Goal: Check status: Check status

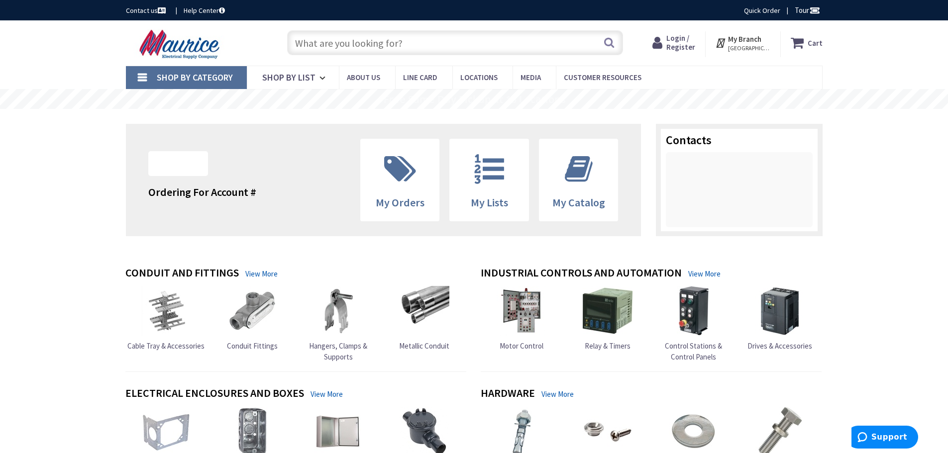
click at [692, 49] on span "Login / Register" at bounding box center [680, 42] width 29 height 18
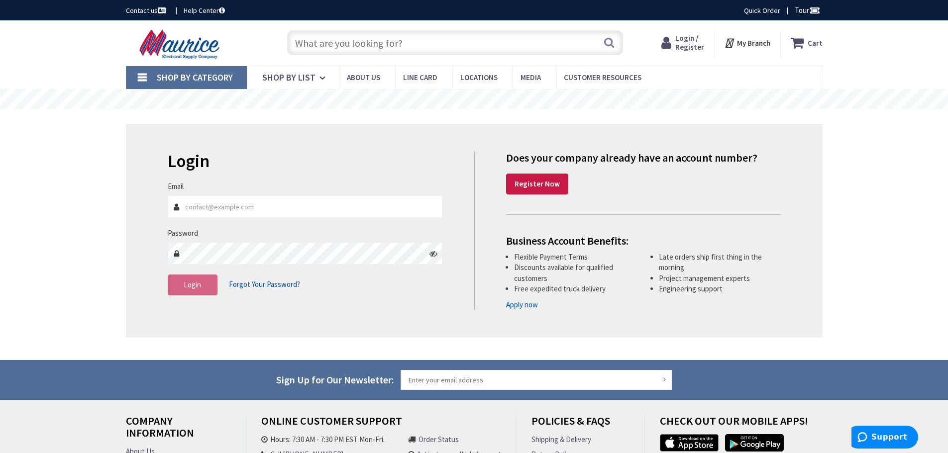
click at [390, 196] on input "Email" at bounding box center [305, 207] width 275 height 22
click at [262, 207] on input "Email" at bounding box center [305, 207] width 275 height 22
click at [207, 201] on input "Email" at bounding box center [305, 207] width 275 height 22
click at [194, 210] on input "Email" at bounding box center [305, 207] width 275 height 22
click at [356, 162] on h2 "Login" at bounding box center [305, 161] width 275 height 19
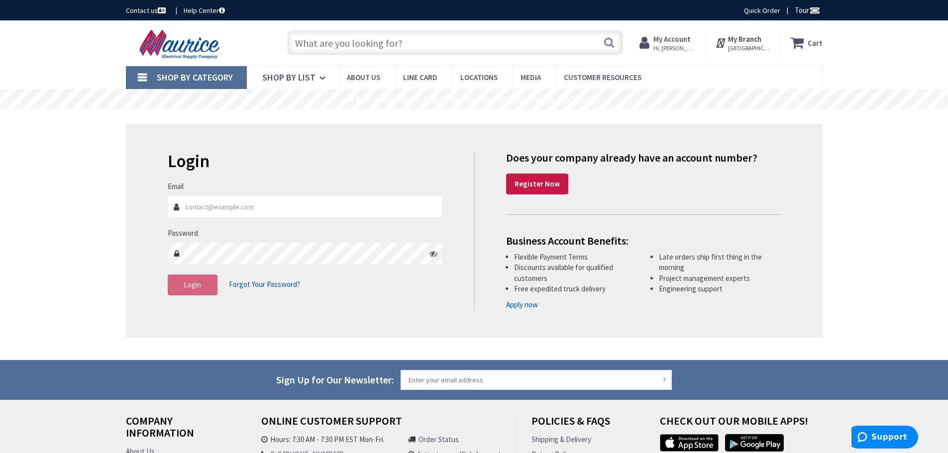
click at [677, 37] on strong "My Account" at bounding box center [671, 38] width 37 height 9
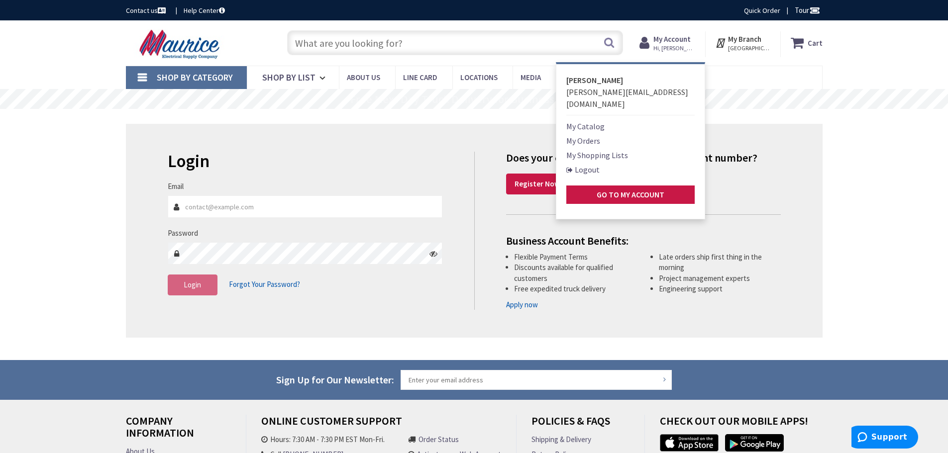
click at [588, 135] on link "My Orders" at bounding box center [583, 141] width 34 height 12
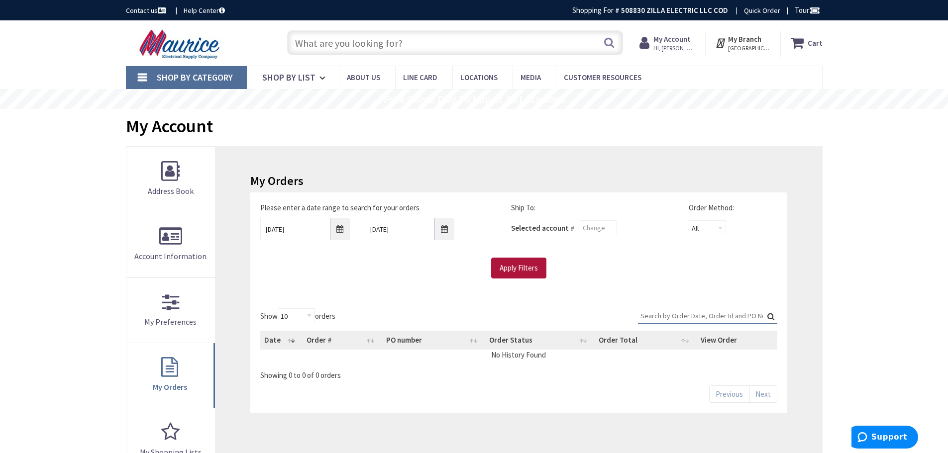
click at [532, 267] on input "Apply Filters" at bounding box center [518, 268] width 55 height 21
click at [333, 227] on input "9/24/2025" at bounding box center [305, 229] width 90 height 22
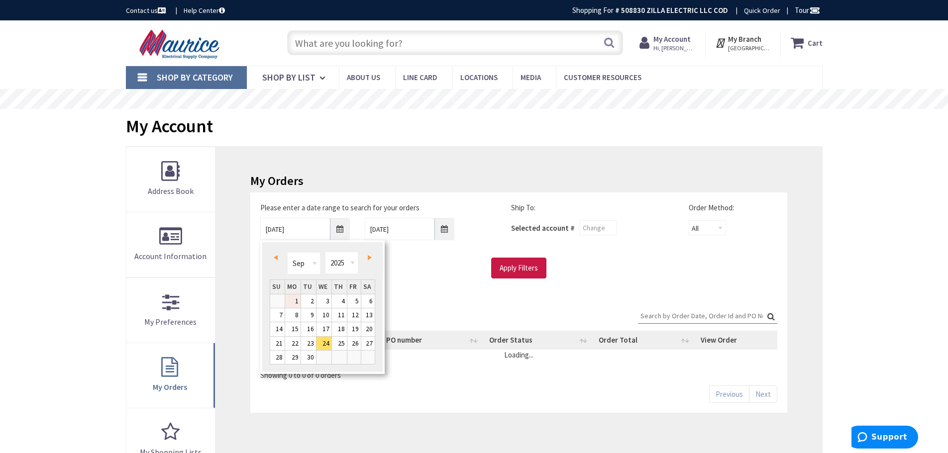
click at [296, 302] on link "1" at bounding box center [292, 301] width 15 height 13
type input "09/01/2025"
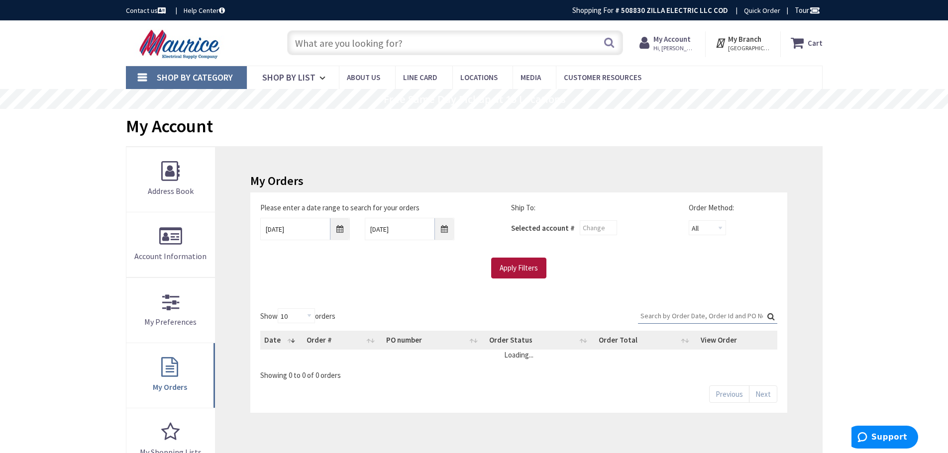
click at [519, 267] on input "Apply Filters" at bounding box center [518, 268] width 55 height 21
click at [586, 226] on input "text" at bounding box center [598, 227] width 37 height 15
click at [707, 231] on select "All Offline Online" at bounding box center [707, 227] width 37 height 15
click at [834, 233] on main "My Account My Account My Orders Please enter a date range to search for your or…" at bounding box center [474, 366] width 746 height 514
click at [528, 267] on input "Apply Filters" at bounding box center [518, 268] width 55 height 21
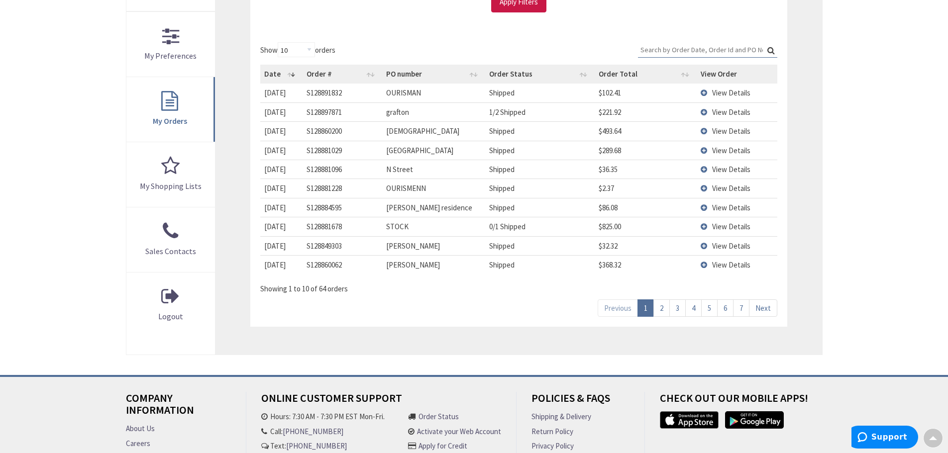
scroll to position [249, 0]
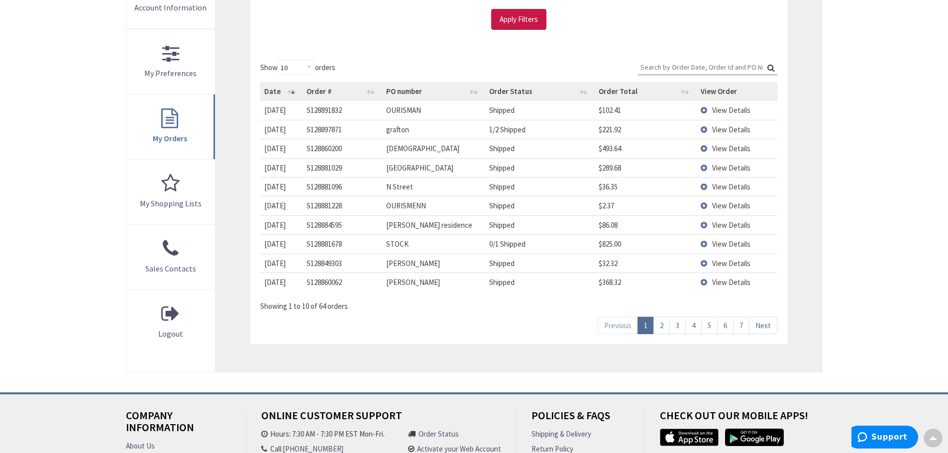
click at [703, 109] on td "View Details" at bounding box center [737, 110] width 81 height 18
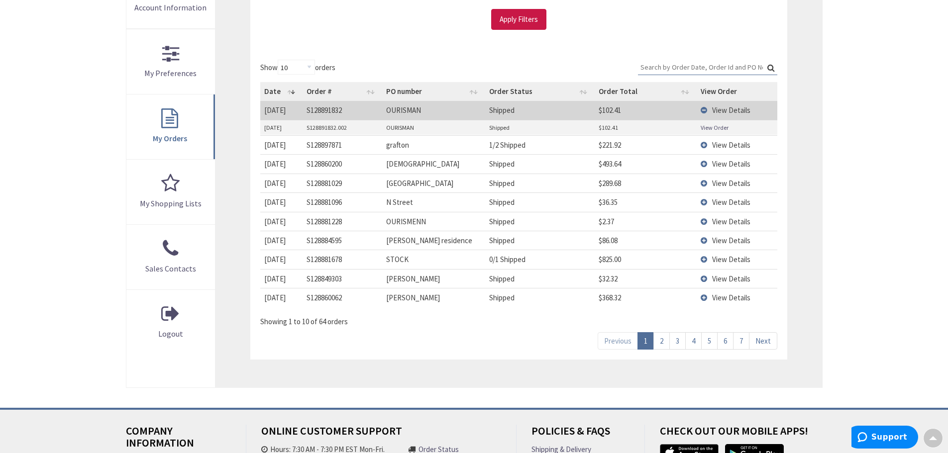
click at [703, 109] on td "View Details" at bounding box center [737, 110] width 81 height 18
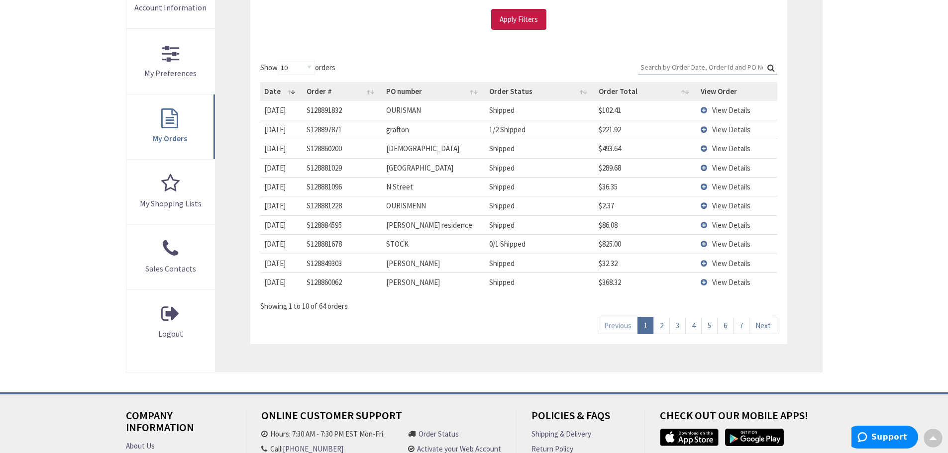
click at [738, 105] on span "View Details" at bounding box center [731, 109] width 38 height 9
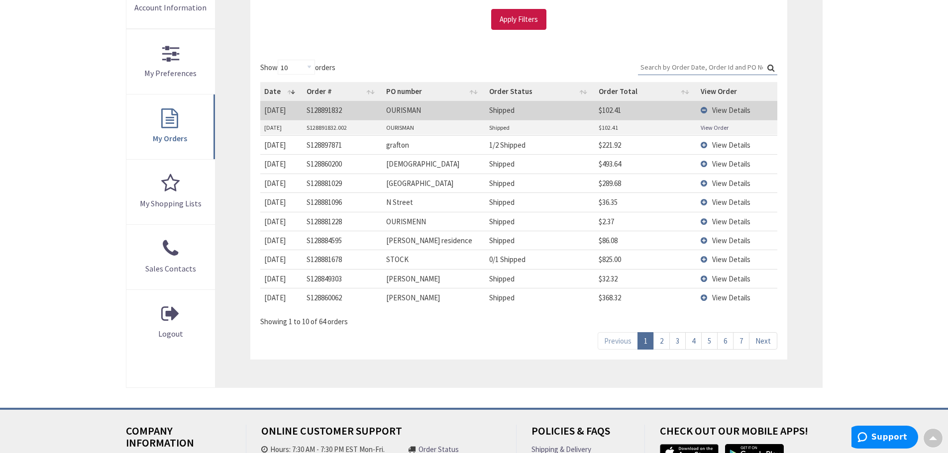
click at [730, 145] on span "View Details" at bounding box center [731, 144] width 38 height 9
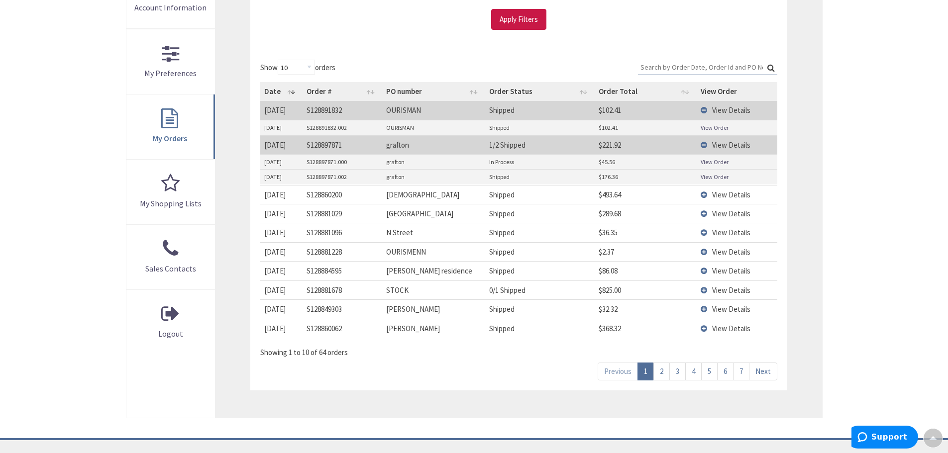
click at [725, 193] on span "View Details" at bounding box center [731, 194] width 38 height 9
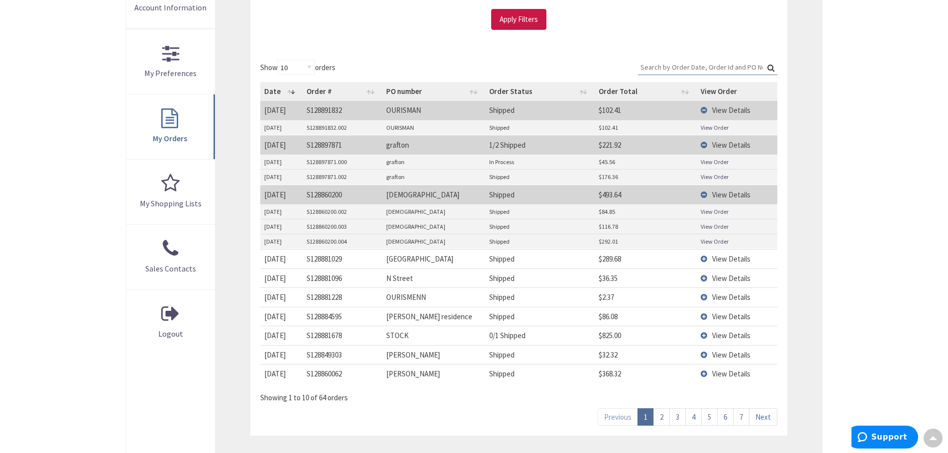
click at [732, 261] on span "View Details" at bounding box center [731, 258] width 38 height 9
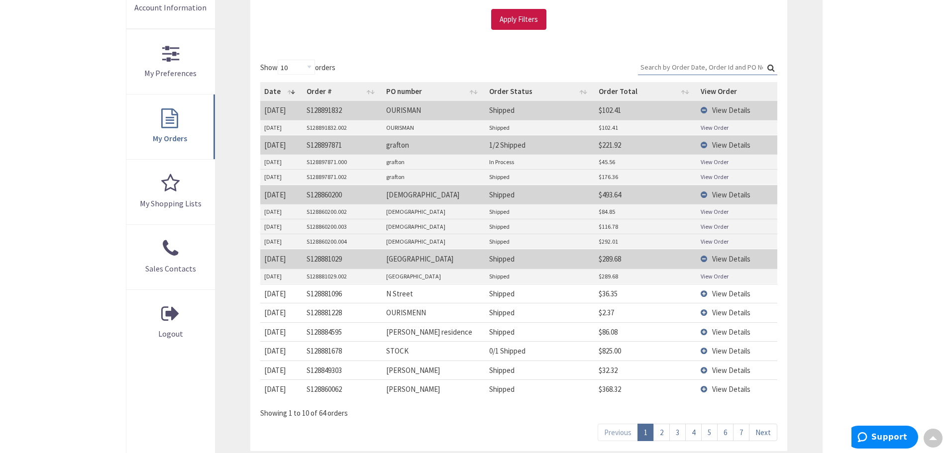
click at [728, 295] on span "View Details" at bounding box center [731, 293] width 38 height 9
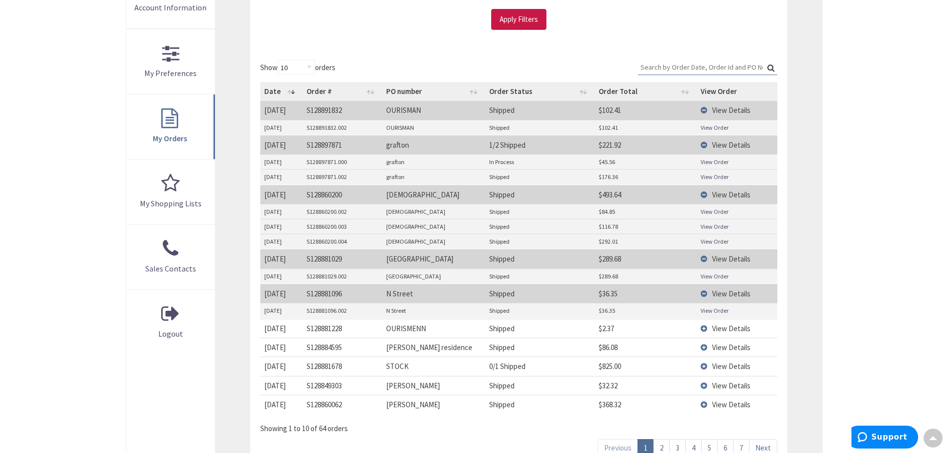
click at [731, 330] on span "View Details" at bounding box center [731, 328] width 38 height 9
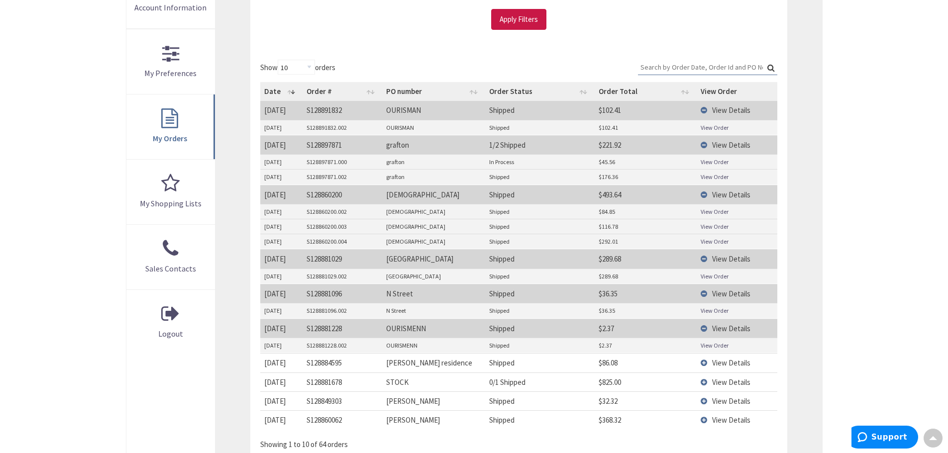
click at [727, 366] on span "View Details" at bounding box center [731, 362] width 38 height 9
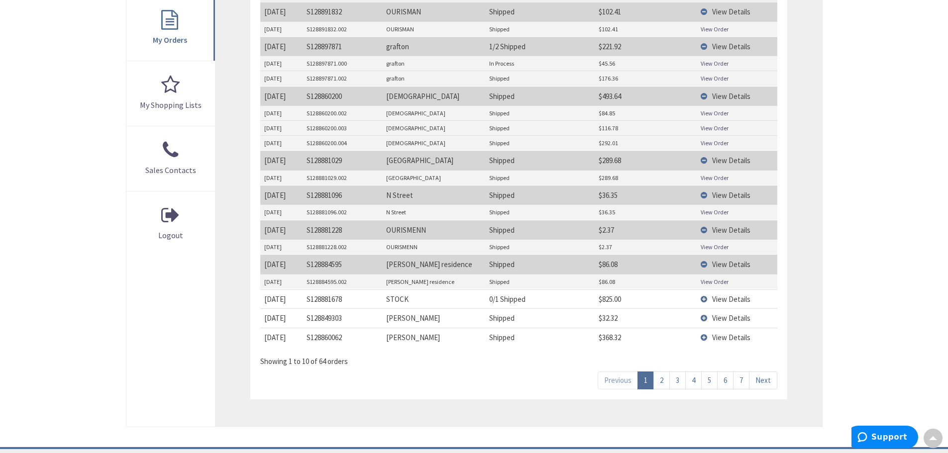
scroll to position [348, 0]
click at [723, 303] on span "View Details" at bounding box center [731, 298] width 38 height 9
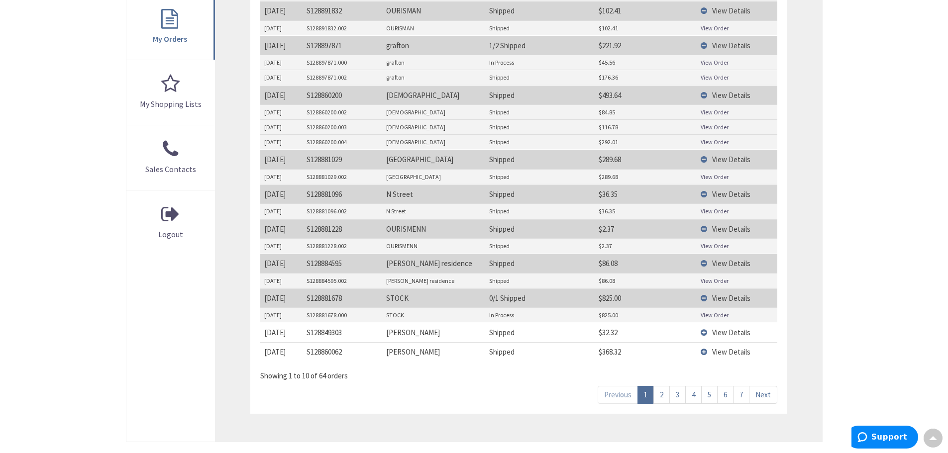
click at [726, 334] on span "View Details" at bounding box center [731, 332] width 38 height 9
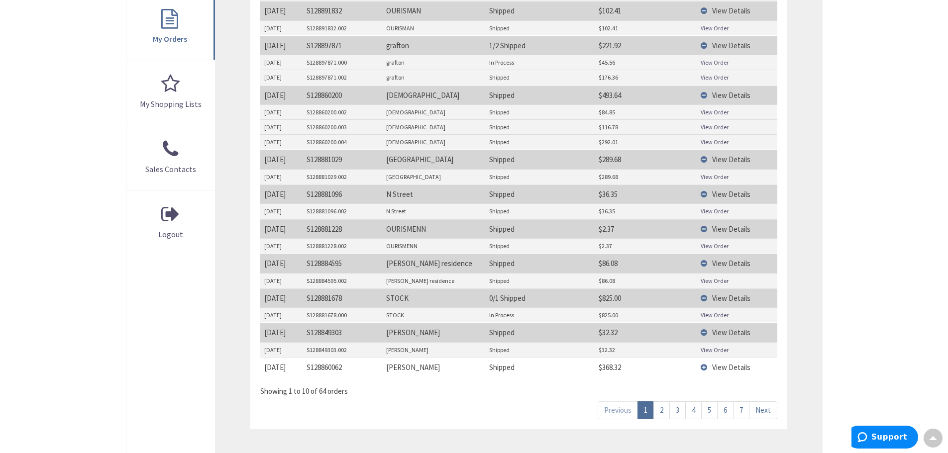
click at [723, 372] on td "View Details" at bounding box center [737, 367] width 81 height 19
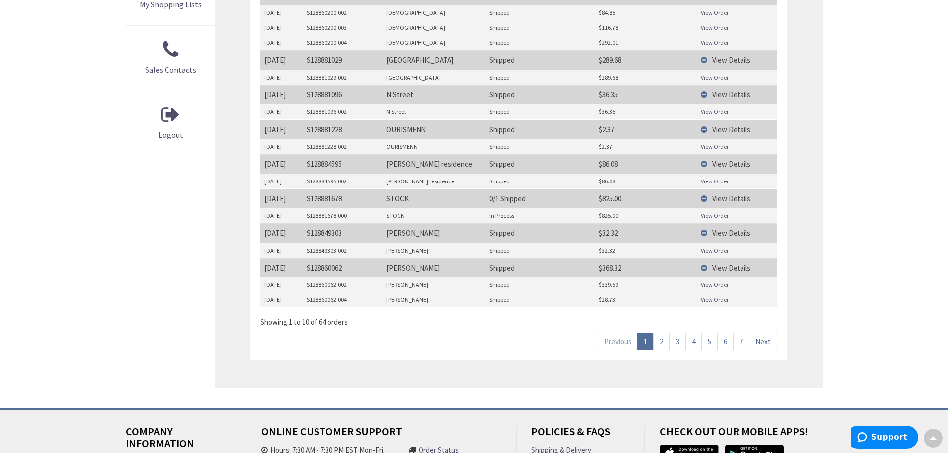
click at [660, 347] on link "2" at bounding box center [661, 341] width 16 height 17
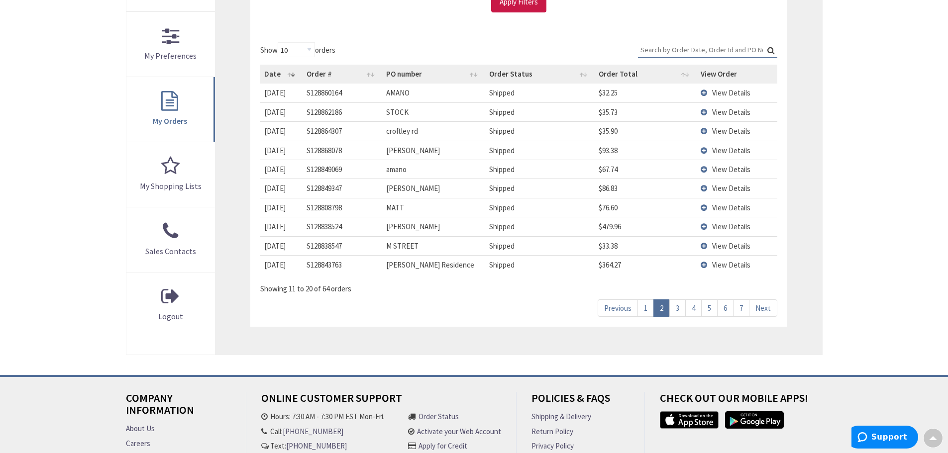
scroll to position [234, 0]
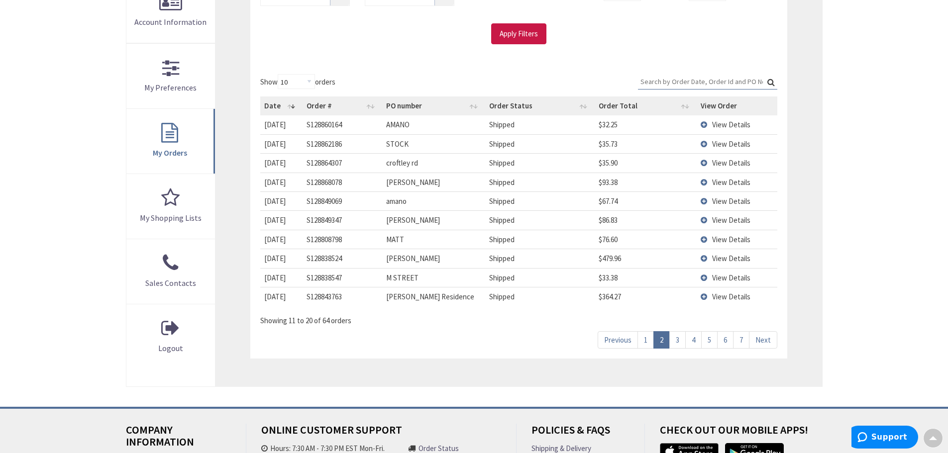
click at [715, 125] on span "View Details" at bounding box center [731, 124] width 38 height 9
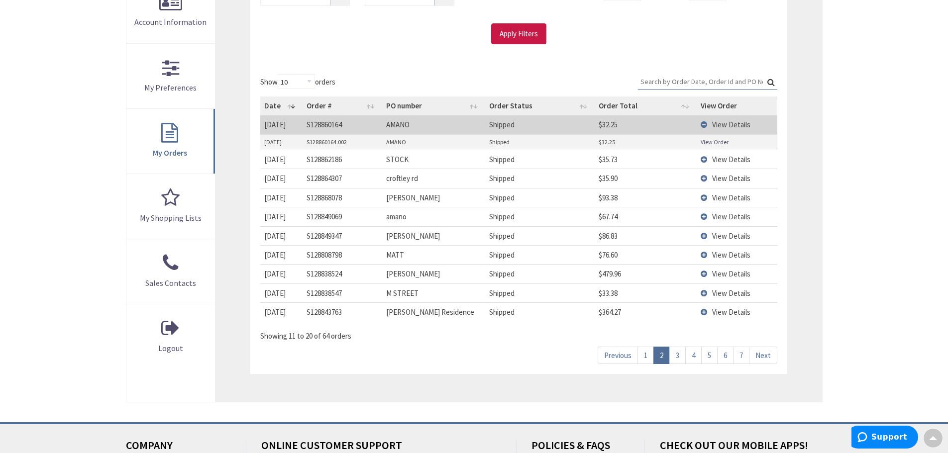
click at [719, 160] on span "View Details" at bounding box center [731, 159] width 38 height 9
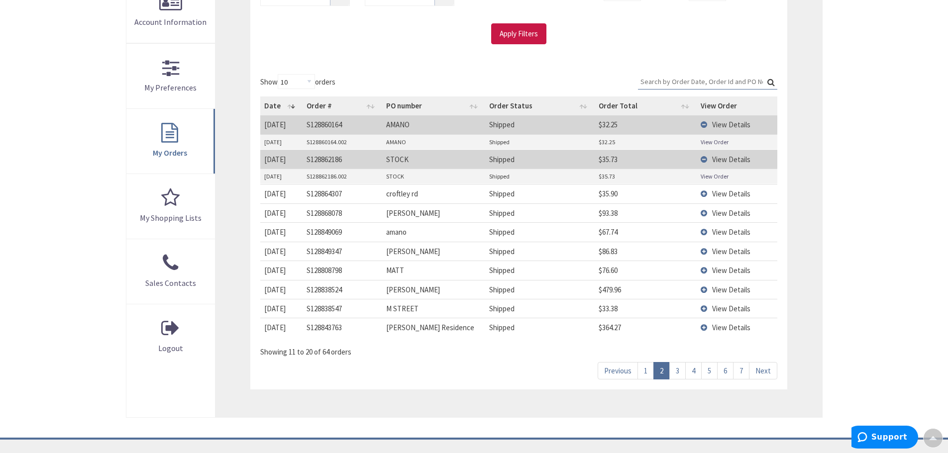
click at [723, 192] on span "View Details" at bounding box center [731, 193] width 38 height 9
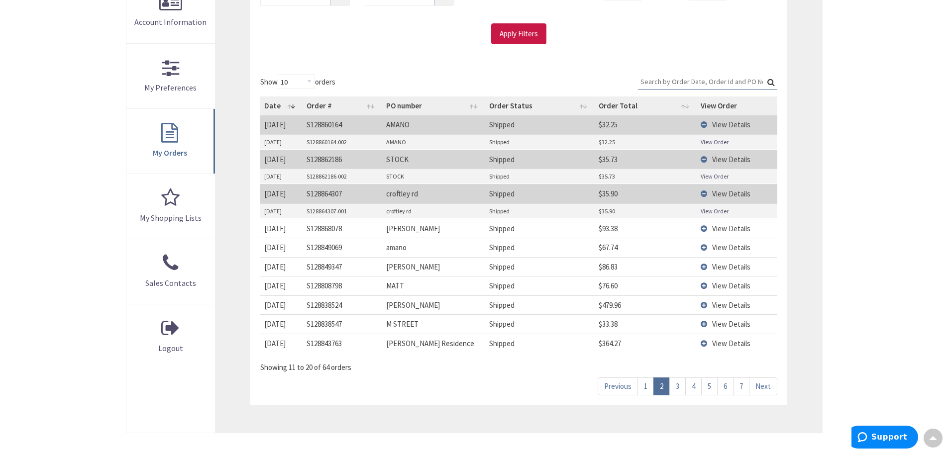
click at [727, 229] on span "View Details" at bounding box center [731, 228] width 38 height 9
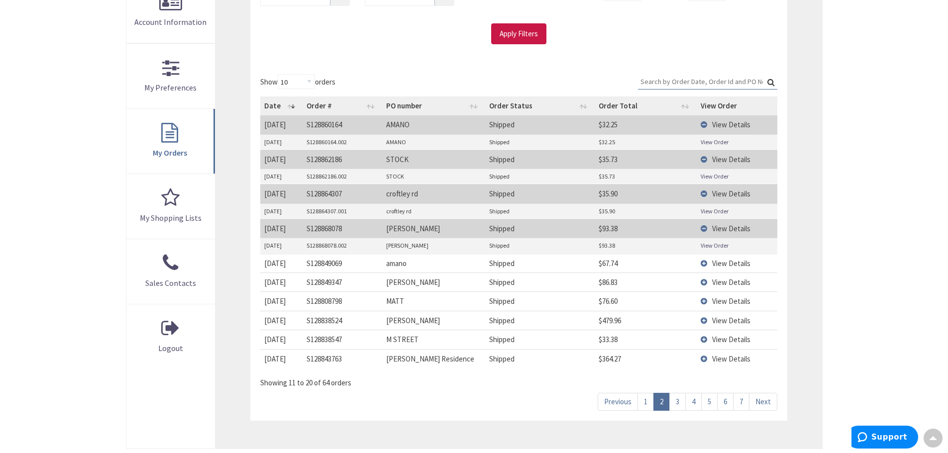
click at [725, 267] on span "View Details" at bounding box center [731, 263] width 38 height 9
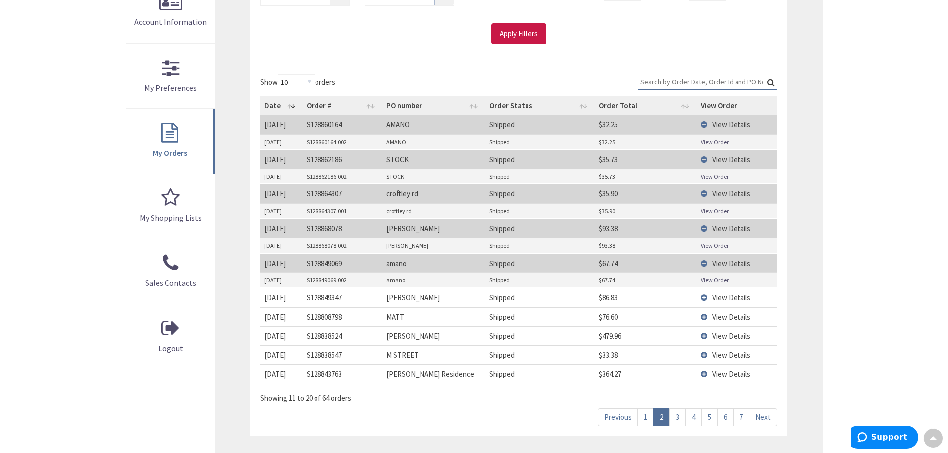
click at [718, 303] on td "View Details" at bounding box center [737, 297] width 81 height 19
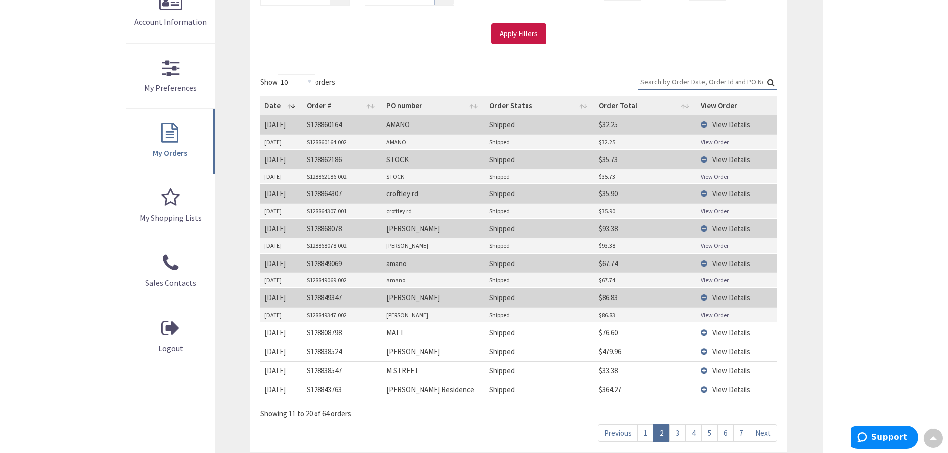
click at [728, 330] on span "View Details" at bounding box center [731, 332] width 38 height 9
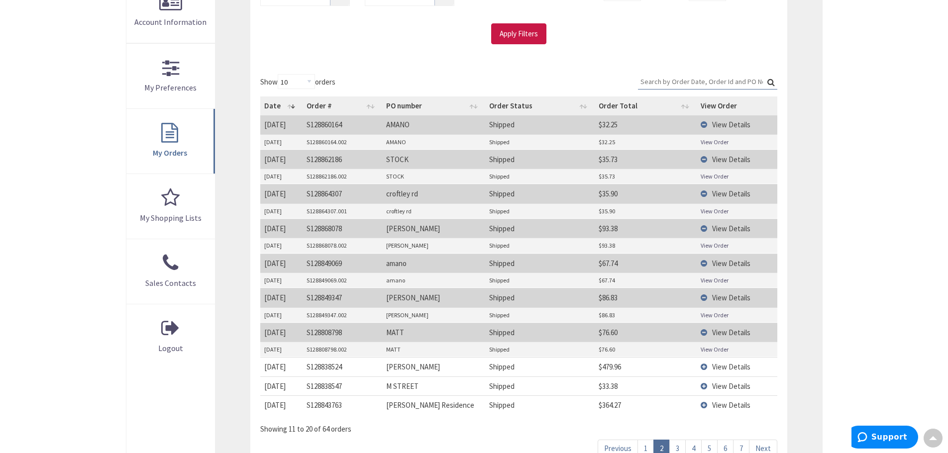
click at [733, 368] on span "View Details" at bounding box center [731, 366] width 38 height 9
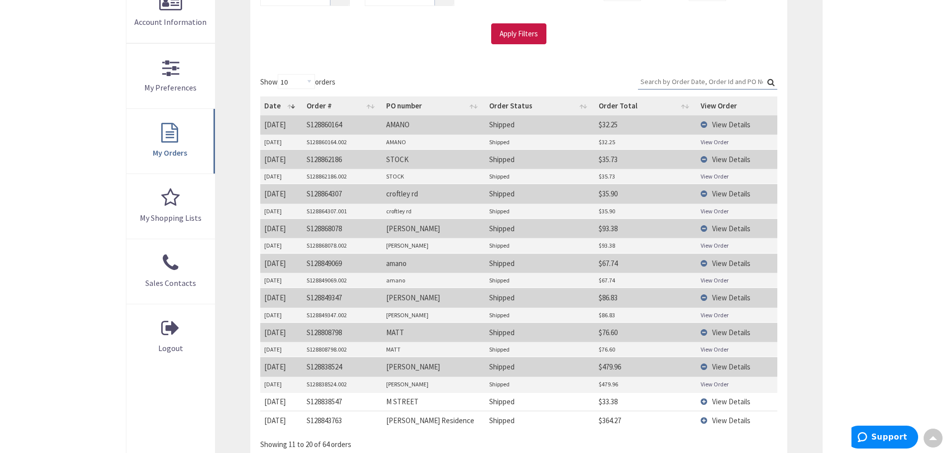
click at [731, 407] on td "View Details" at bounding box center [737, 401] width 81 height 19
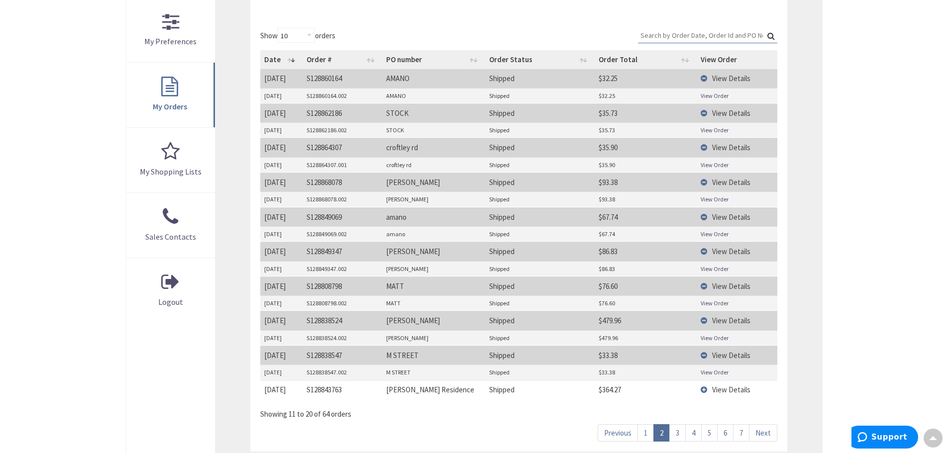
scroll to position [334, 0]
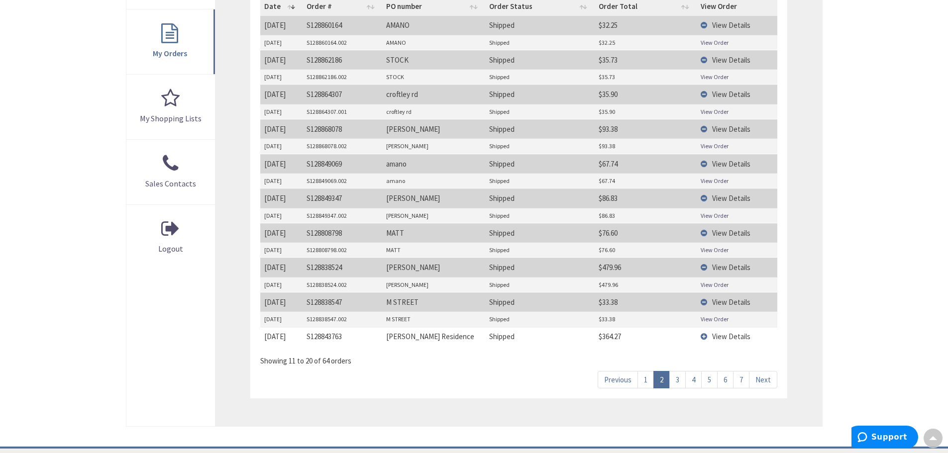
click at [734, 338] on span "View Details" at bounding box center [731, 336] width 38 height 9
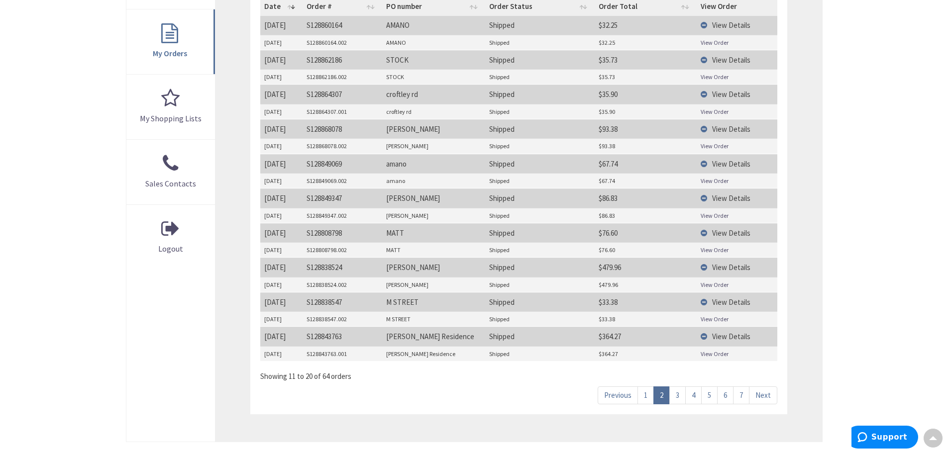
click at [679, 397] on link "3" at bounding box center [677, 395] width 16 height 17
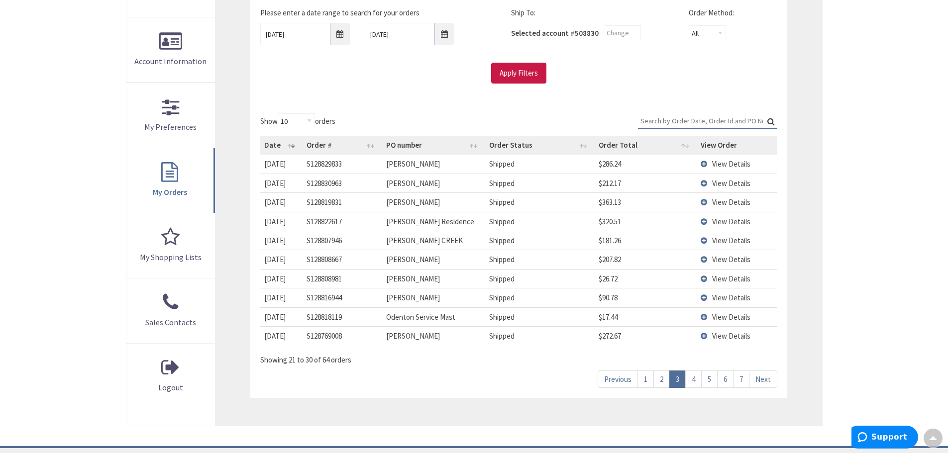
scroll to position [185, 0]
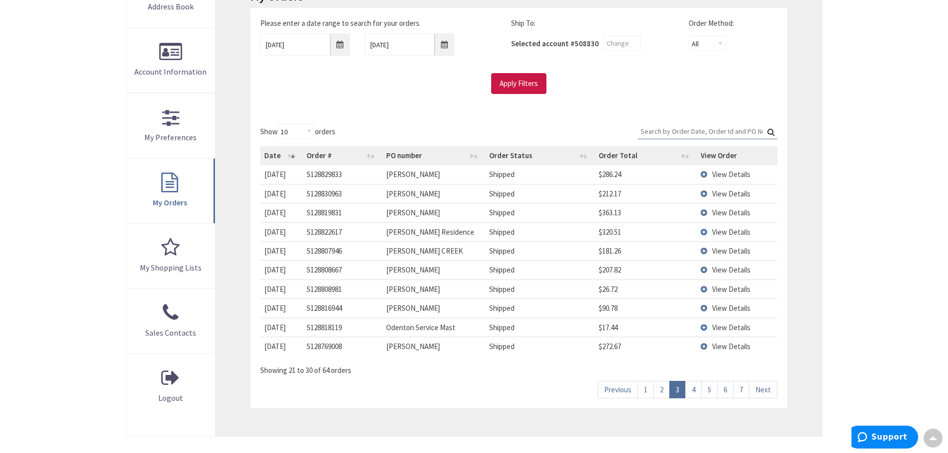
click at [717, 172] on span "View Details" at bounding box center [731, 174] width 38 height 9
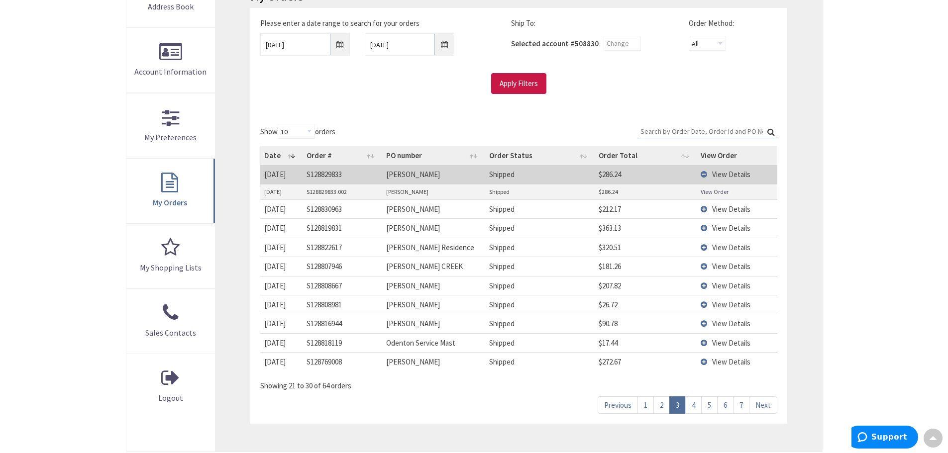
click at [721, 213] on span "View Details" at bounding box center [731, 208] width 38 height 9
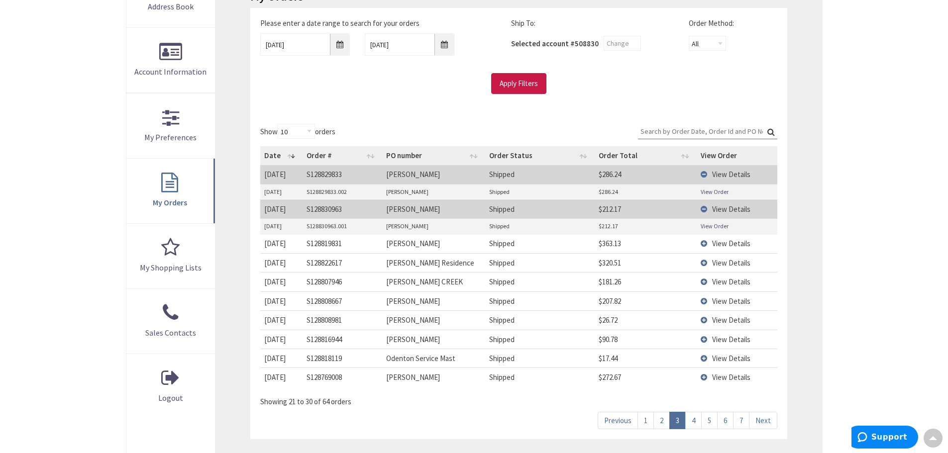
click at [725, 245] on span "View Details" at bounding box center [731, 243] width 38 height 9
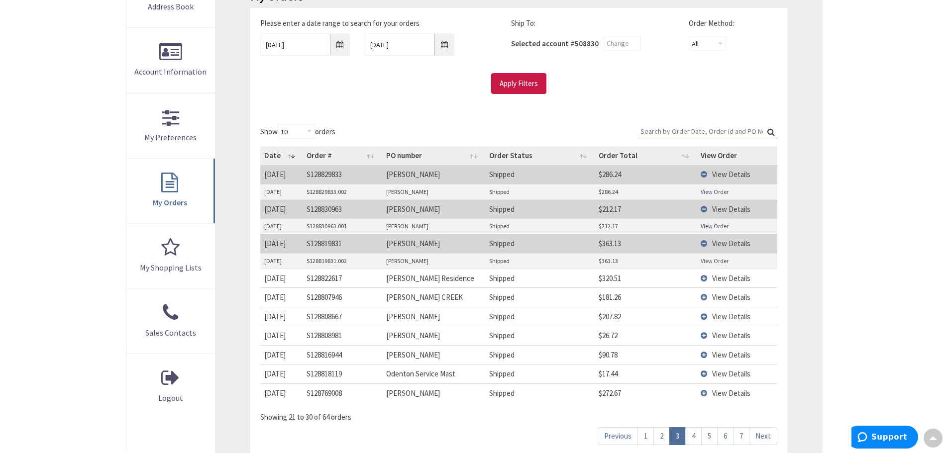
click at [722, 278] on span "View Details" at bounding box center [731, 278] width 38 height 9
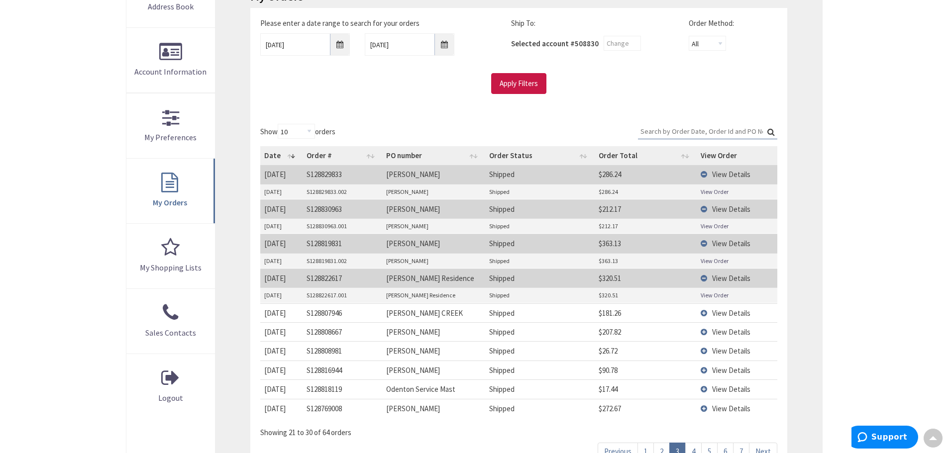
click at [730, 314] on span "View Details" at bounding box center [731, 312] width 38 height 9
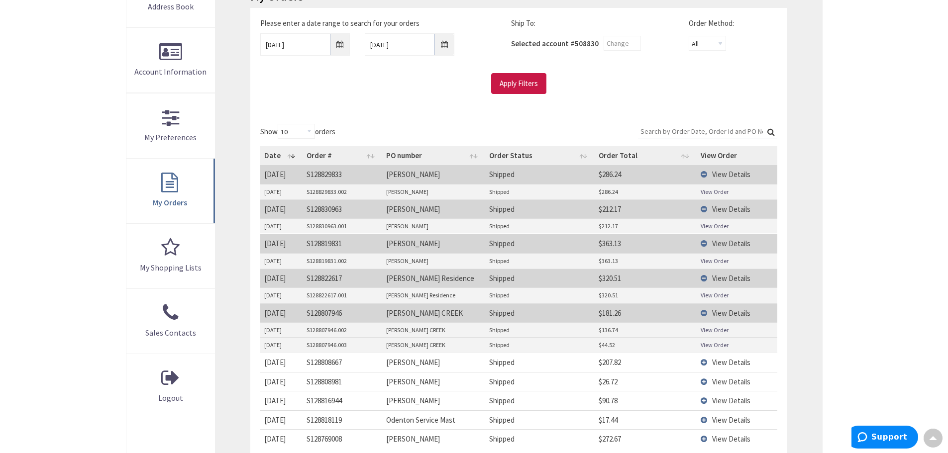
drag, startPoint x: 712, startPoint y: 344, endPoint x: 722, endPoint y: 364, distance: 22.3
click at [722, 364] on span "View Details" at bounding box center [731, 362] width 38 height 9
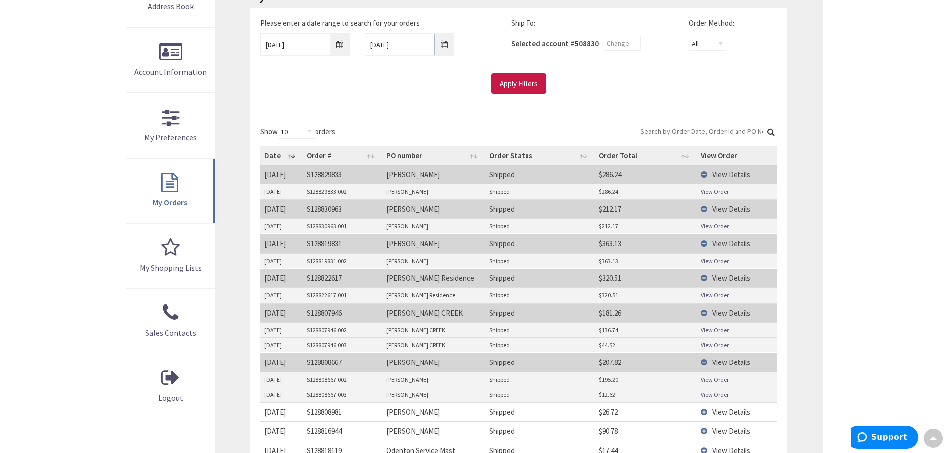
click at [719, 415] on span "View Details" at bounding box center [731, 411] width 38 height 9
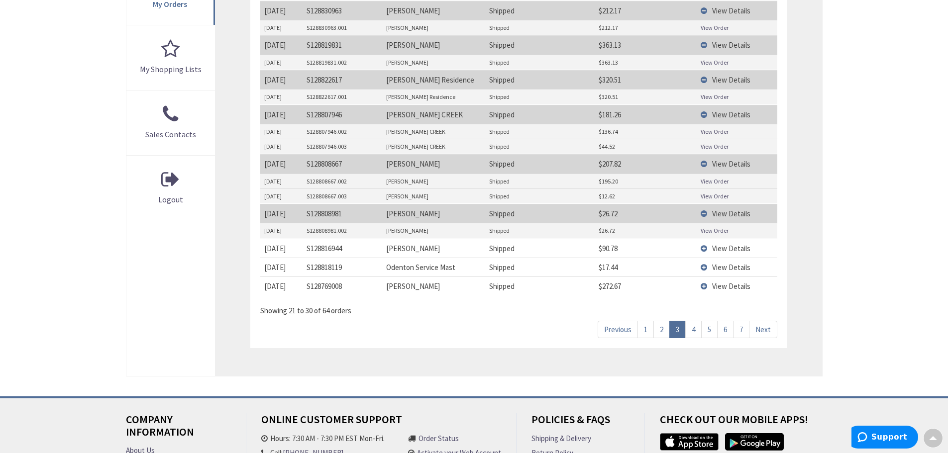
scroll to position [384, 0]
click at [733, 245] on span "View Details" at bounding box center [731, 247] width 38 height 9
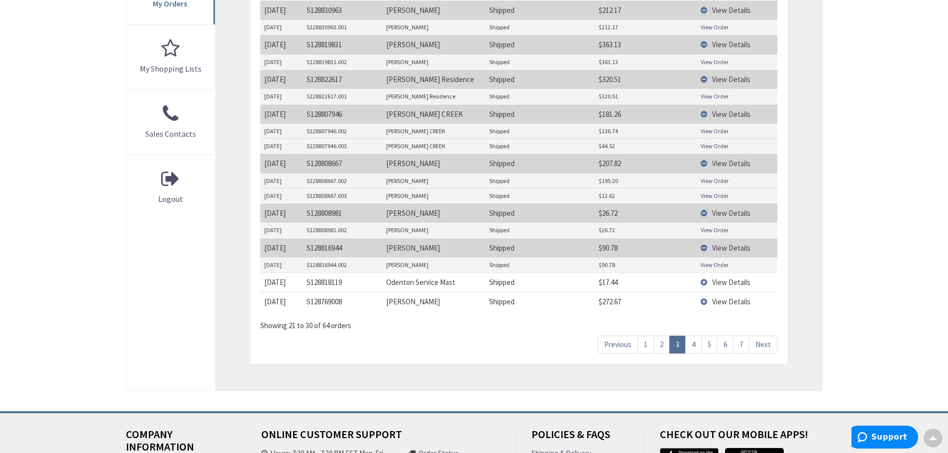
click at [729, 279] on span "View Details" at bounding box center [731, 282] width 38 height 9
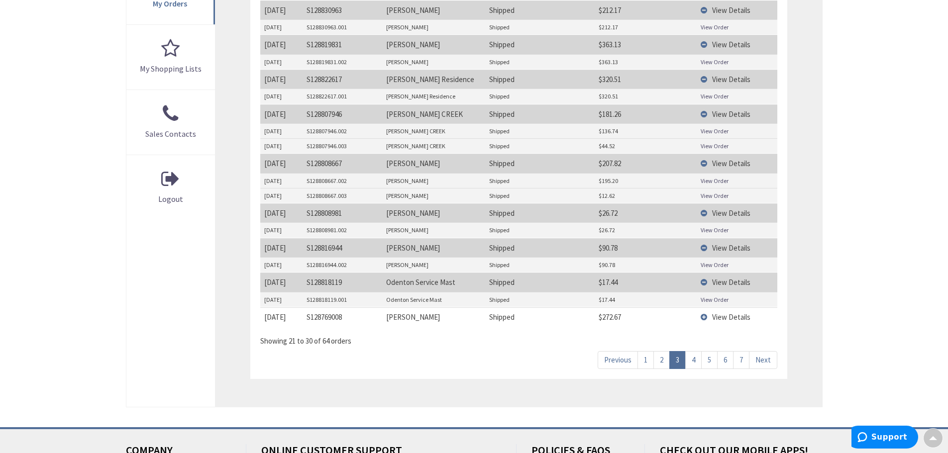
click at [721, 320] on span "View Details" at bounding box center [731, 316] width 38 height 9
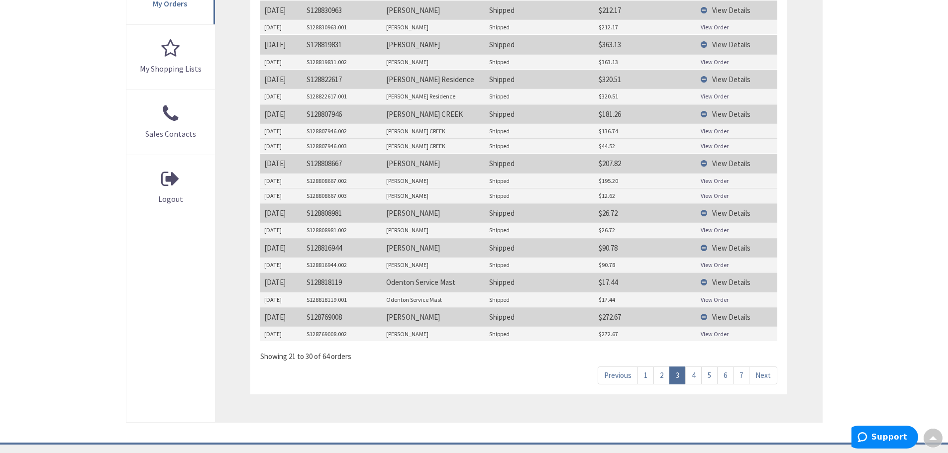
click at [694, 378] on link "4" at bounding box center [693, 375] width 16 height 17
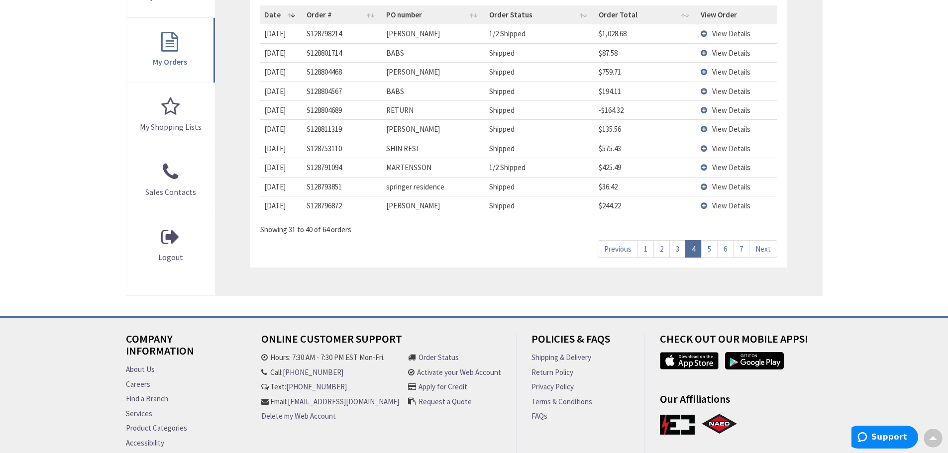
scroll to position [234, 0]
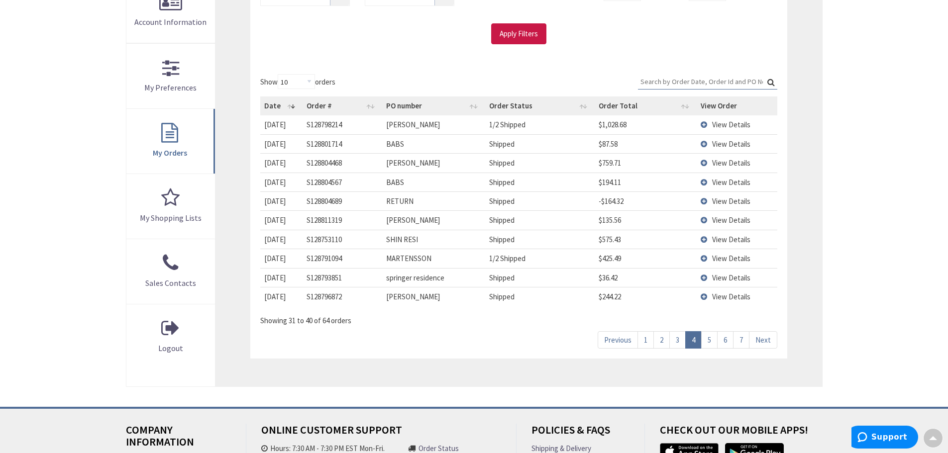
click at [727, 301] on span "View Details" at bounding box center [731, 296] width 38 height 9
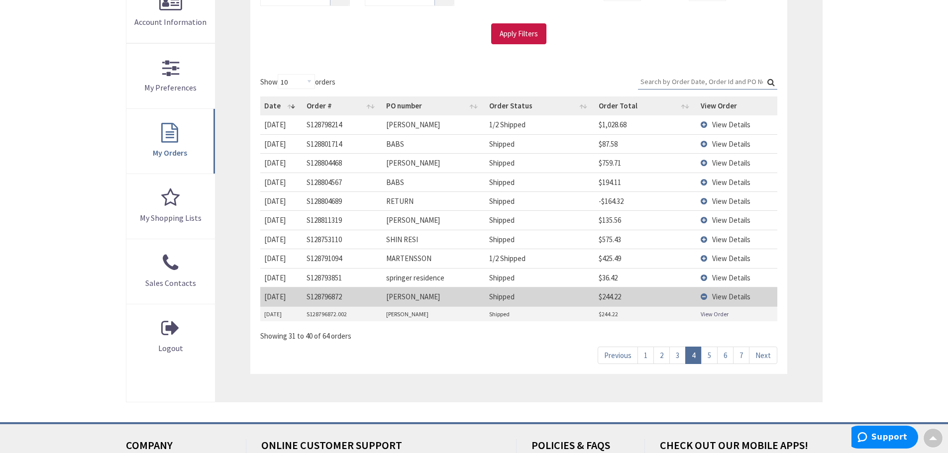
click at [721, 278] on span "View Details" at bounding box center [731, 277] width 38 height 9
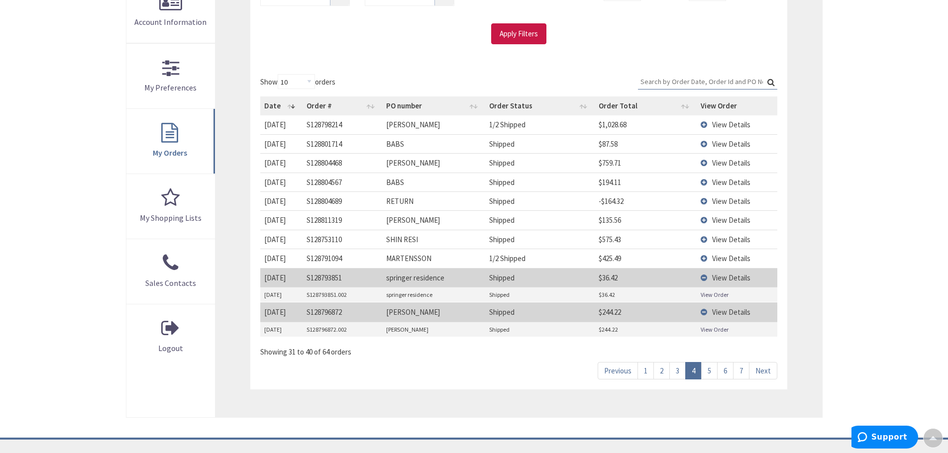
drag, startPoint x: 712, startPoint y: 301, endPoint x: 705, endPoint y: 294, distance: 10.6
click at [713, 258] on span "View Details" at bounding box center [731, 258] width 38 height 9
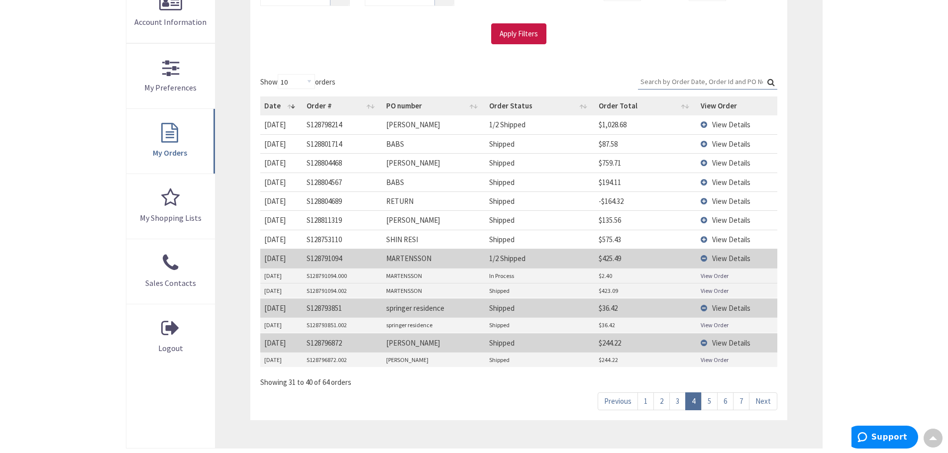
click at [711, 237] on td "View Details" at bounding box center [737, 239] width 81 height 19
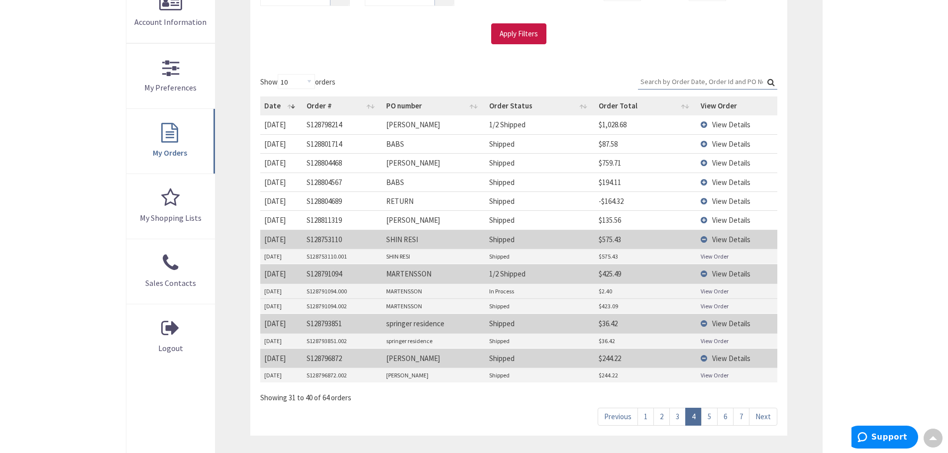
click at [714, 220] on span "View Details" at bounding box center [731, 219] width 38 height 9
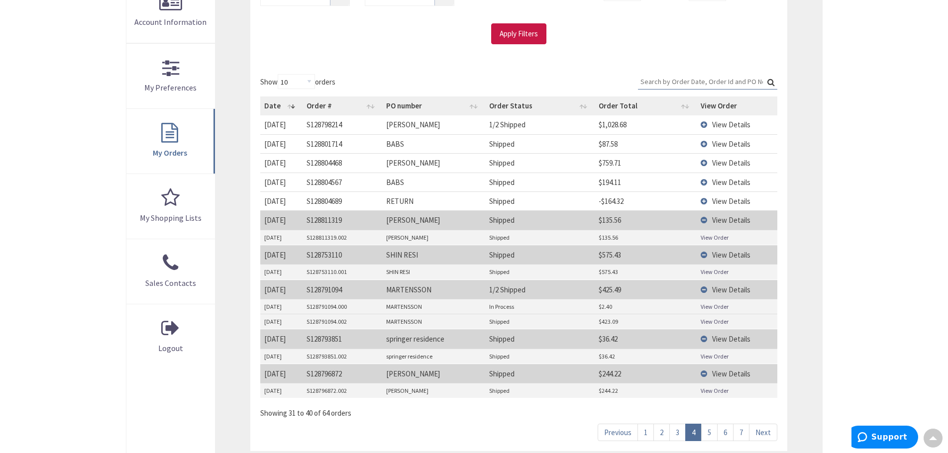
click at [718, 199] on span "View Details" at bounding box center [731, 201] width 38 height 9
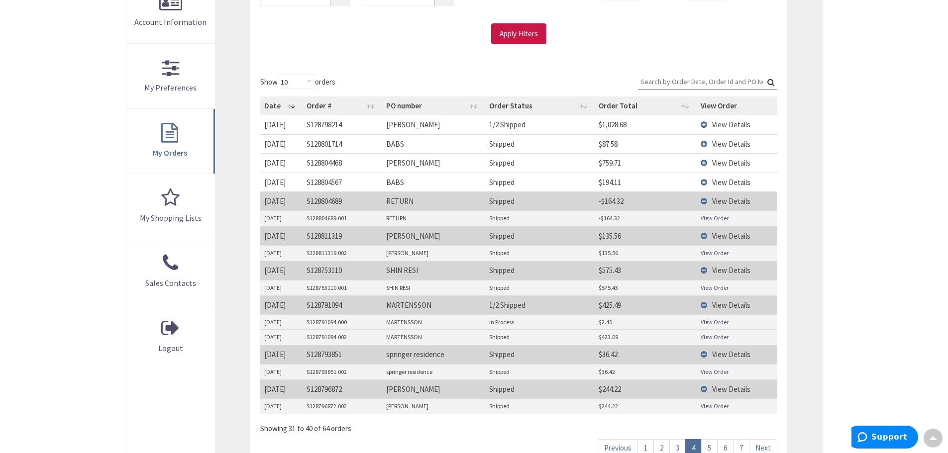
click at [724, 184] on span "View Details" at bounding box center [731, 182] width 38 height 9
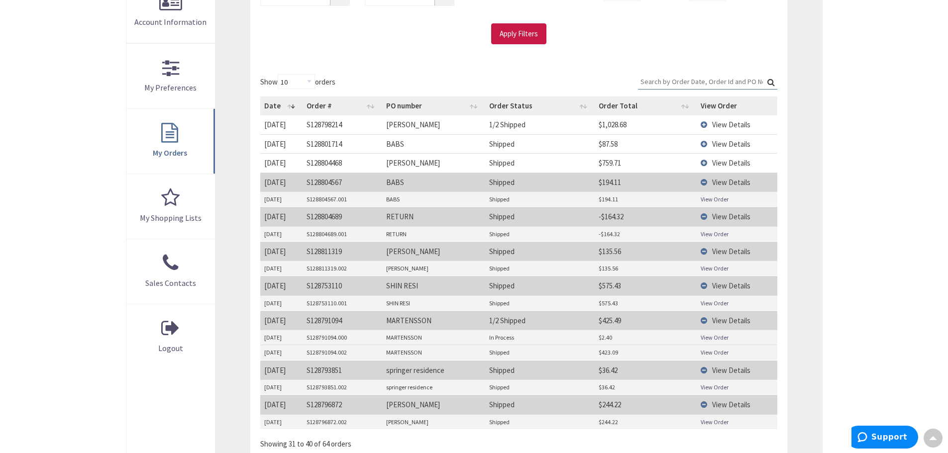
click at [722, 164] on span "View Details" at bounding box center [731, 162] width 38 height 9
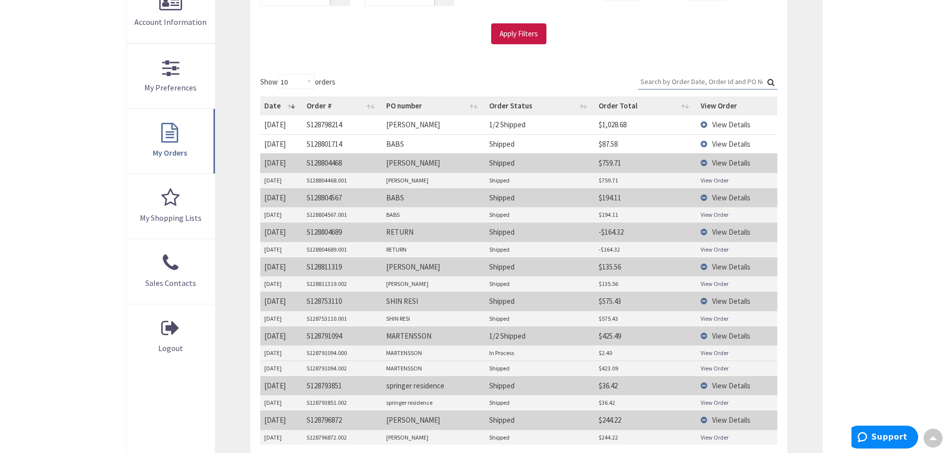
click at [723, 147] on span "View Details" at bounding box center [731, 143] width 38 height 9
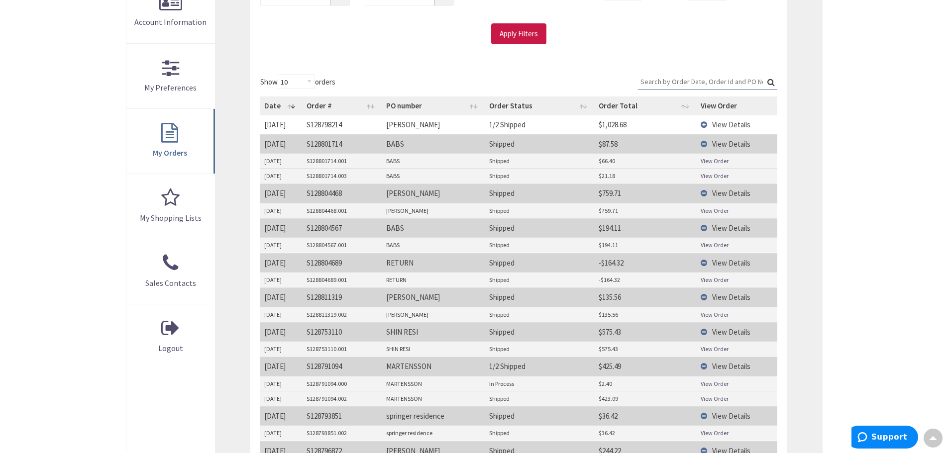
click at [727, 123] on span "View Details" at bounding box center [731, 124] width 38 height 9
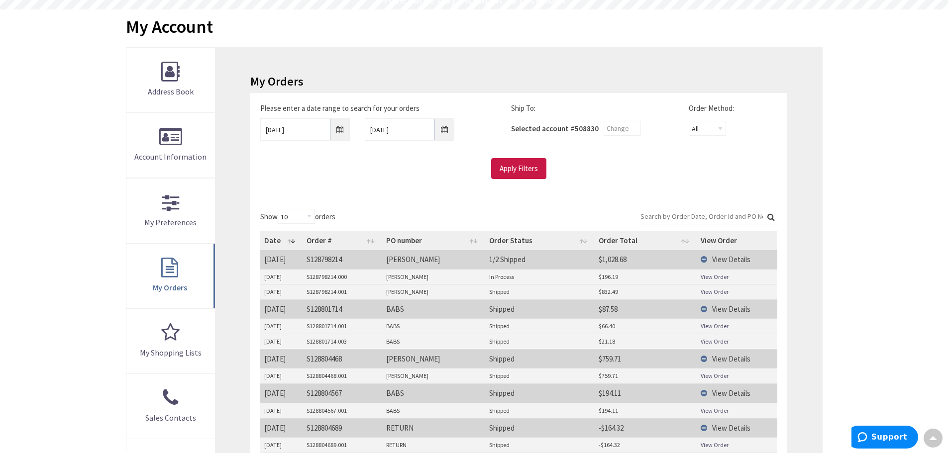
scroll to position [85, 0]
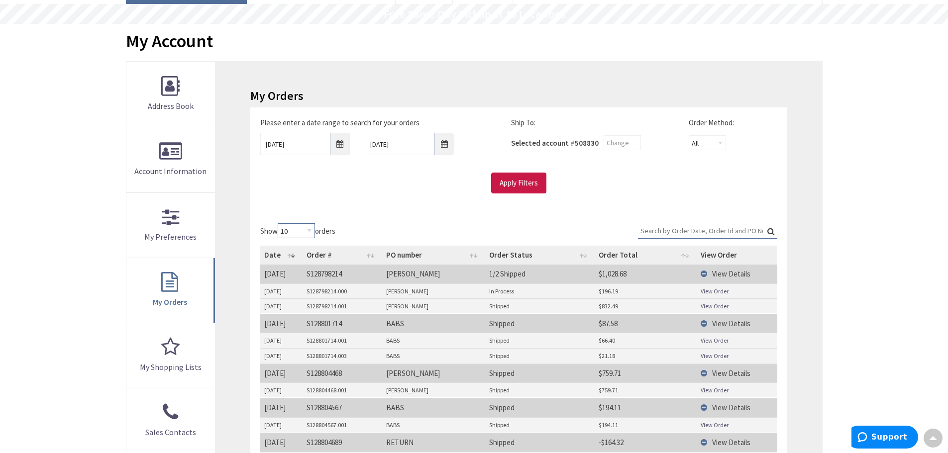
click at [310, 232] on select "10 25 50 100" at bounding box center [296, 230] width 37 height 15
click at [411, 223] on div "Show 10 25 50 100 orders Search: Date Order # PO number Order Status Order Tota…" at bounding box center [518, 449] width 516 height 452
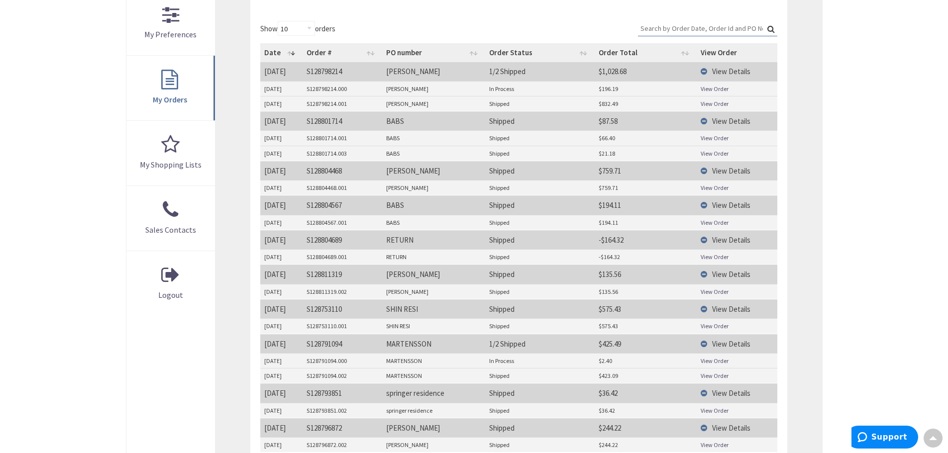
scroll to position [533, 0]
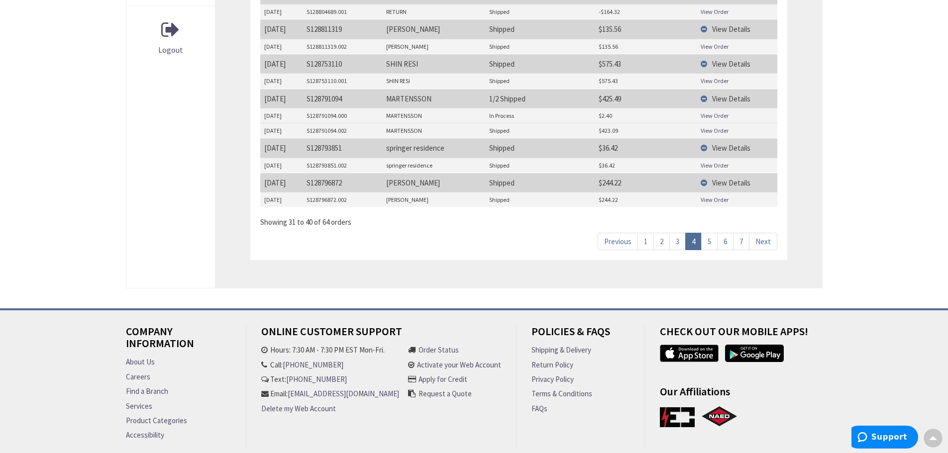
click at [710, 242] on link "5" at bounding box center [709, 241] width 16 height 17
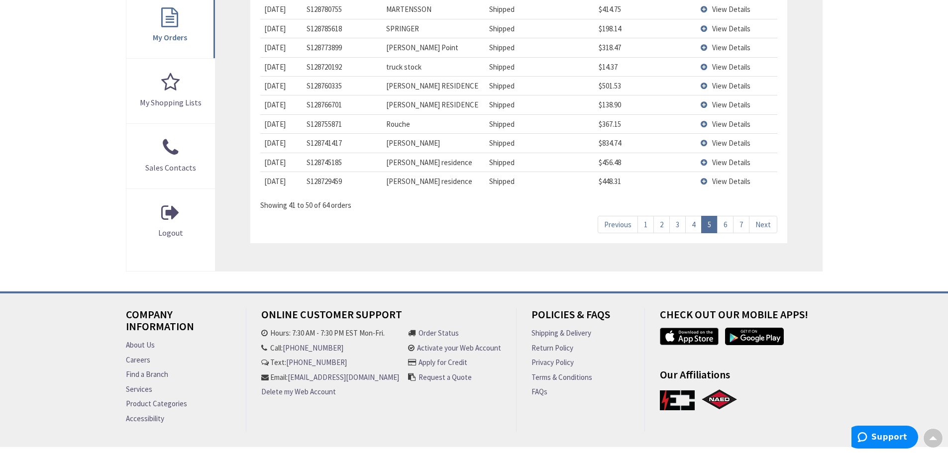
scroll to position [284, 0]
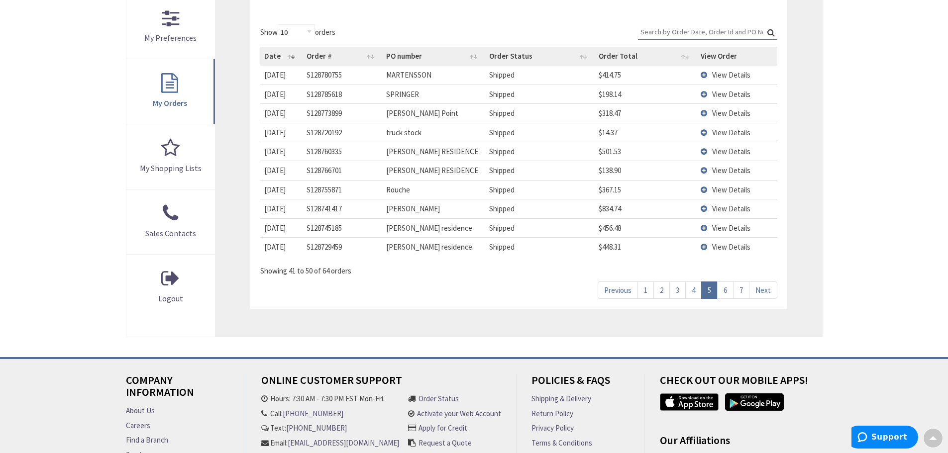
click at [713, 76] on span "View Details" at bounding box center [731, 74] width 38 height 9
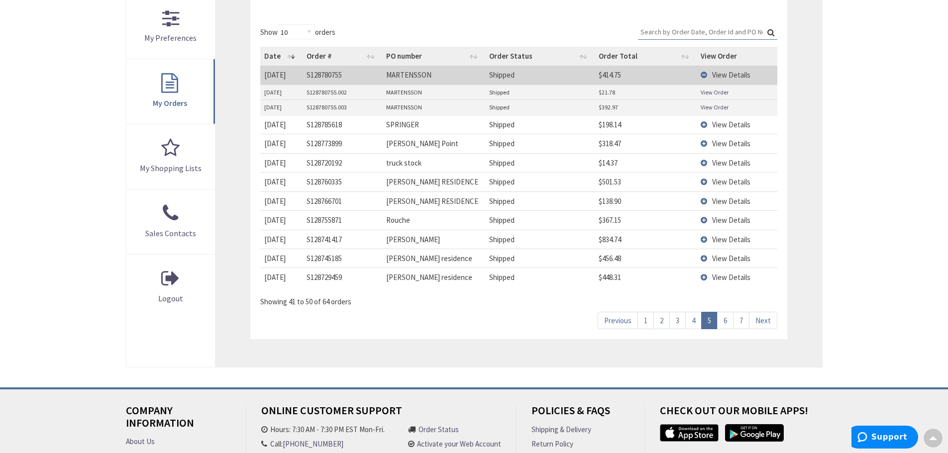
click at [717, 125] on span "View Details" at bounding box center [731, 124] width 38 height 9
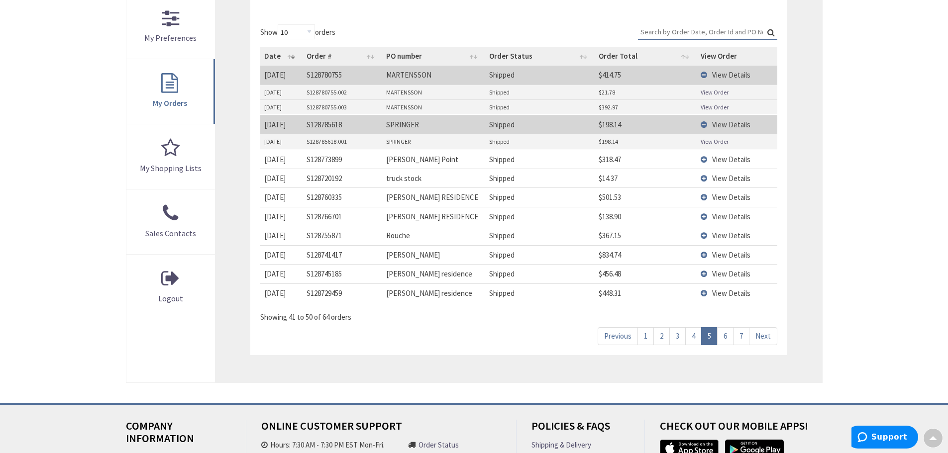
drag, startPoint x: 718, startPoint y: 137, endPoint x: 710, endPoint y: 142, distance: 9.7
click at [719, 158] on span "View Details" at bounding box center [731, 159] width 38 height 9
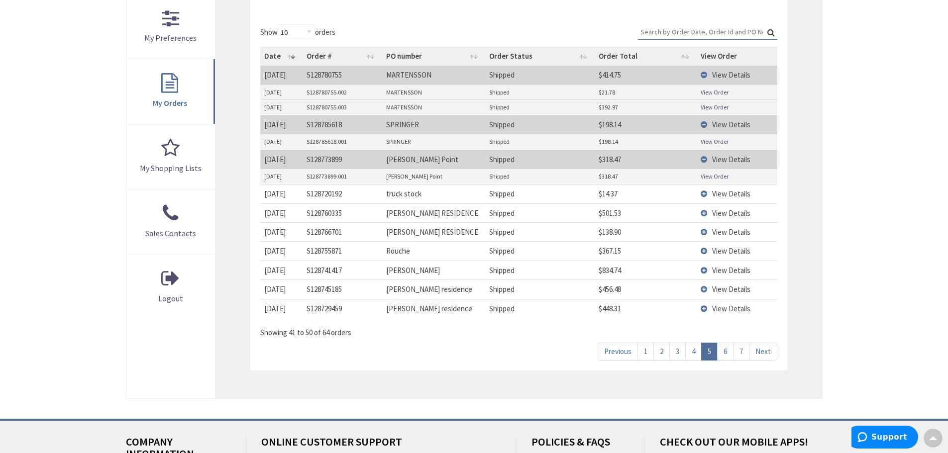
click at [723, 195] on span "View Details" at bounding box center [731, 193] width 38 height 9
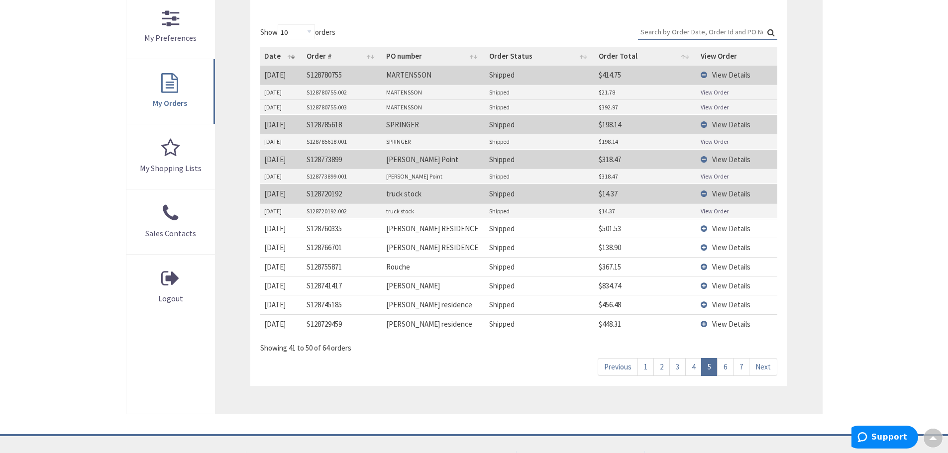
click at [719, 228] on span "View Details" at bounding box center [731, 228] width 38 height 9
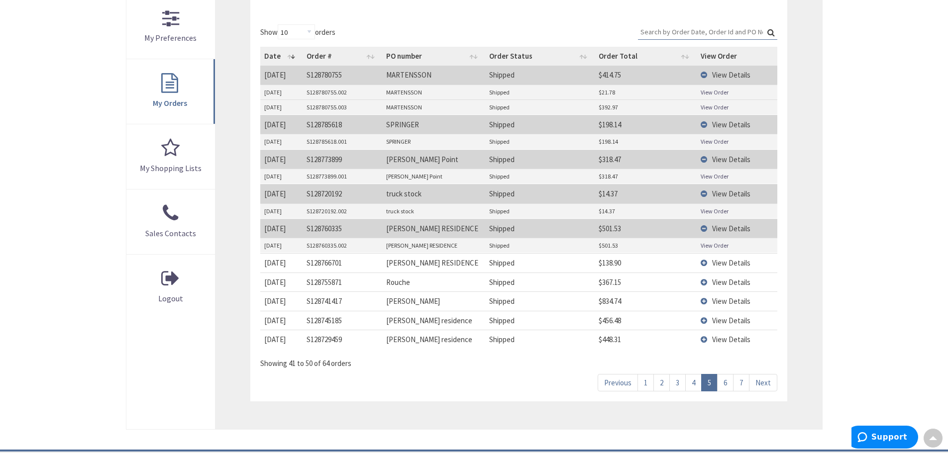
click at [720, 264] on span "View Details" at bounding box center [731, 262] width 38 height 9
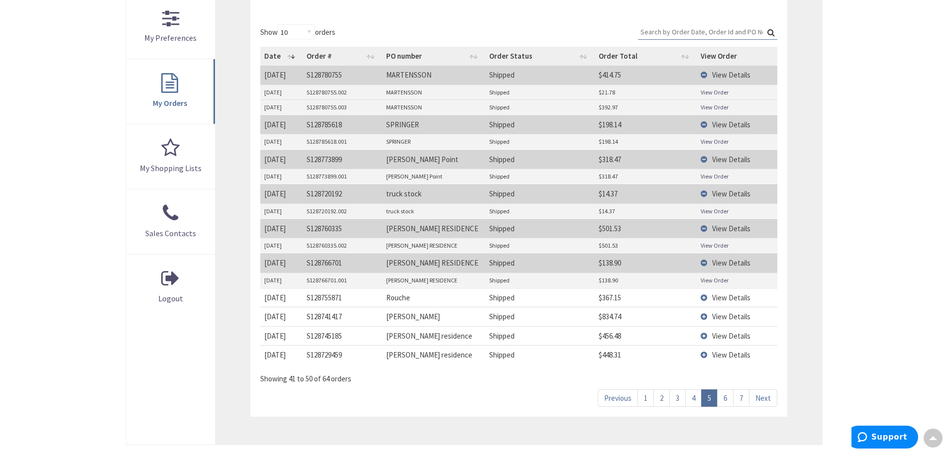
click at [724, 299] on span "View Details" at bounding box center [731, 297] width 38 height 9
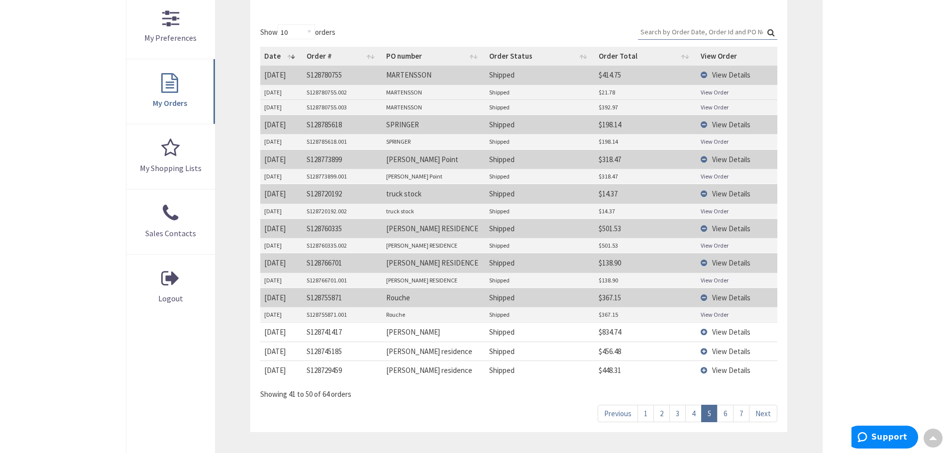
click at [719, 330] on span "View Details" at bounding box center [731, 331] width 38 height 9
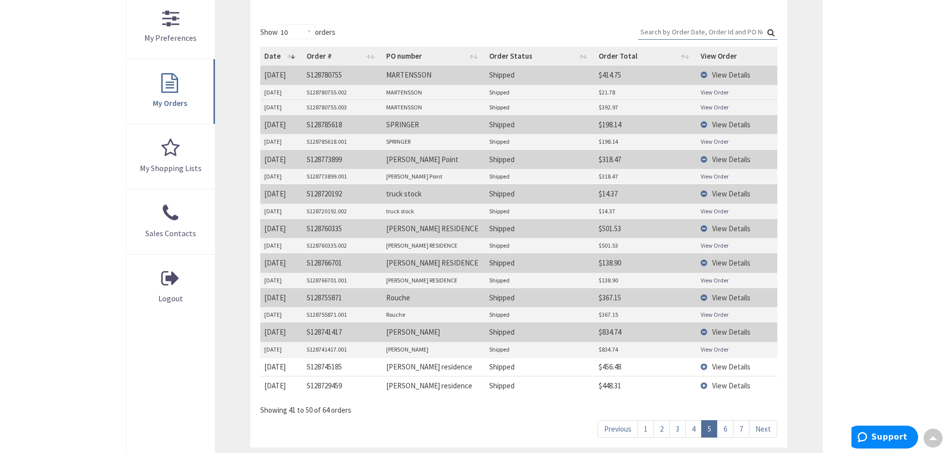
click at [731, 356] on td "View Order" at bounding box center [737, 349] width 81 height 15
click at [729, 368] on span "View Details" at bounding box center [731, 366] width 38 height 9
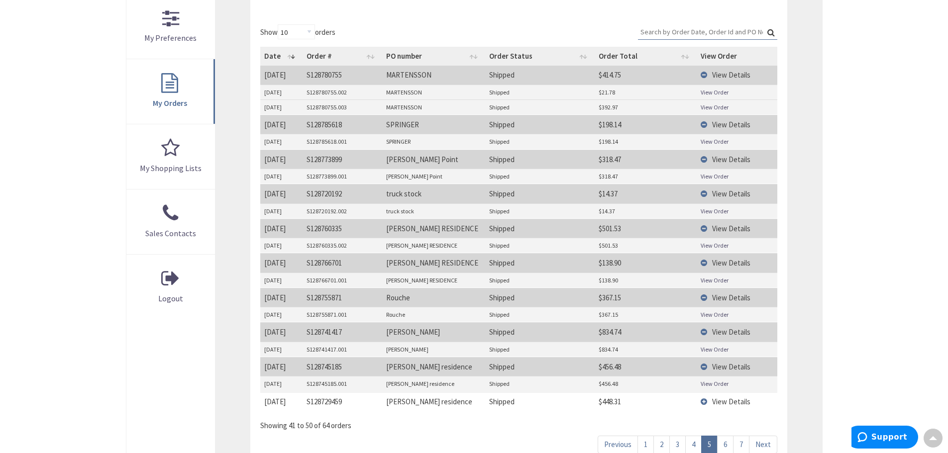
drag, startPoint x: 714, startPoint y: 389, endPoint x: 709, endPoint y: 385, distance: 7.1
click at [725, 406] on span "View Details" at bounding box center [731, 401] width 38 height 9
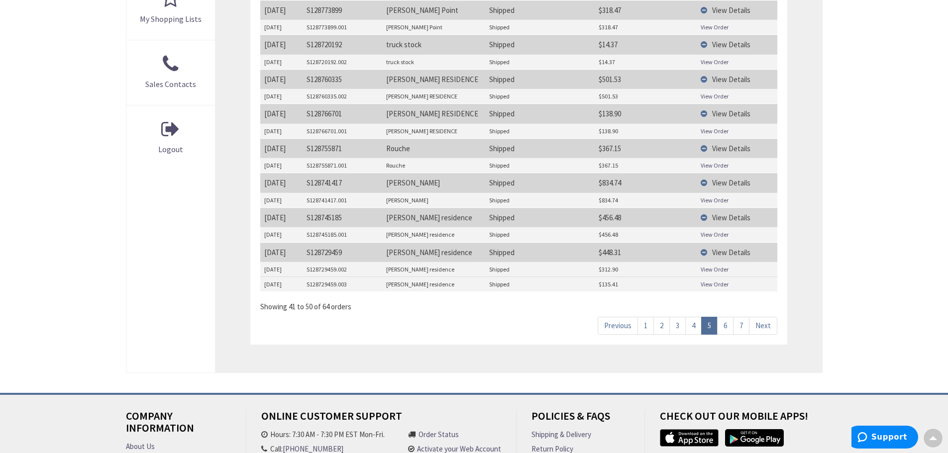
click at [720, 327] on link "6" at bounding box center [725, 325] width 16 height 17
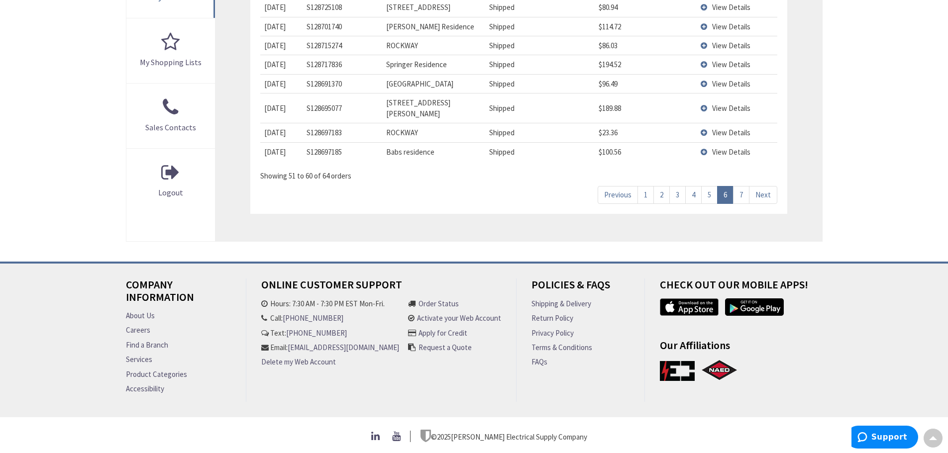
scroll to position [384, 0]
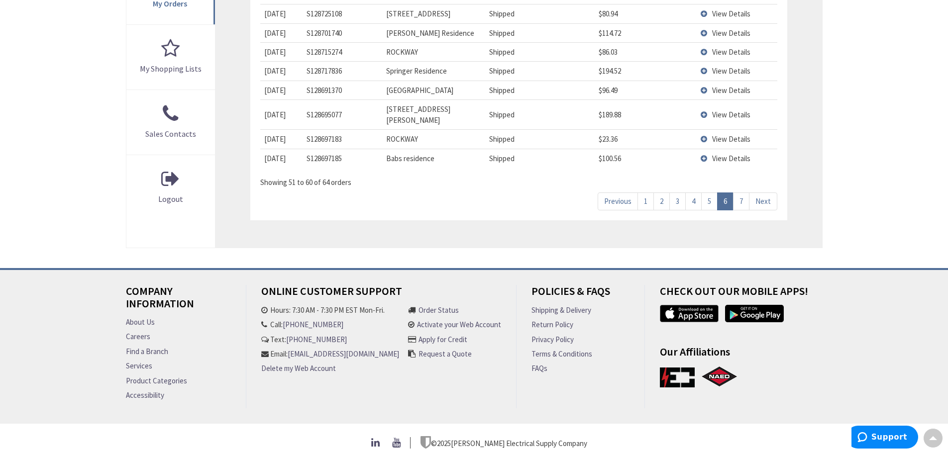
click at [742, 154] on span "View Details" at bounding box center [731, 158] width 38 height 9
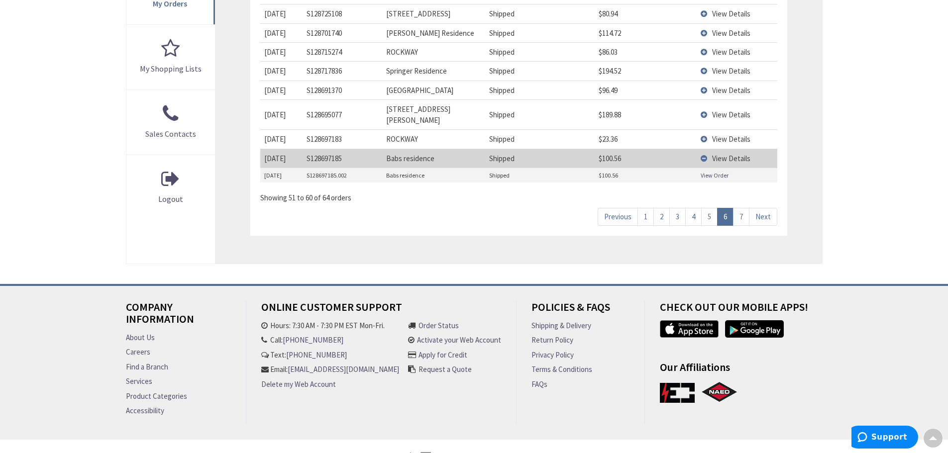
scroll to position [399, 0]
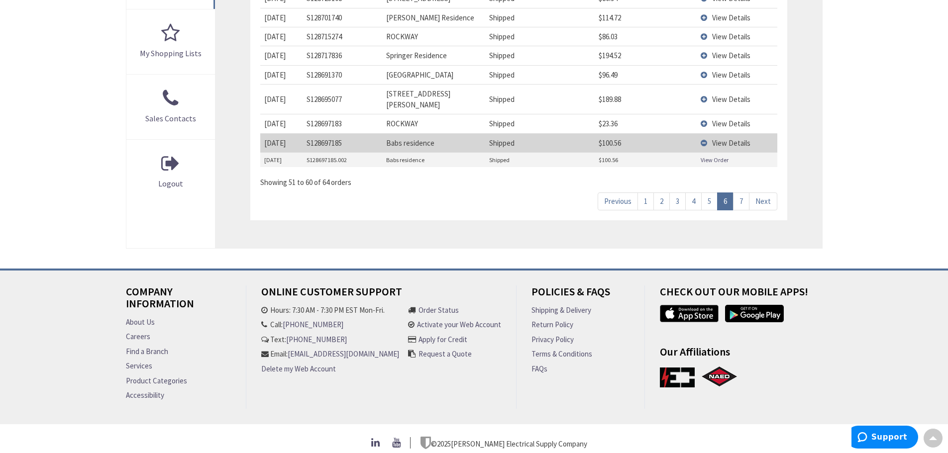
click at [727, 119] on span "View Details" at bounding box center [731, 123] width 38 height 9
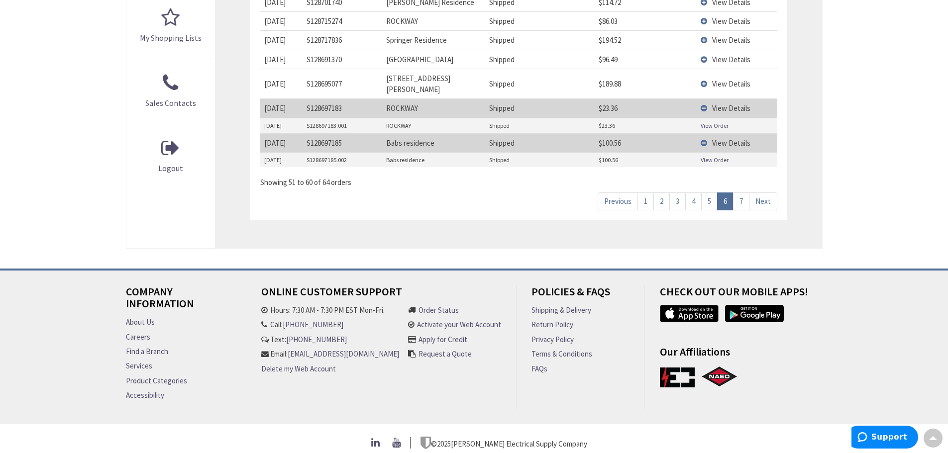
click at [724, 103] on span "View Details" at bounding box center [731, 107] width 38 height 9
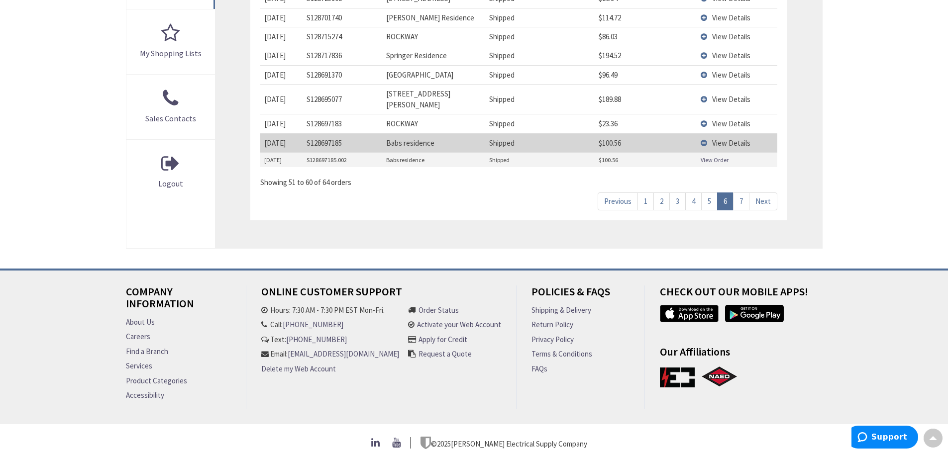
click at [717, 119] on span "View Details" at bounding box center [731, 123] width 38 height 9
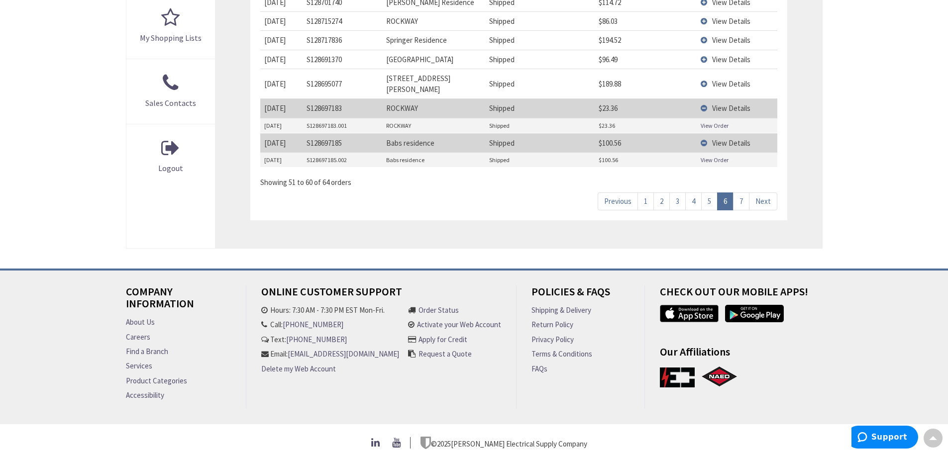
click at [721, 79] on span "View Details" at bounding box center [731, 83] width 38 height 9
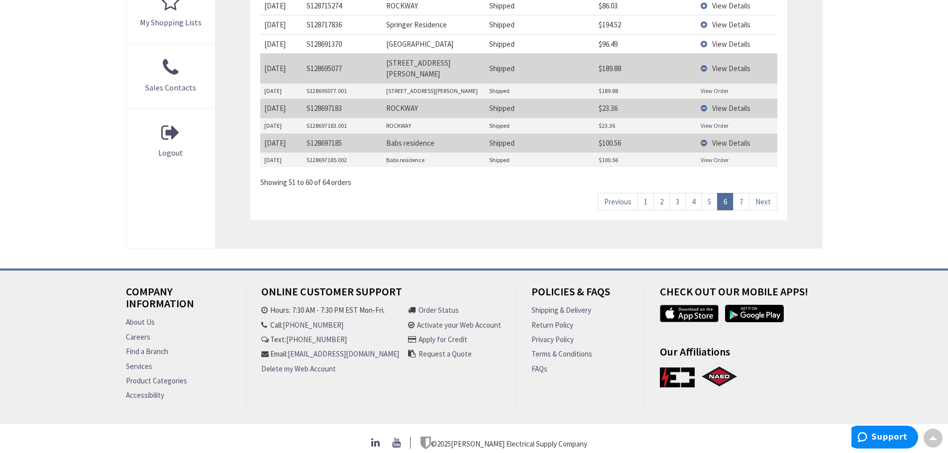
click at [722, 45] on span "View Details" at bounding box center [731, 43] width 38 height 9
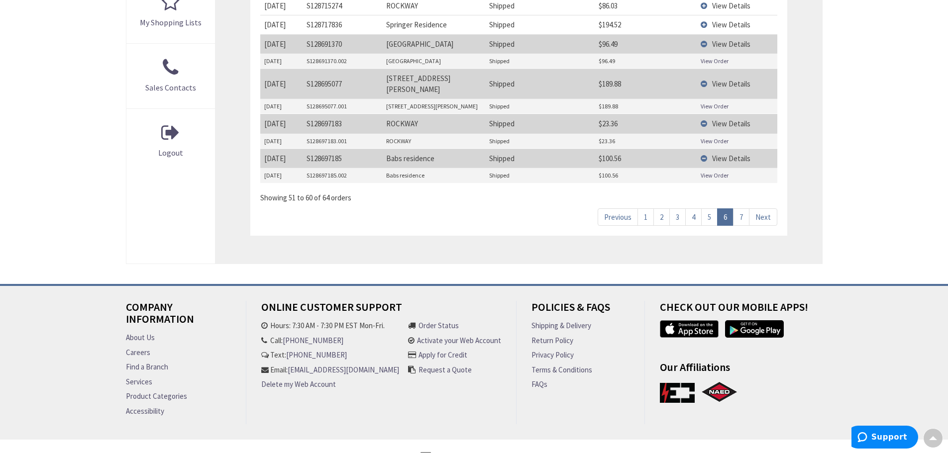
scroll to position [433, 0]
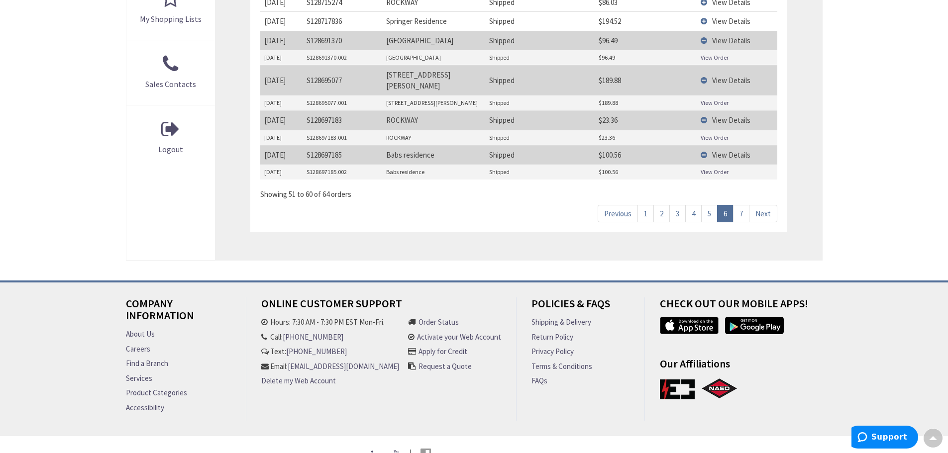
click at [728, 18] on span "View Details" at bounding box center [731, 20] width 38 height 9
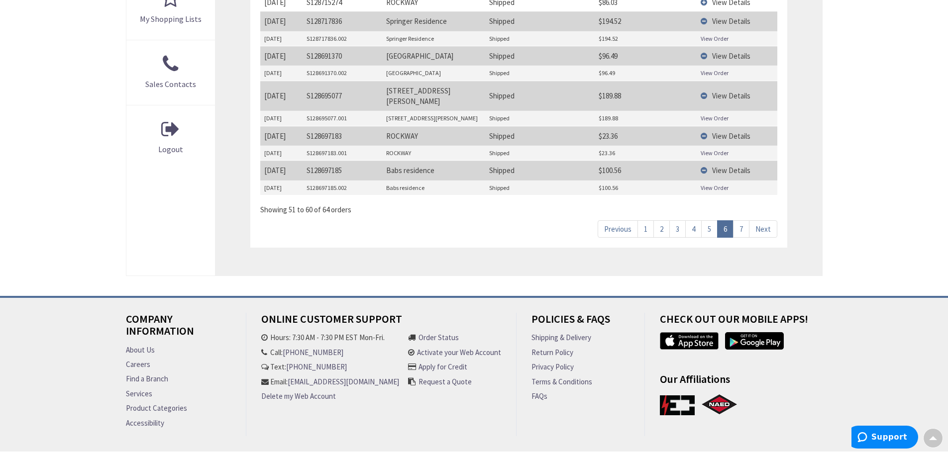
click at [726, 1] on span "View Details" at bounding box center [731, 2] width 38 height 9
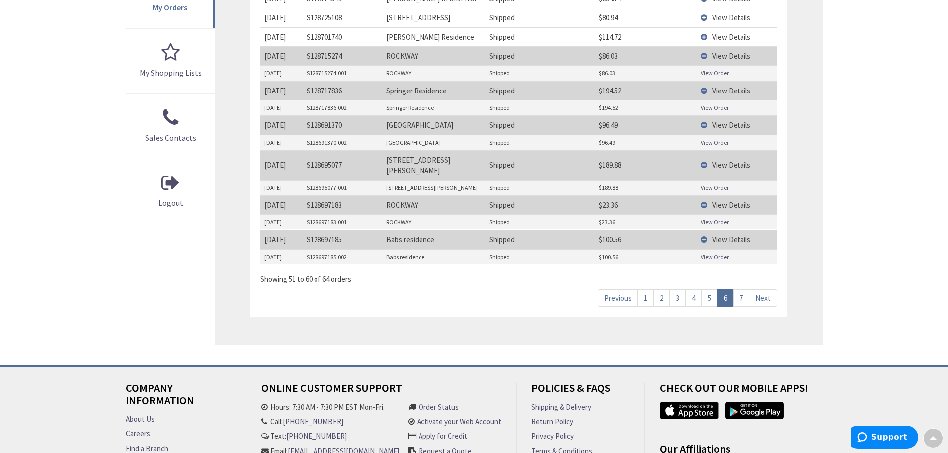
scroll to position [334, 0]
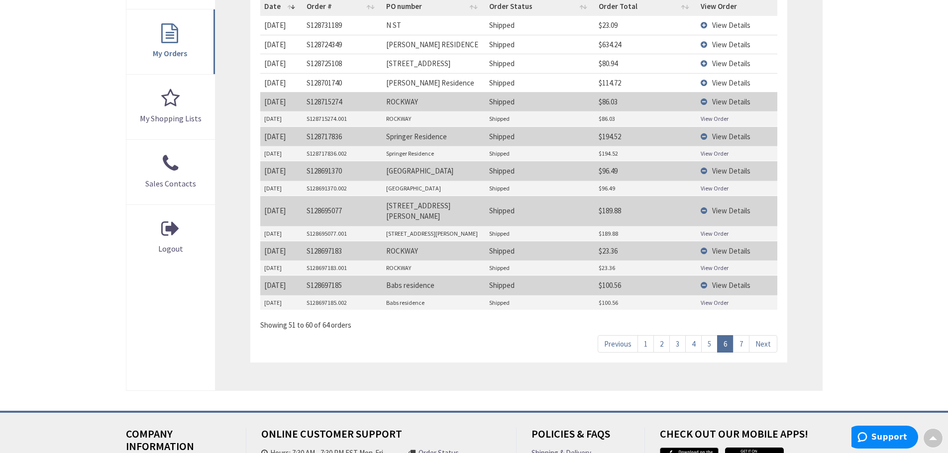
click at [726, 79] on span "View Details" at bounding box center [731, 82] width 38 height 9
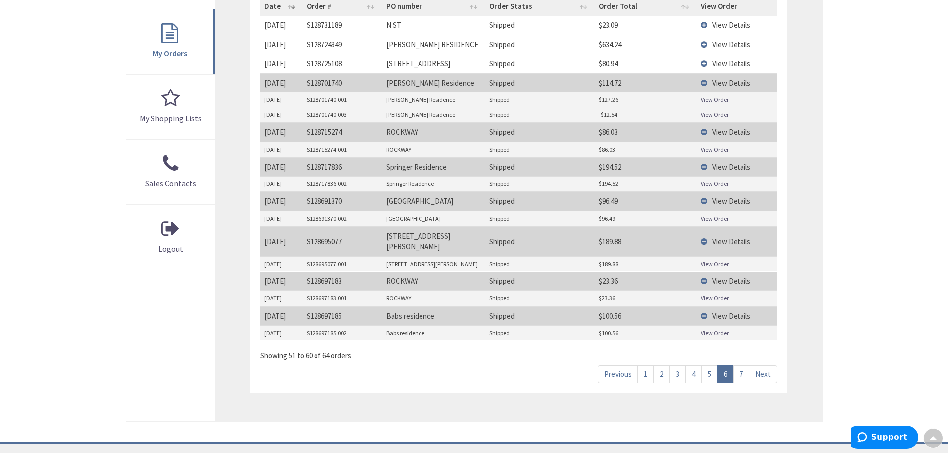
click at [726, 65] on span "View Details" at bounding box center [731, 63] width 38 height 9
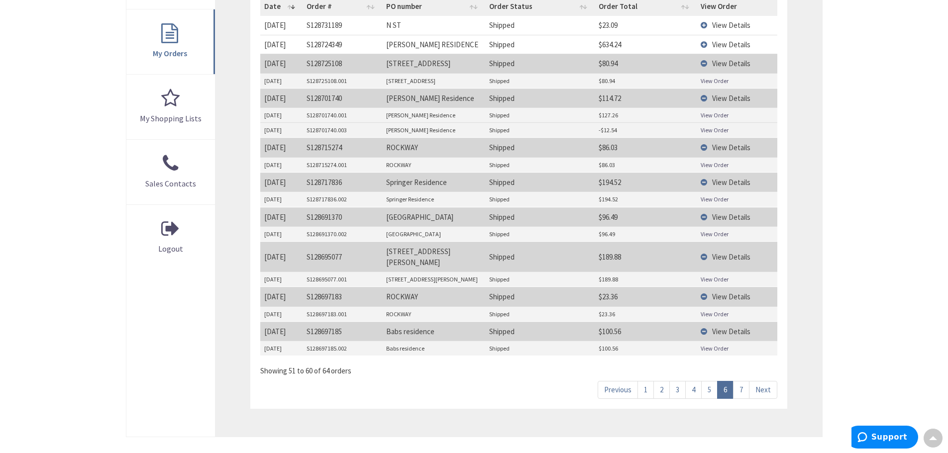
click at [726, 47] on span "View Details" at bounding box center [731, 44] width 38 height 9
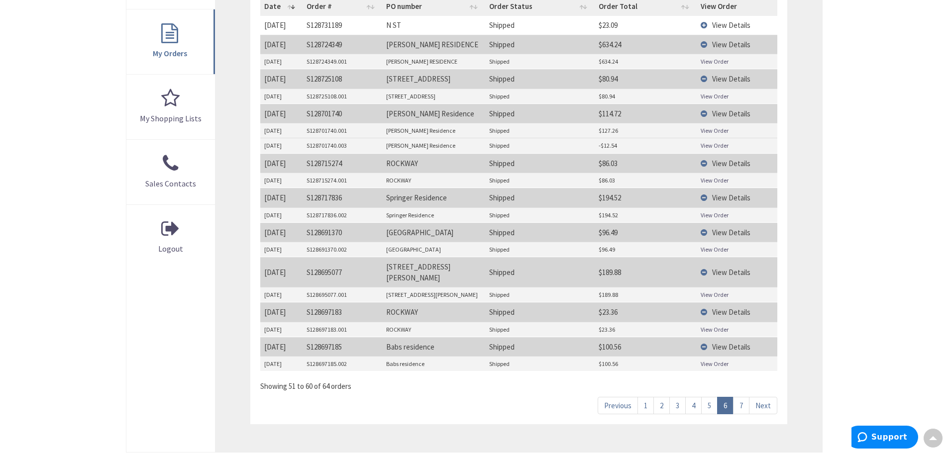
click at [726, 27] on span "View Details" at bounding box center [731, 24] width 38 height 9
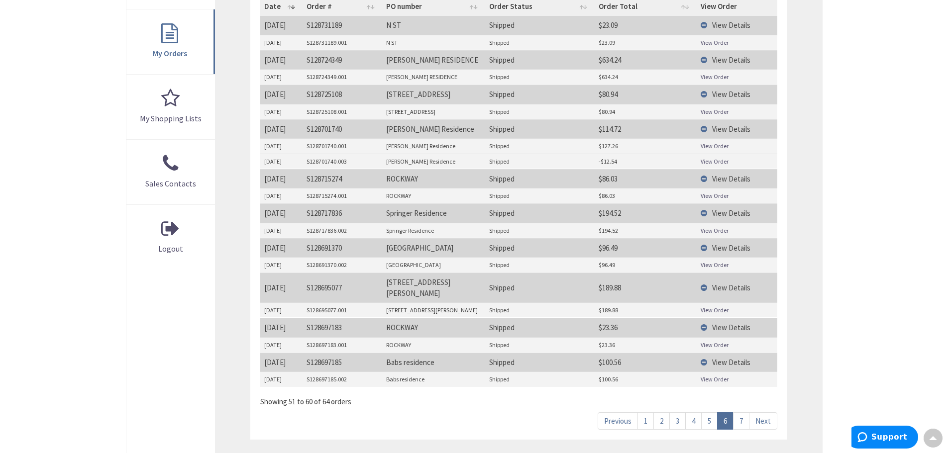
scroll to position [284, 0]
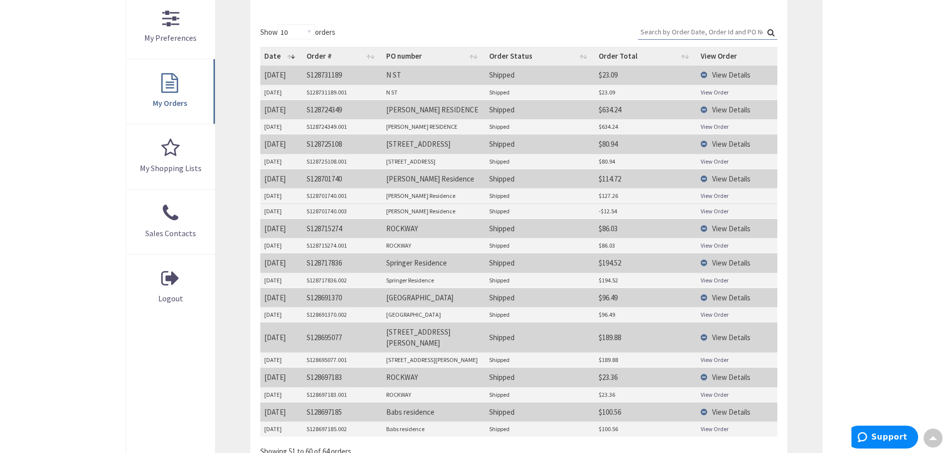
click at [695, 34] on input "Search:" at bounding box center [707, 31] width 139 height 15
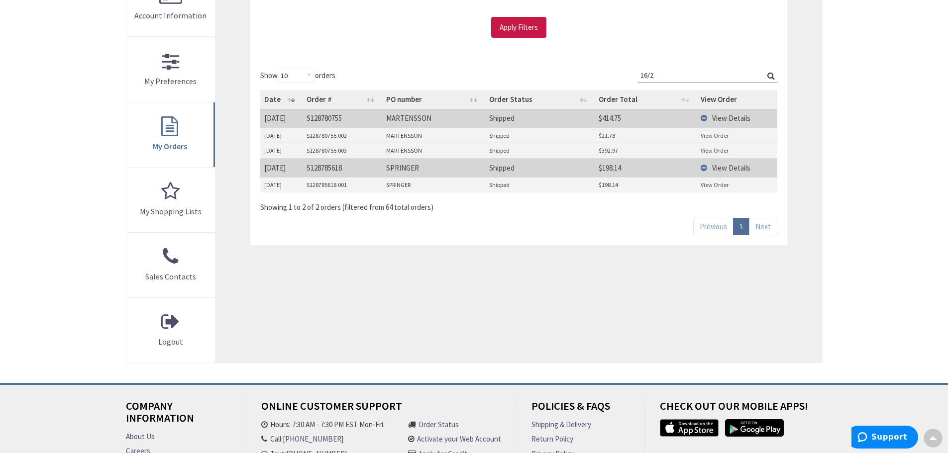
scroll to position [185, 0]
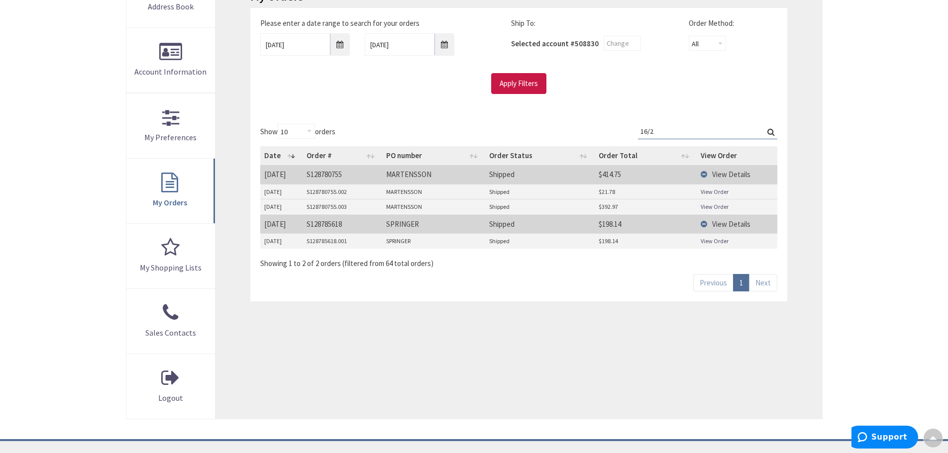
click at [722, 134] on input "16/2" at bounding box center [707, 131] width 139 height 15
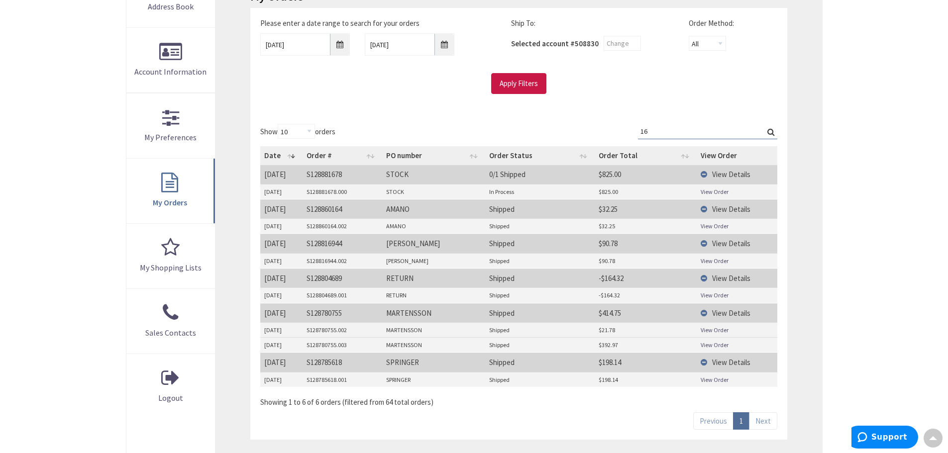
type input "1"
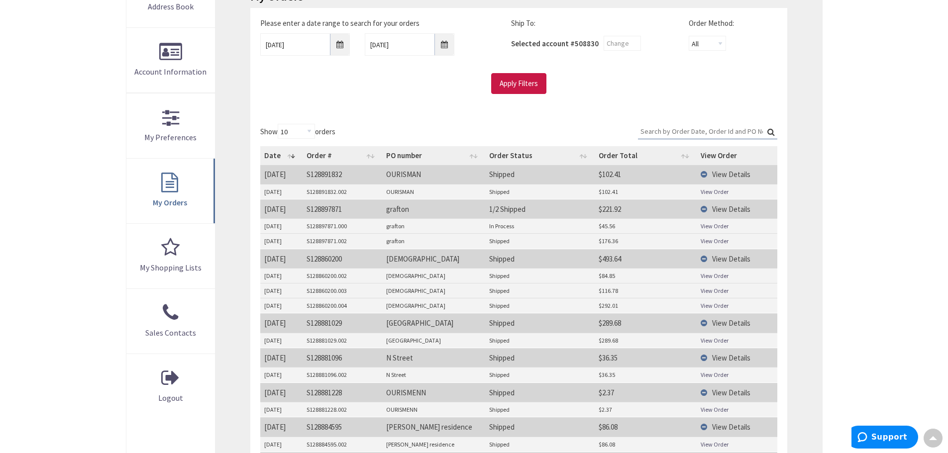
click at [816, 132] on div "My Orders Please enter a date range to search for your orders 09/01/2025 10/1/2…" at bounding box center [518, 306] width 606 height 689
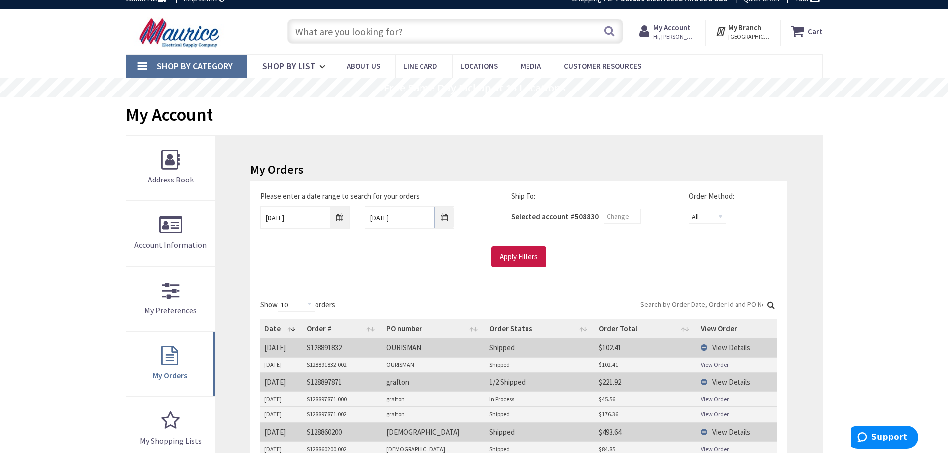
scroll to position [0, 0]
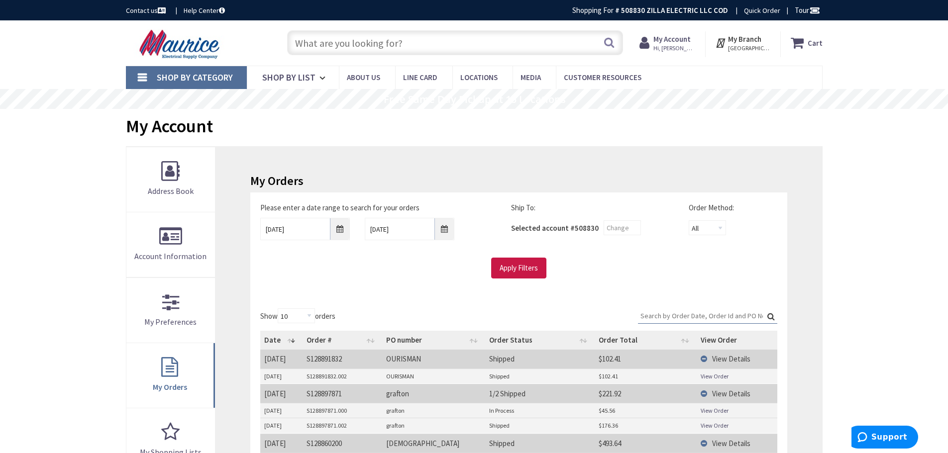
click at [446, 40] on input "text" at bounding box center [455, 42] width 336 height 25
type input "16/2"
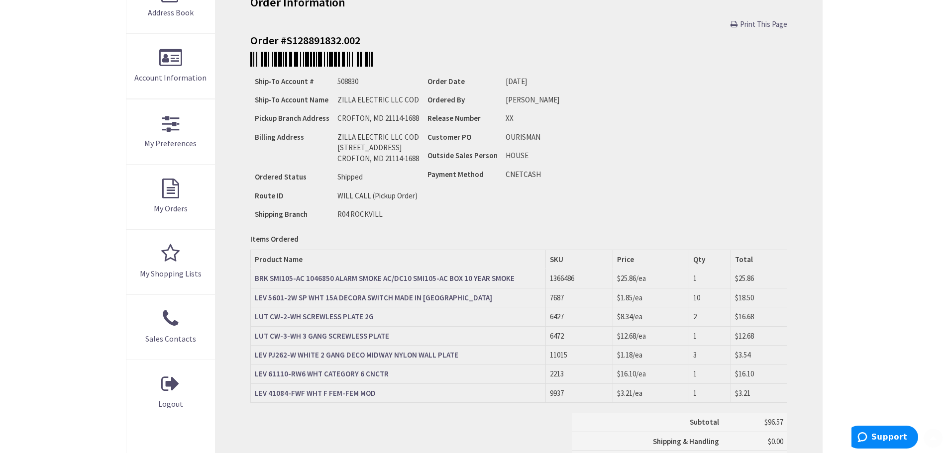
scroll to position [199, 0]
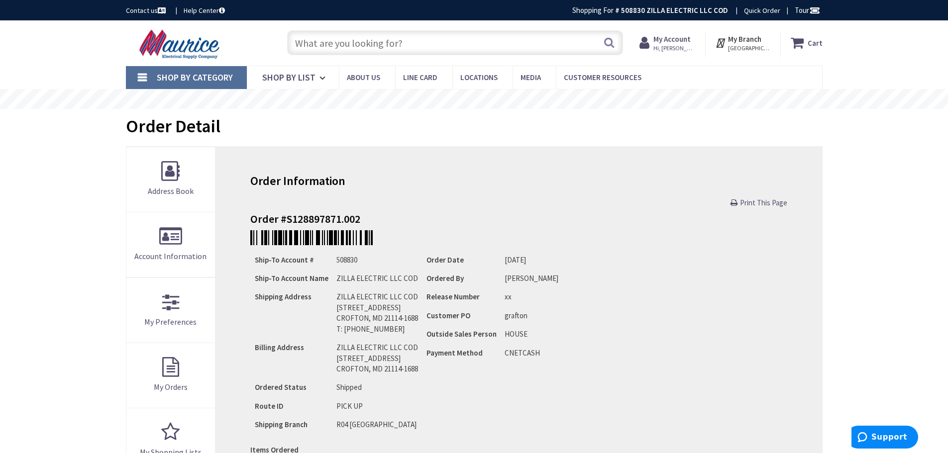
scroll to position [299, 0]
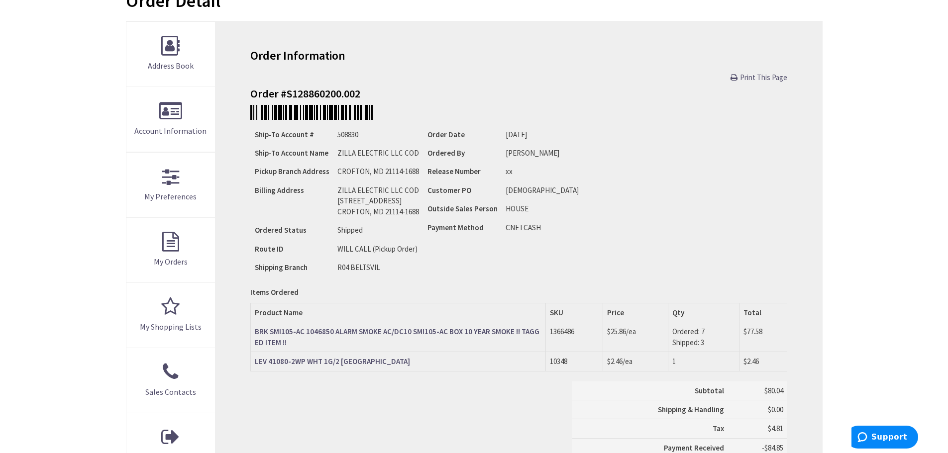
scroll to position [249, 0]
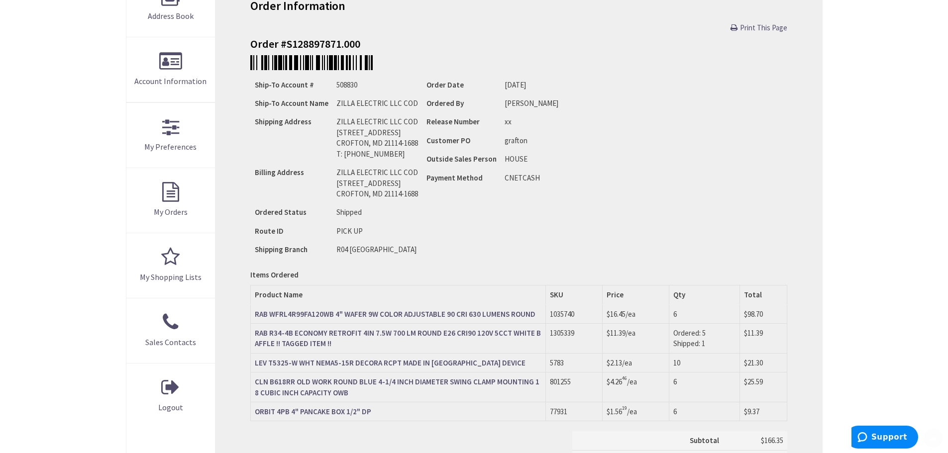
scroll to position [249, 0]
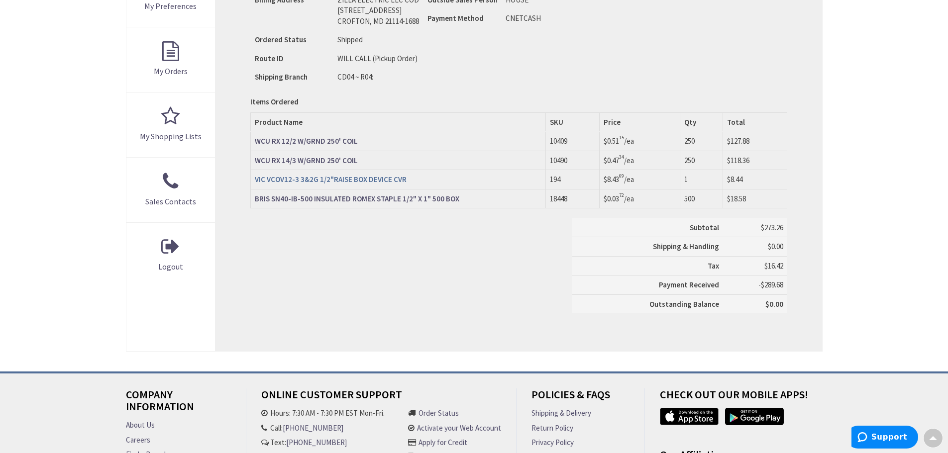
scroll to position [299, 0]
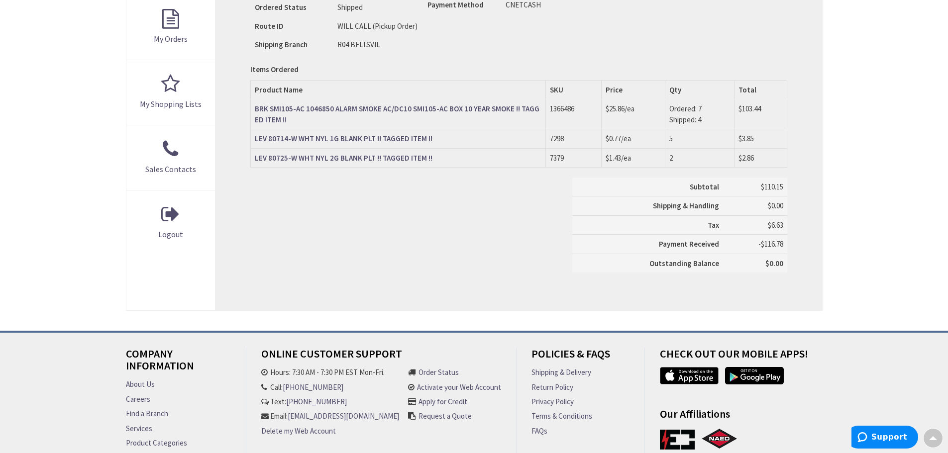
scroll to position [299, 0]
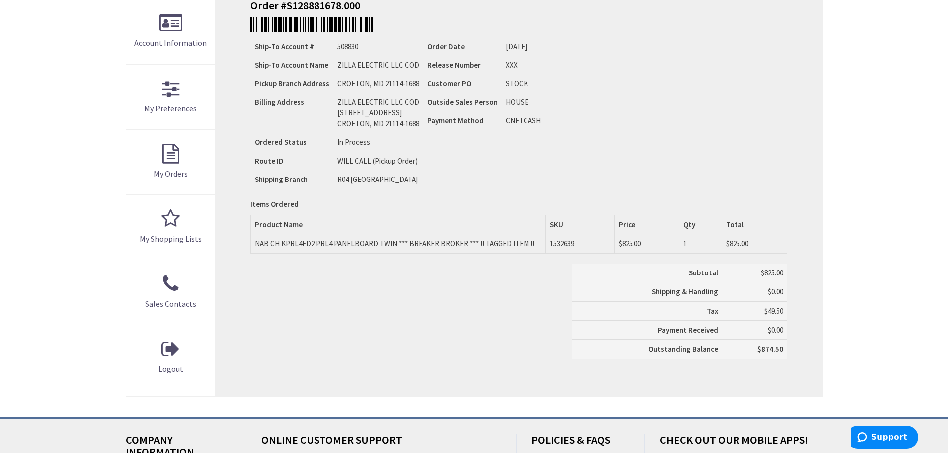
scroll to position [299, 0]
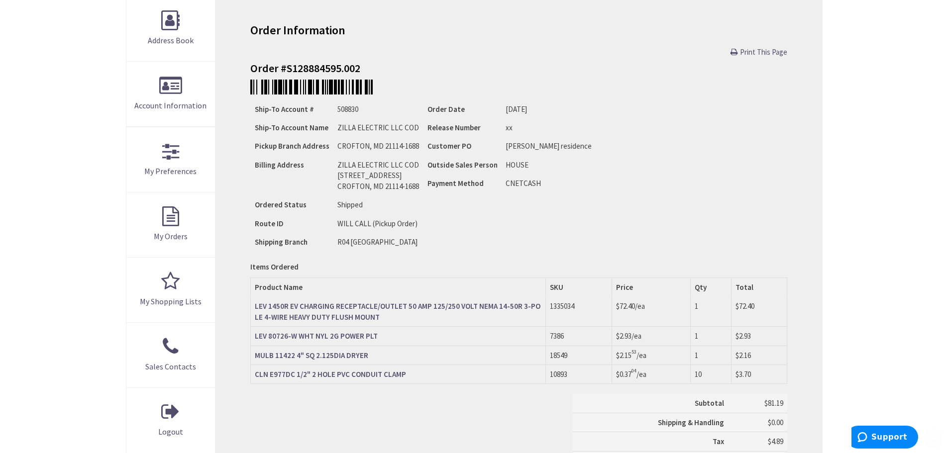
scroll to position [249, 0]
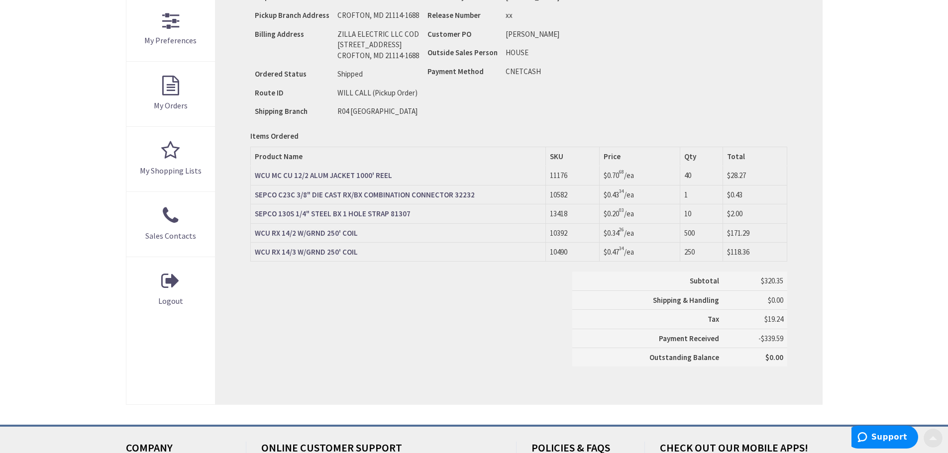
scroll to position [348, 0]
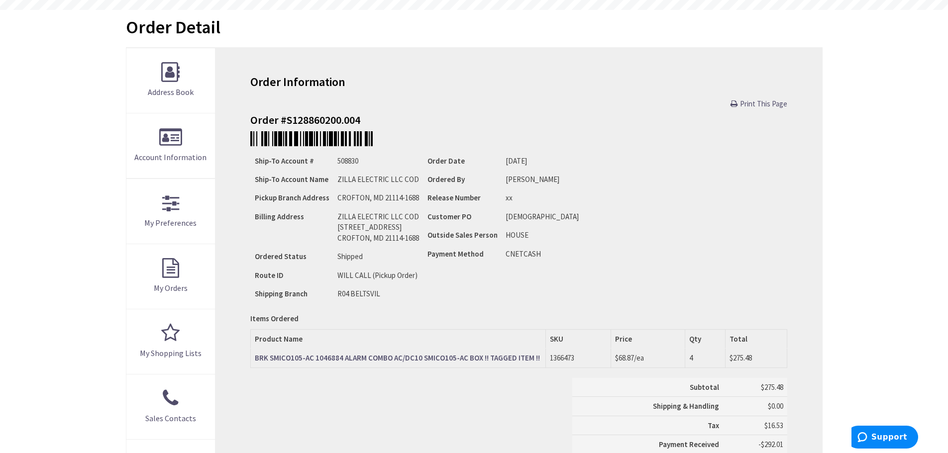
scroll to position [299, 0]
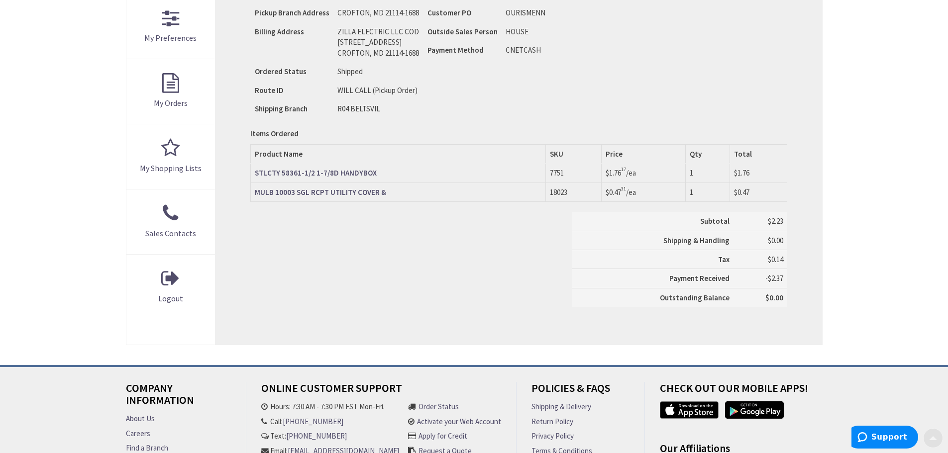
scroll to position [348, 0]
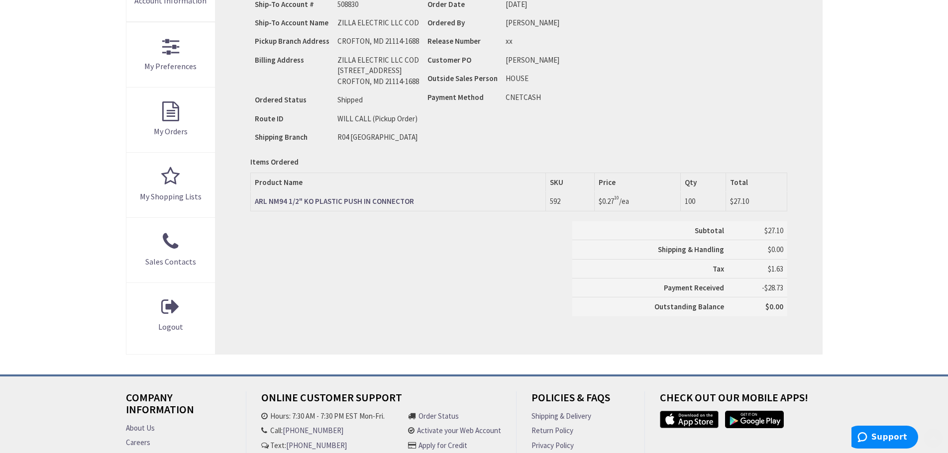
scroll to position [348, 0]
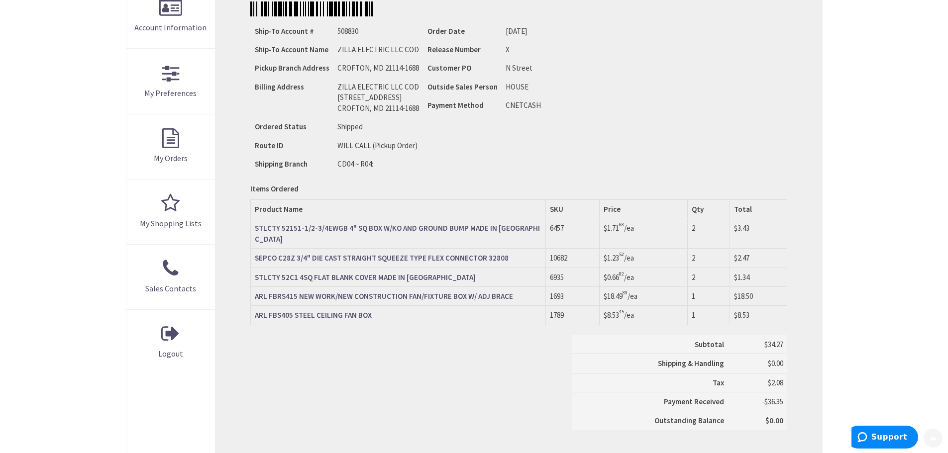
scroll to position [249, 0]
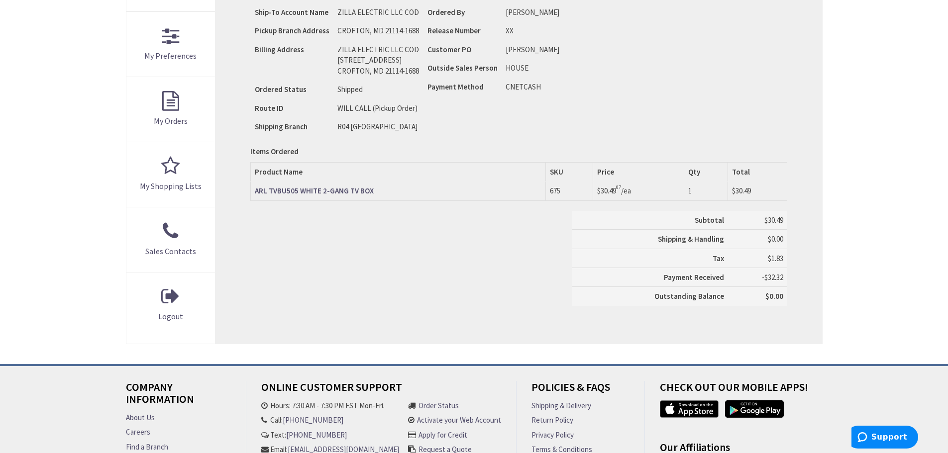
scroll to position [348, 0]
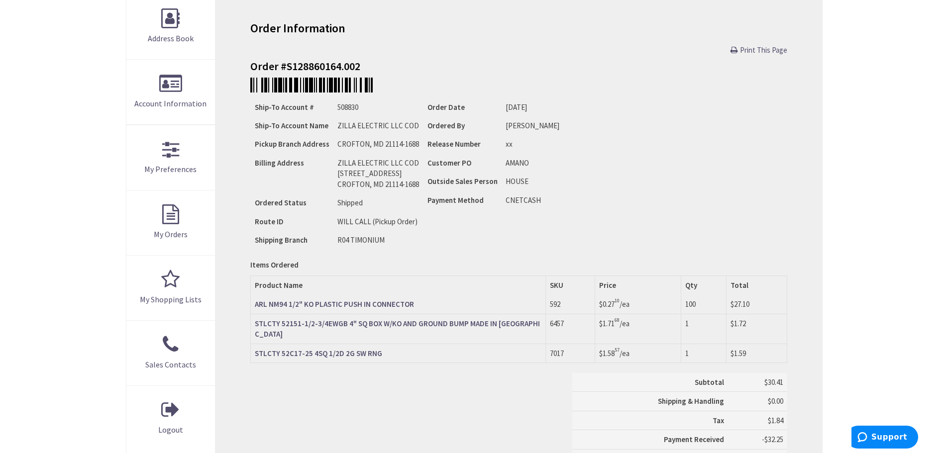
scroll to position [249, 0]
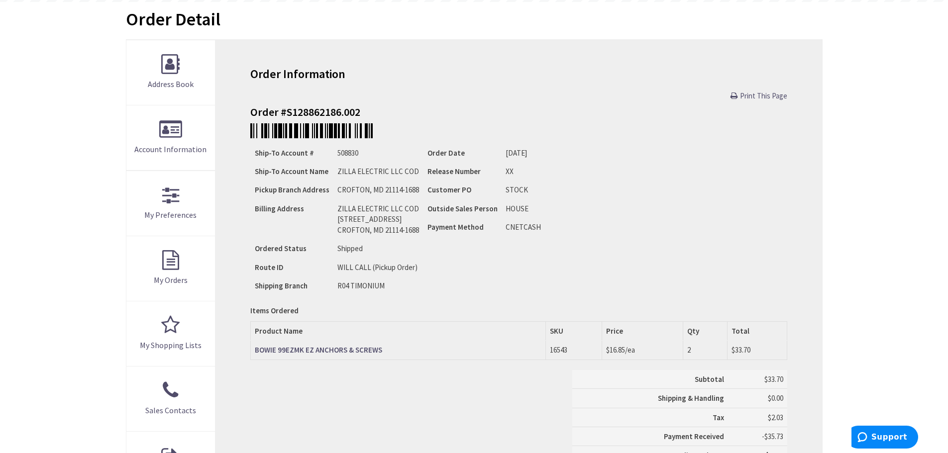
scroll to position [249, 0]
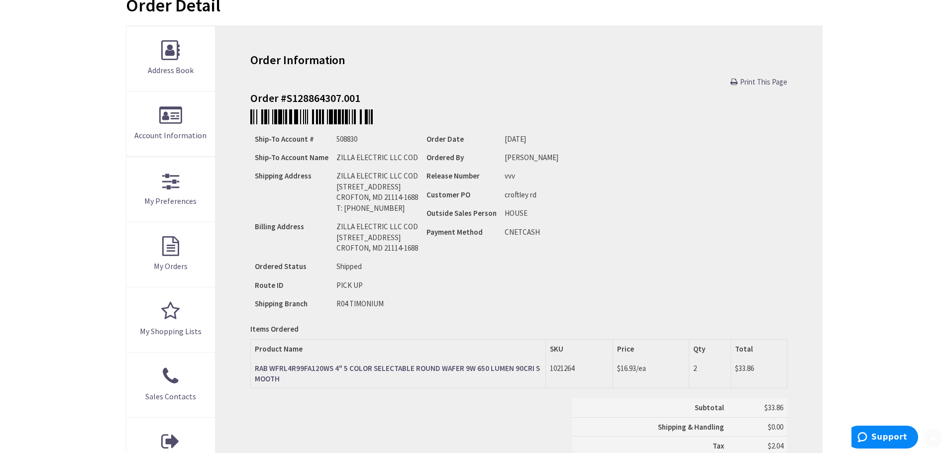
scroll to position [249, 0]
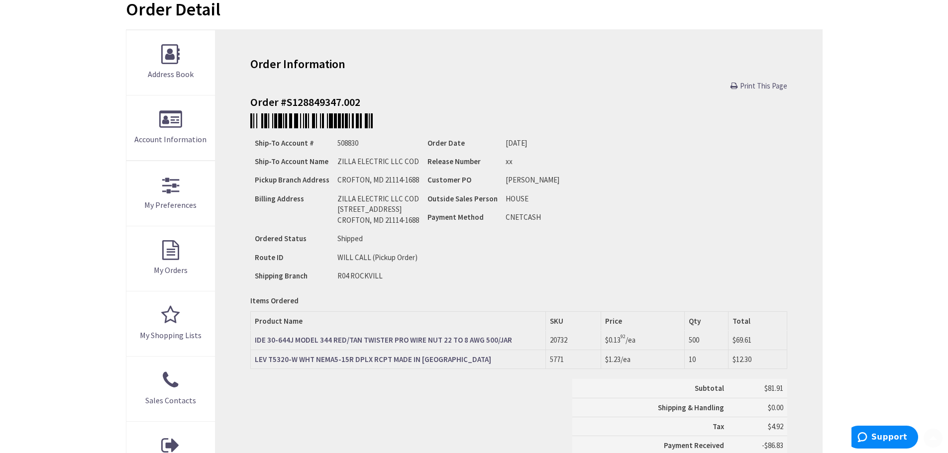
scroll to position [199, 0]
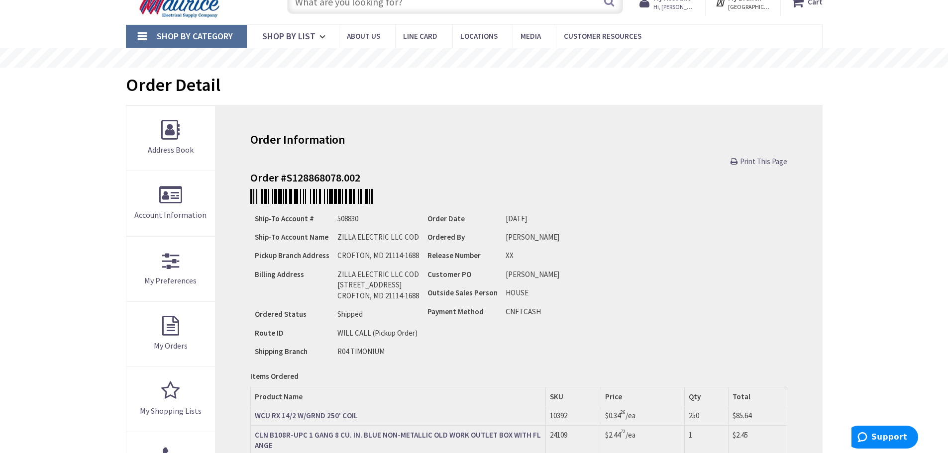
scroll to position [249, 0]
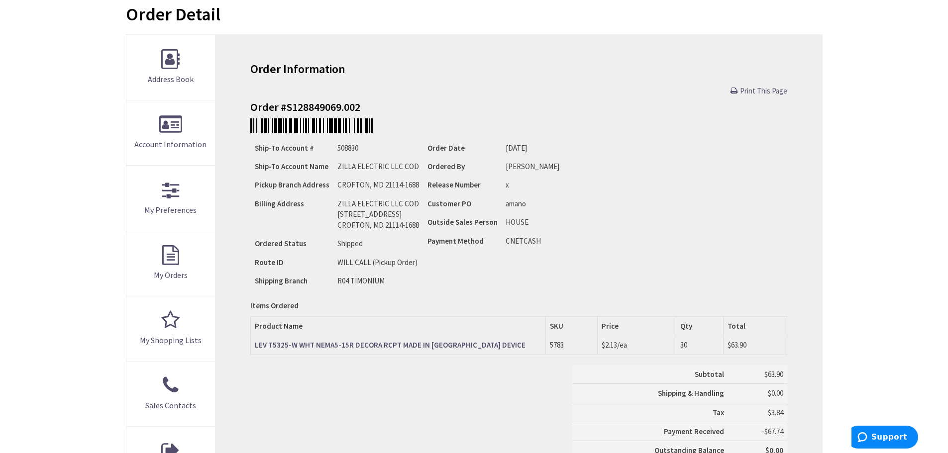
scroll to position [249, 0]
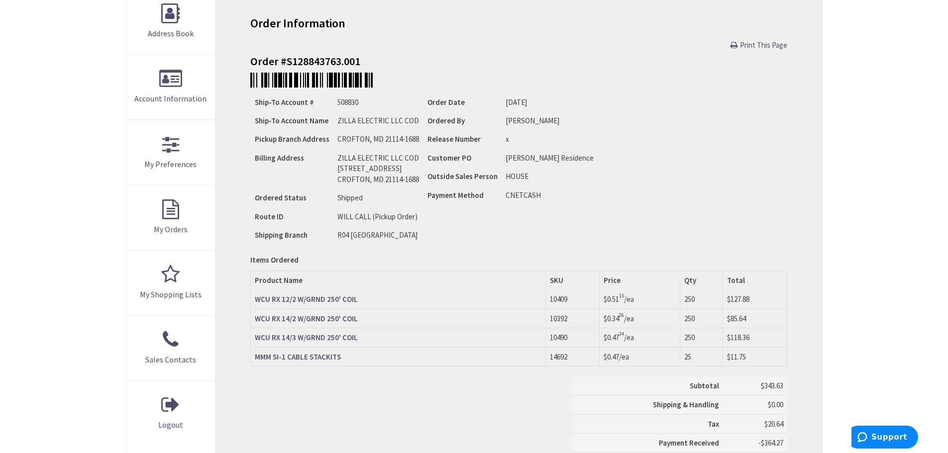
scroll to position [348, 0]
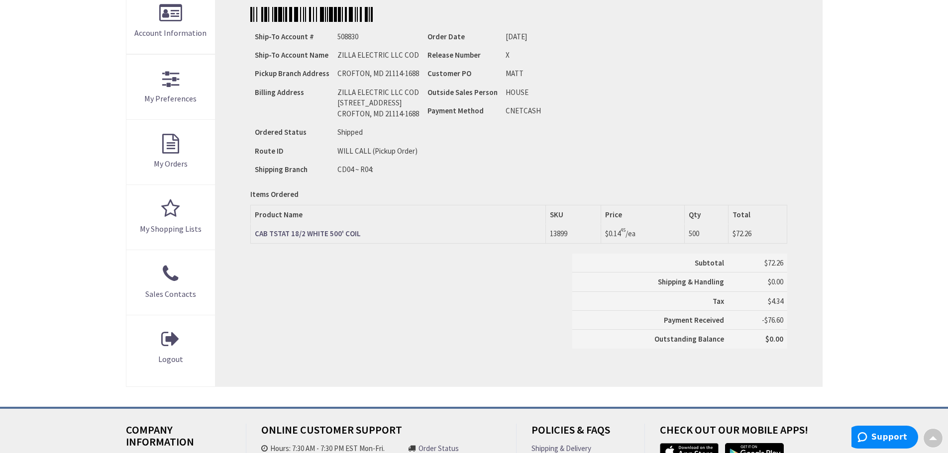
scroll to position [199, 0]
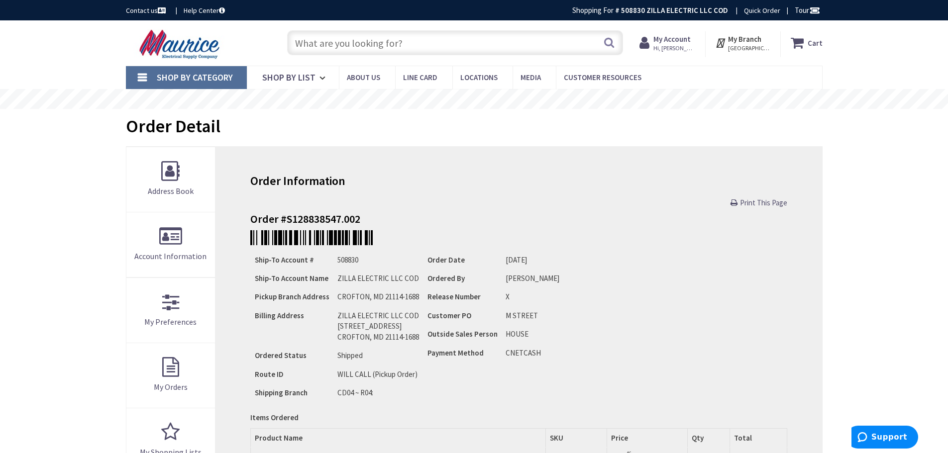
scroll to position [299, 0]
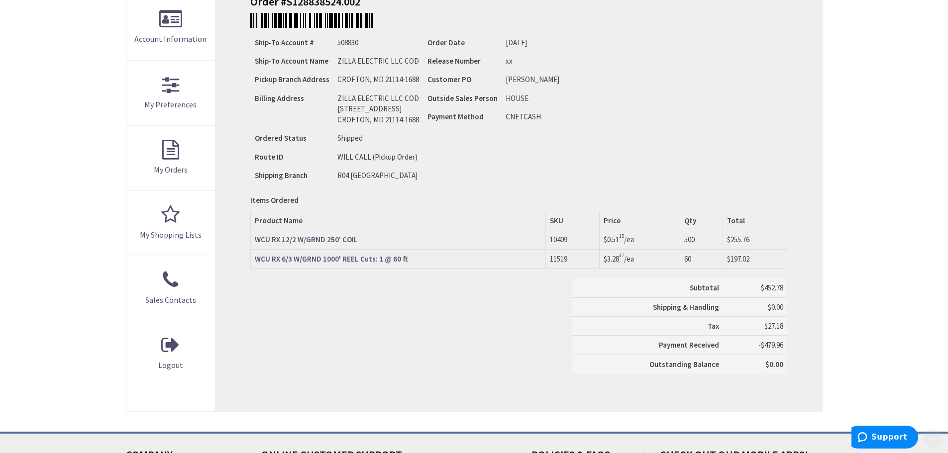
scroll to position [299, 0]
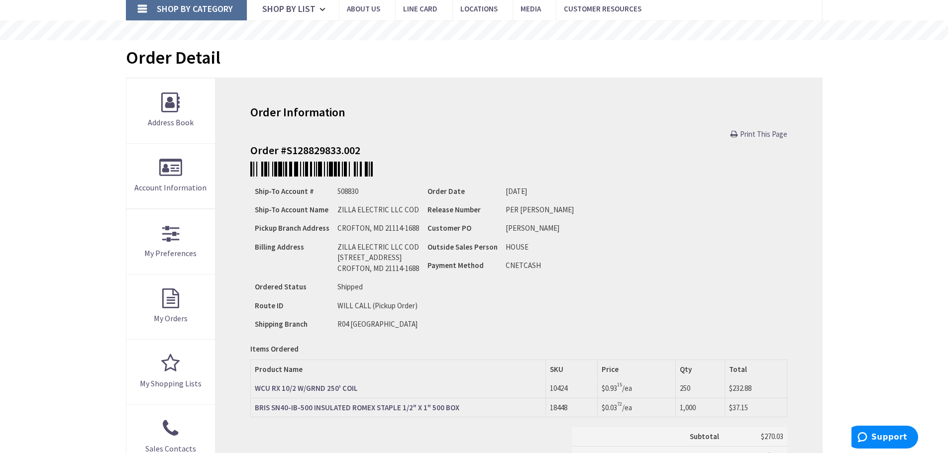
scroll to position [149, 0]
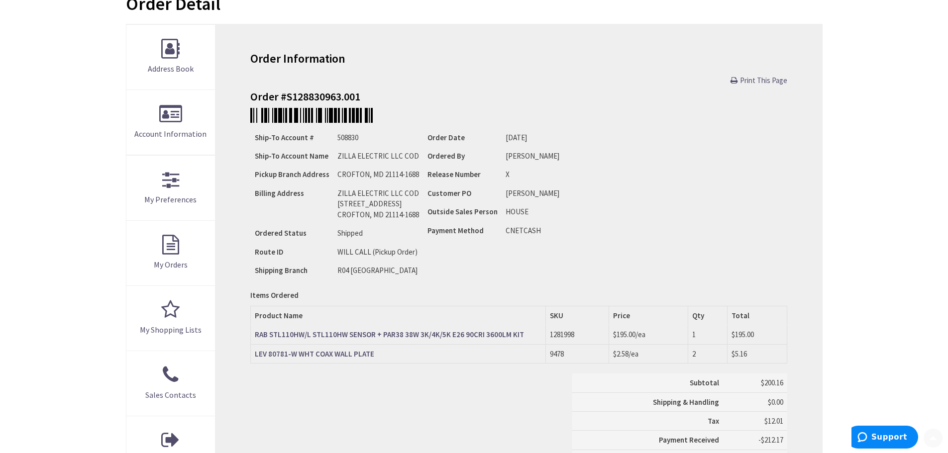
scroll to position [249, 0]
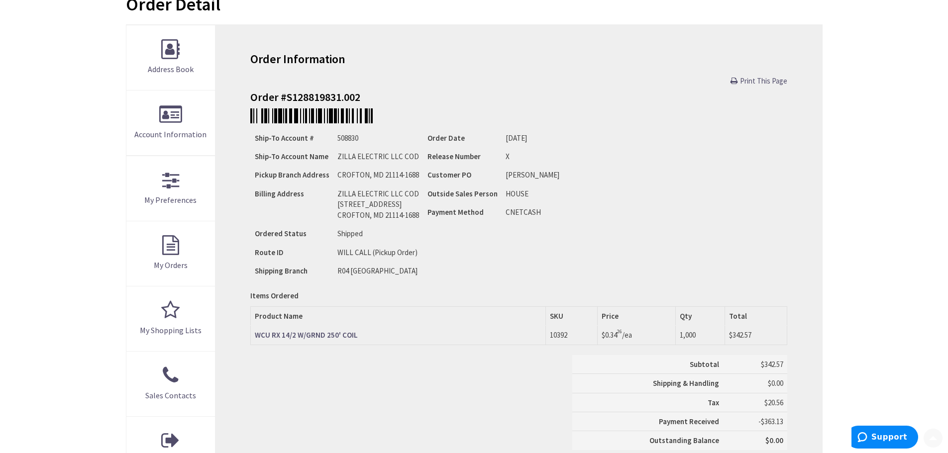
scroll to position [249, 0]
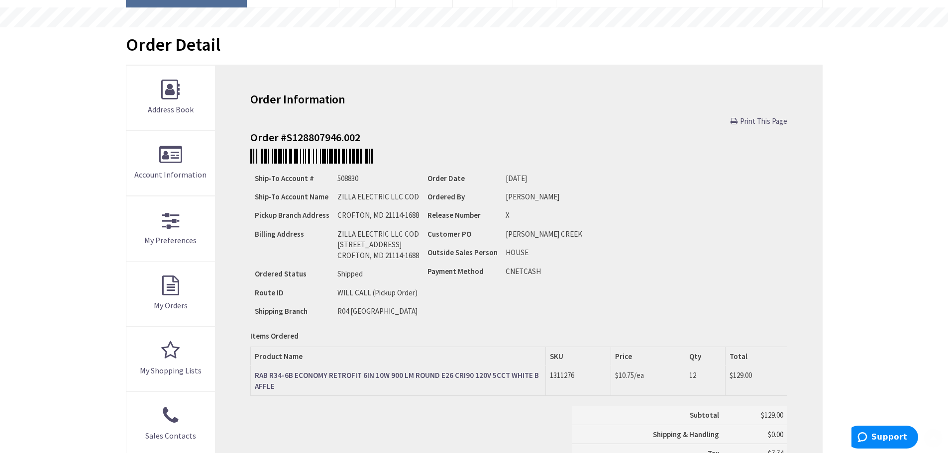
scroll to position [199, 0]
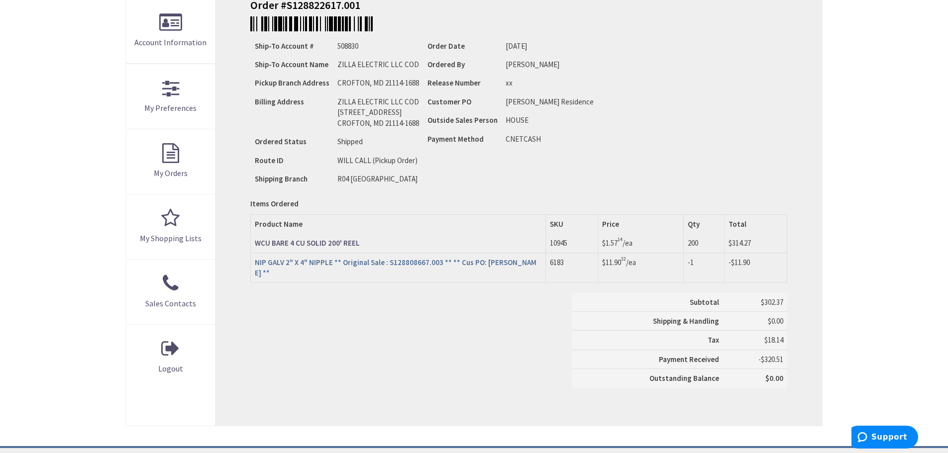
scroll to position [299, 0]
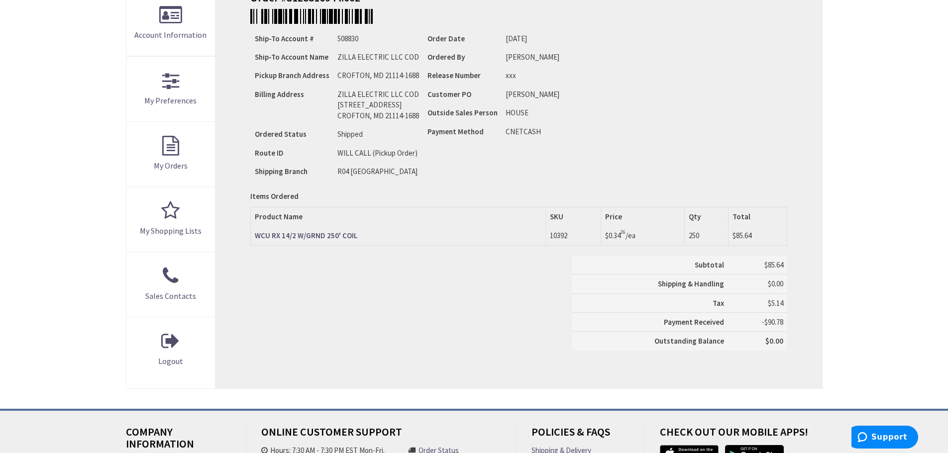
scroll to position [299, 0]
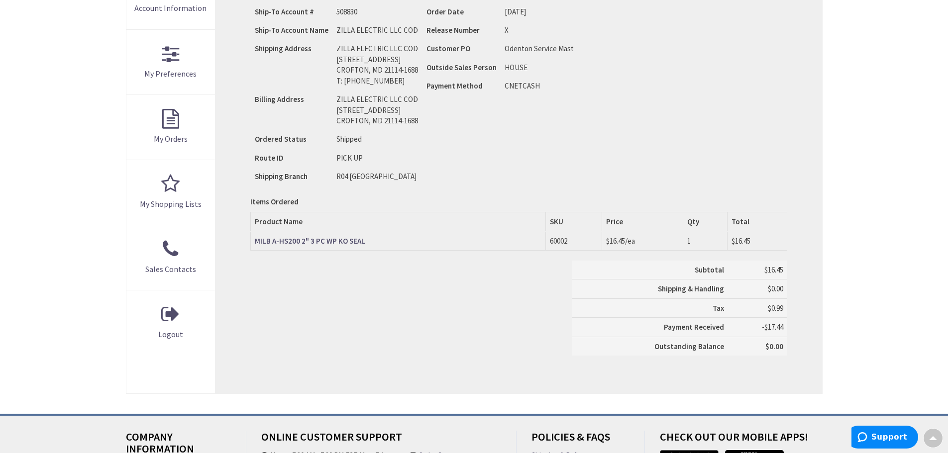
scroll to position [249, 0]
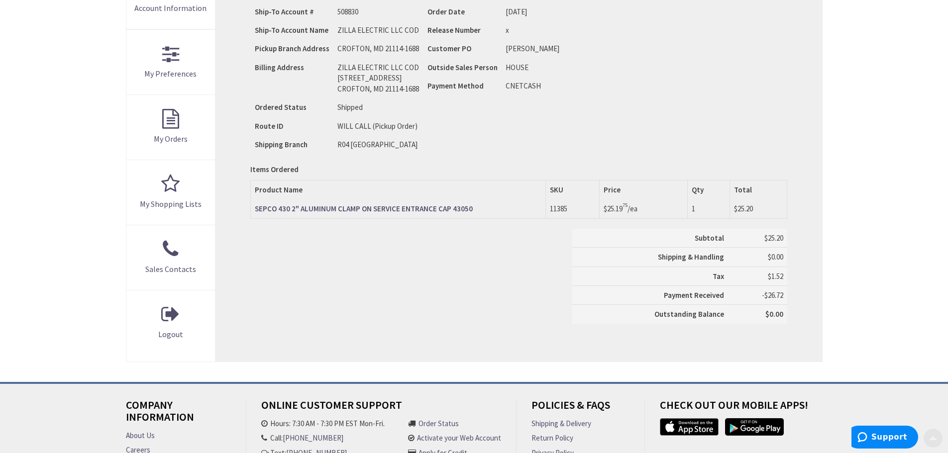
scroll to position [299, 0]
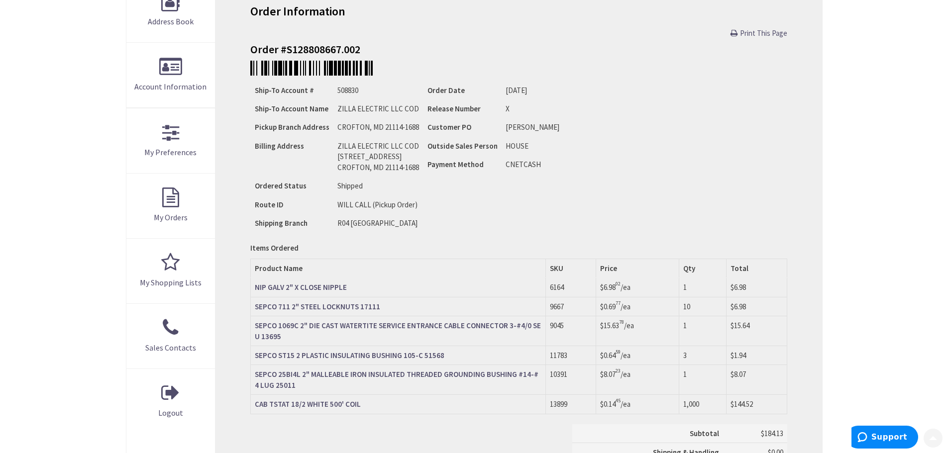
scroll to position [299, 0]
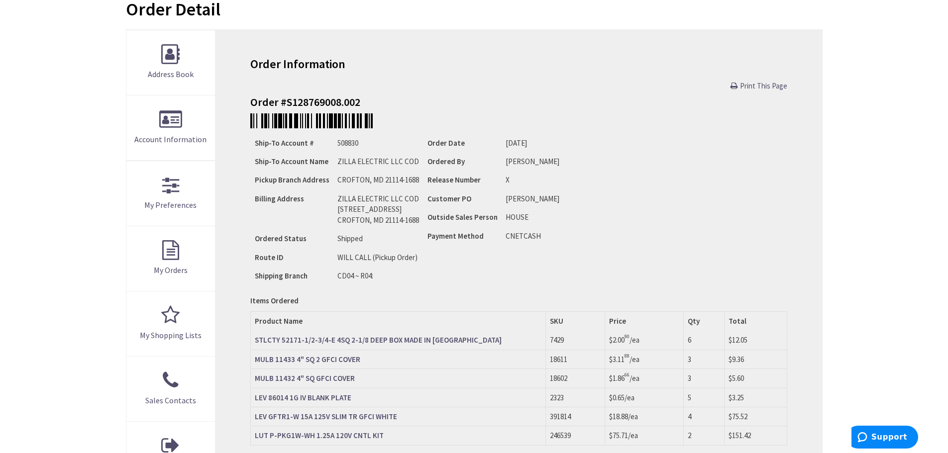
scroll to position [299, 0]
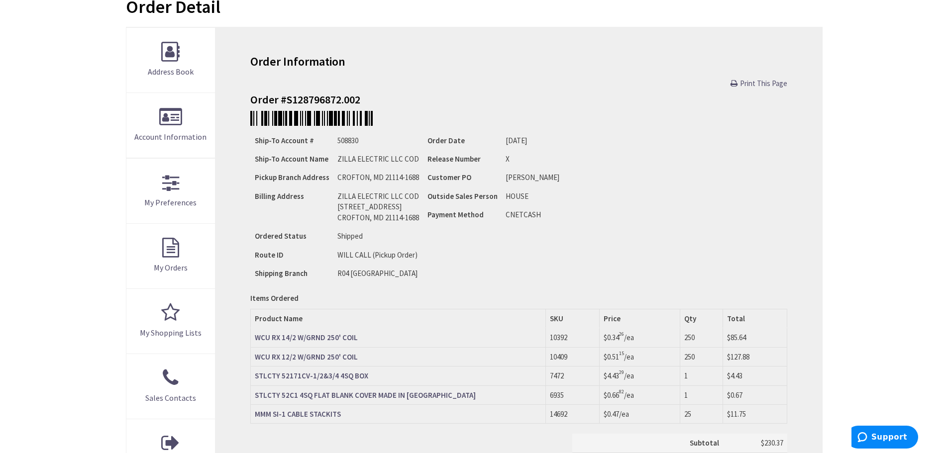
scroll to position [299, 0]
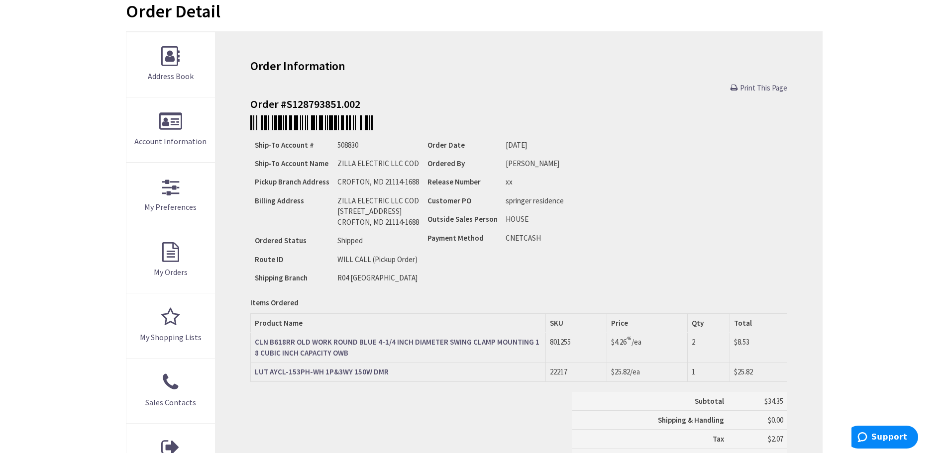
scroll to position [249, 0]
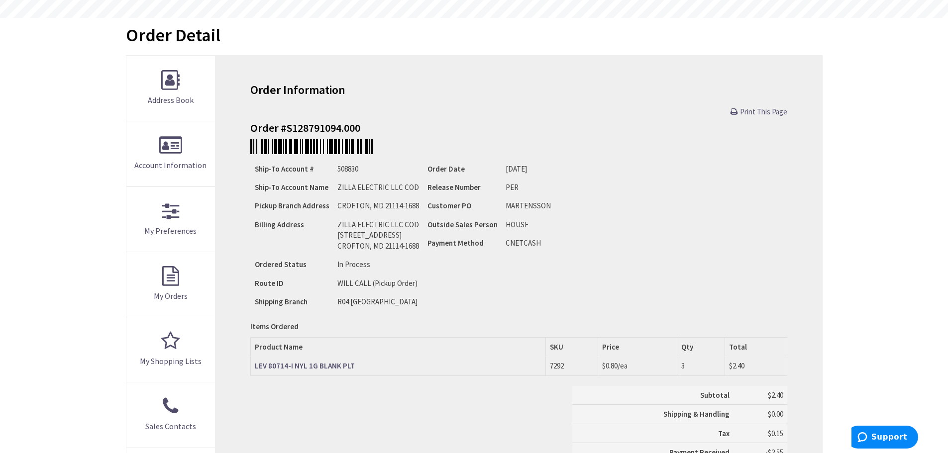
scroll to position [299, 0]
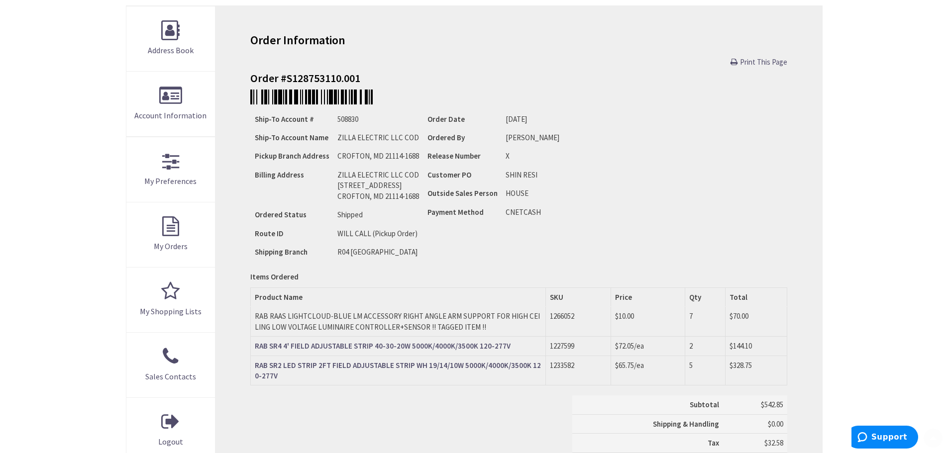
scroll to position [249, 0]
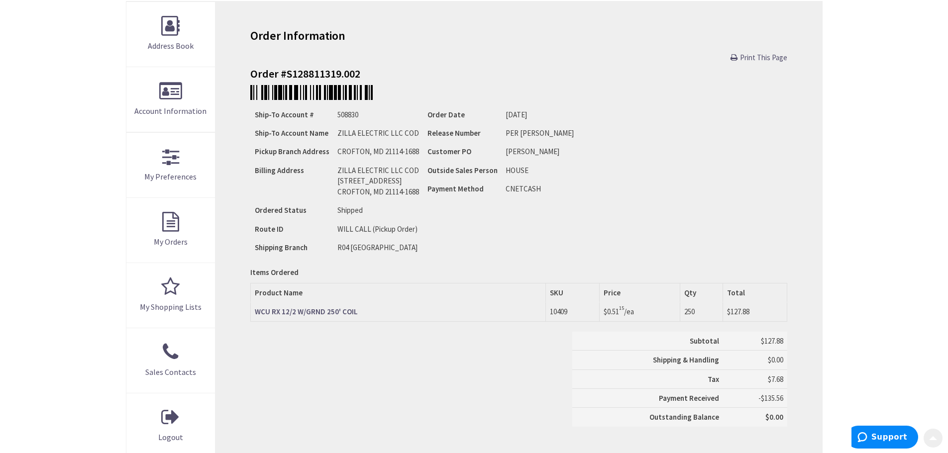
scroll to position [249, 0]
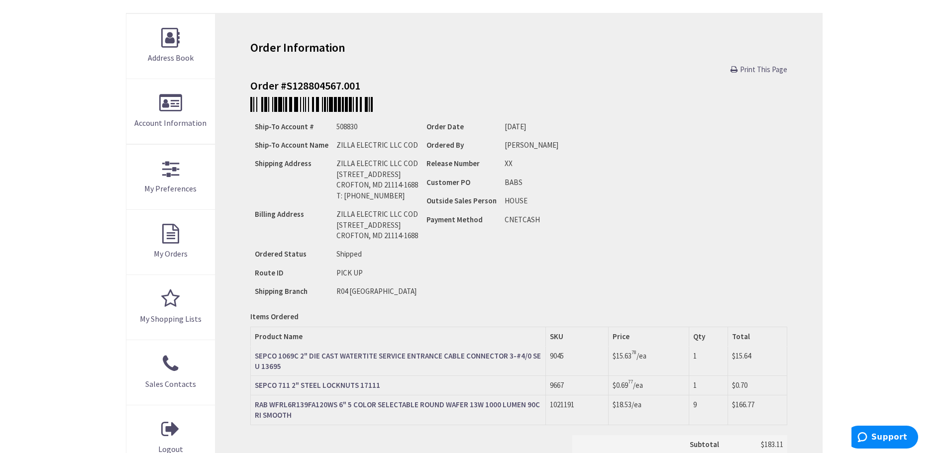
scroll to position [299, 0]
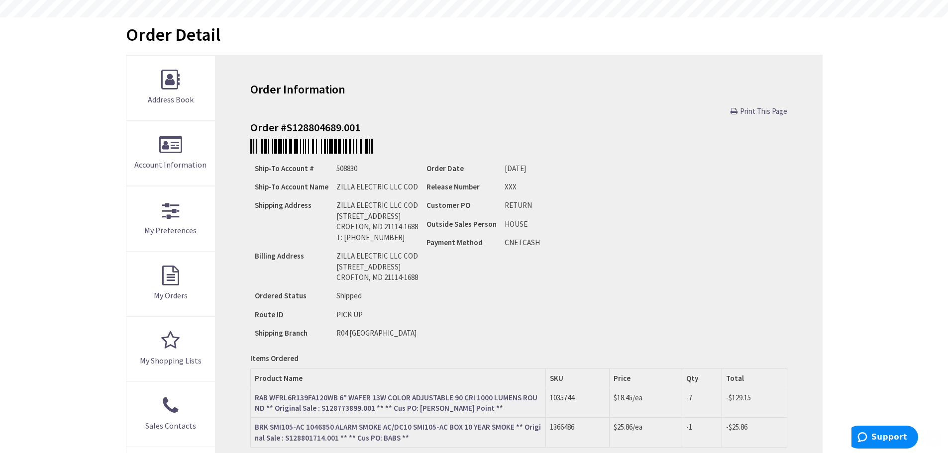
scroll to position [199, 0]
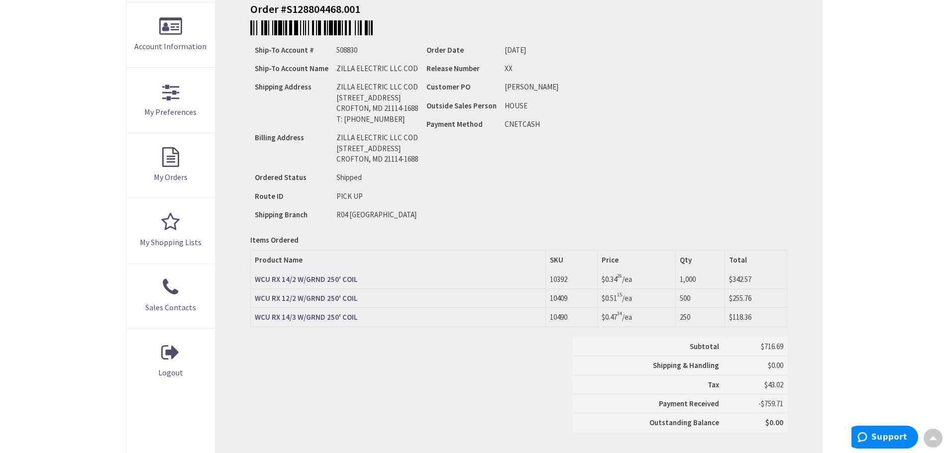
scroll to position [199, 0]
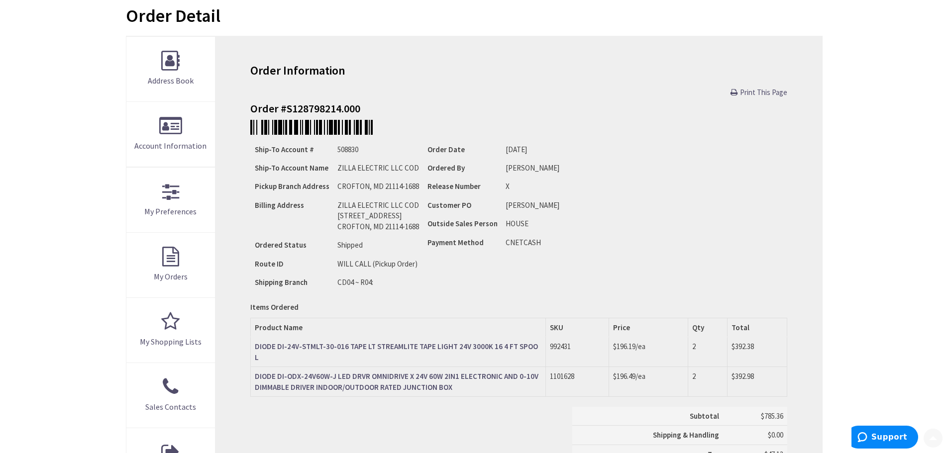
scroll to position [199, 0]
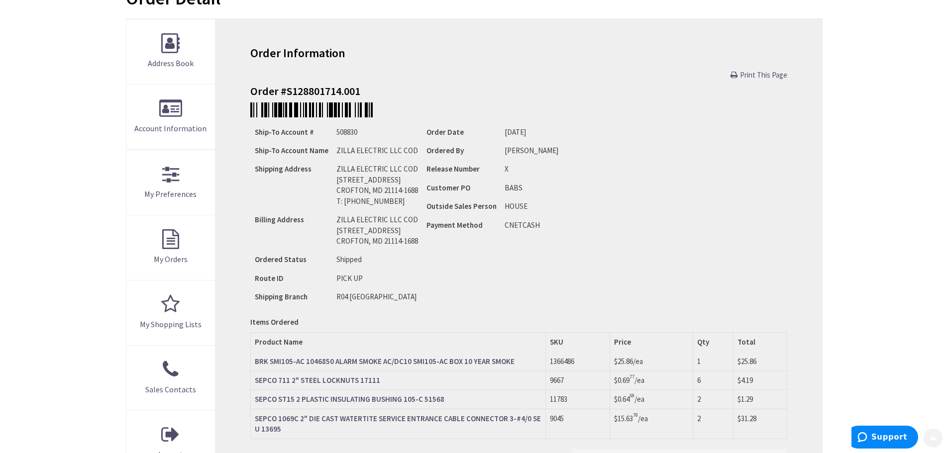
scroll to position [199, 0]
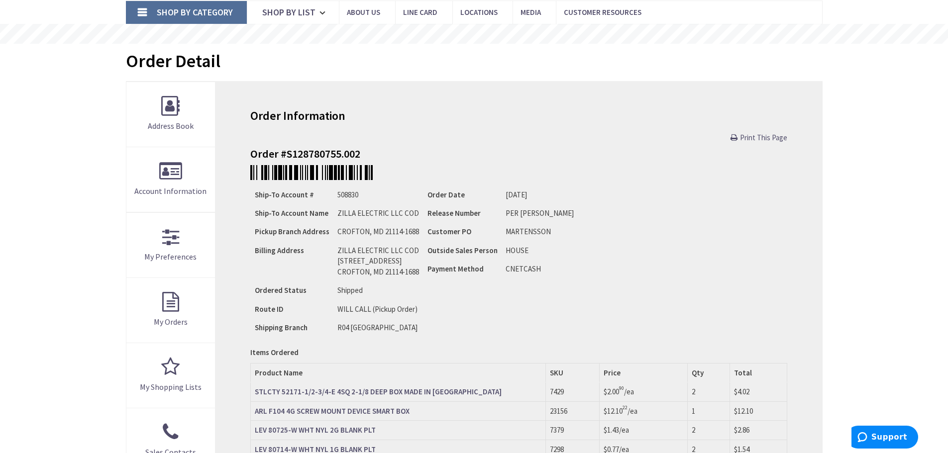
scroll to position [149, 0]
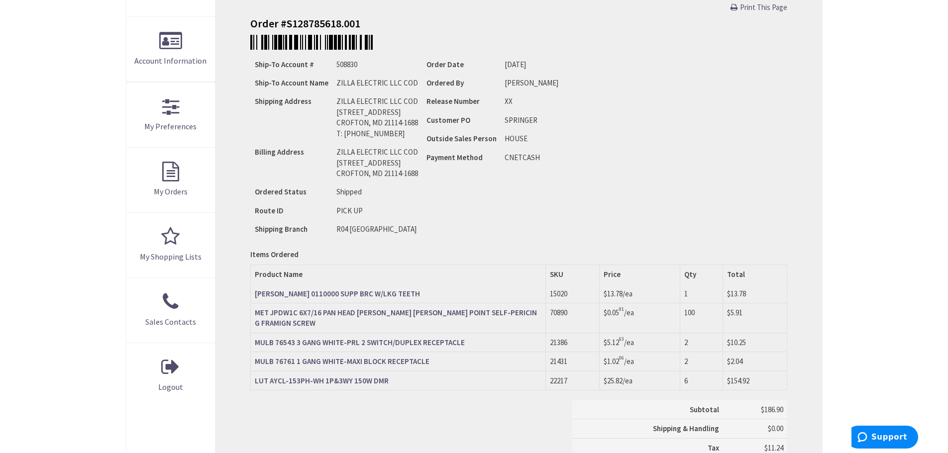
scroll to position [249, 0]
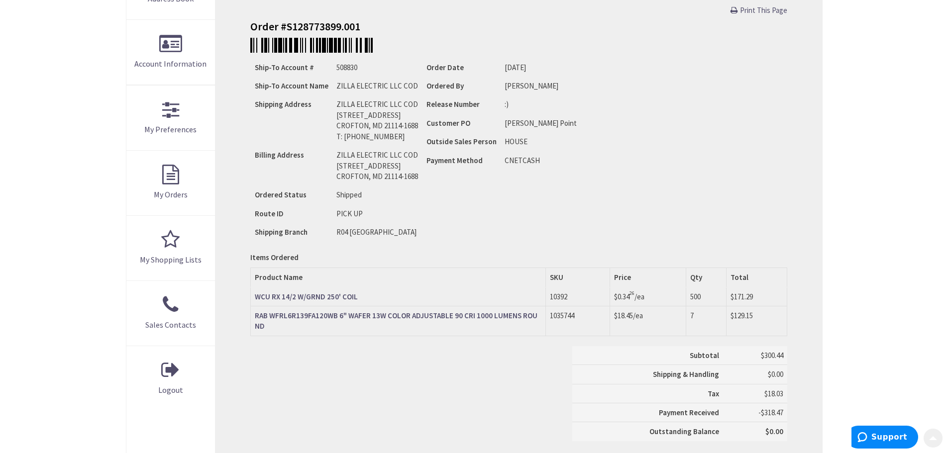
scroll to position [249, 0]
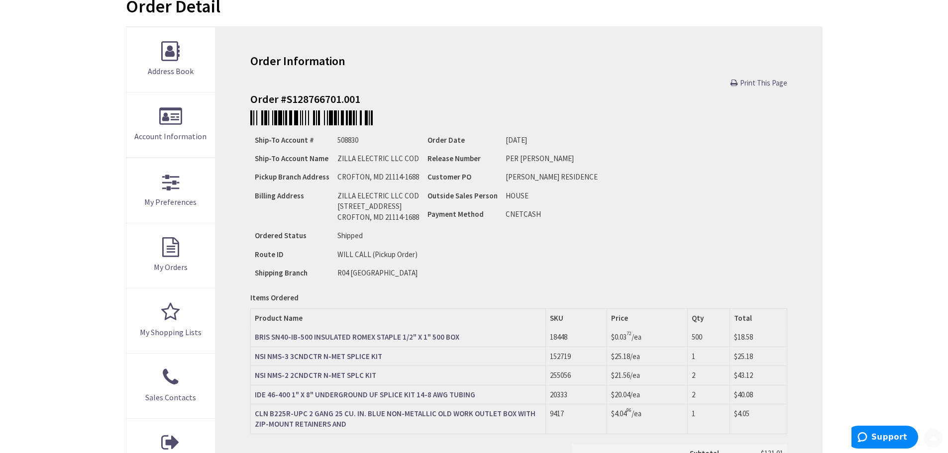
scroll to position [249, 0]
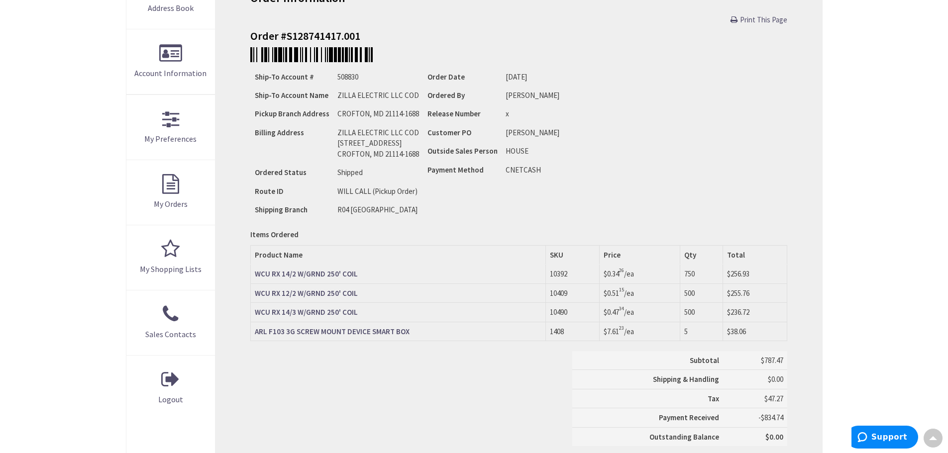
scroll to position [199, 0]
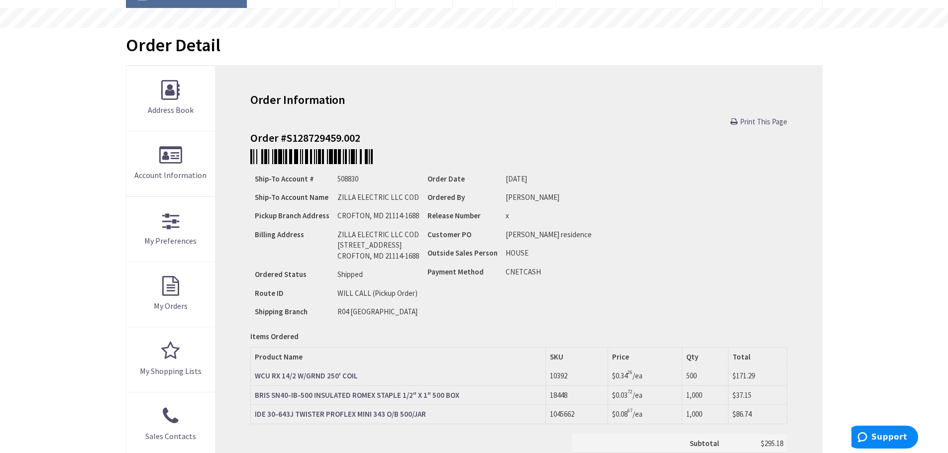
scroll to position [149, 0]
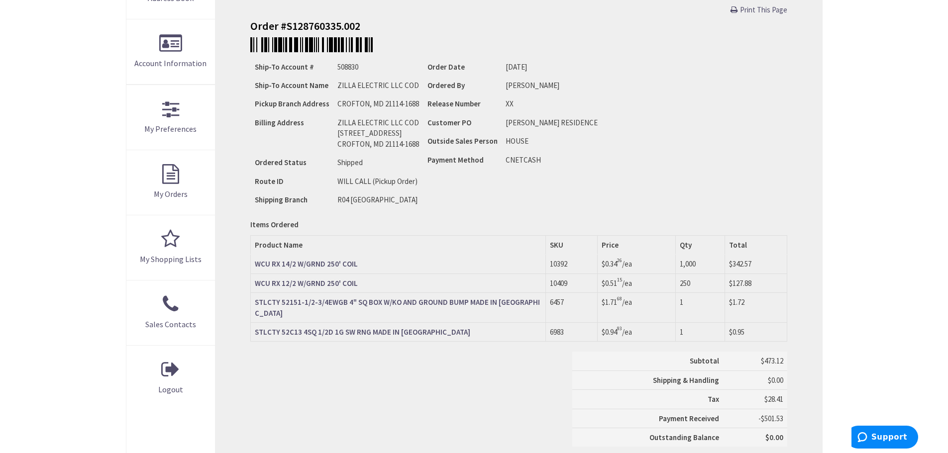
scroll to position [249, 0]
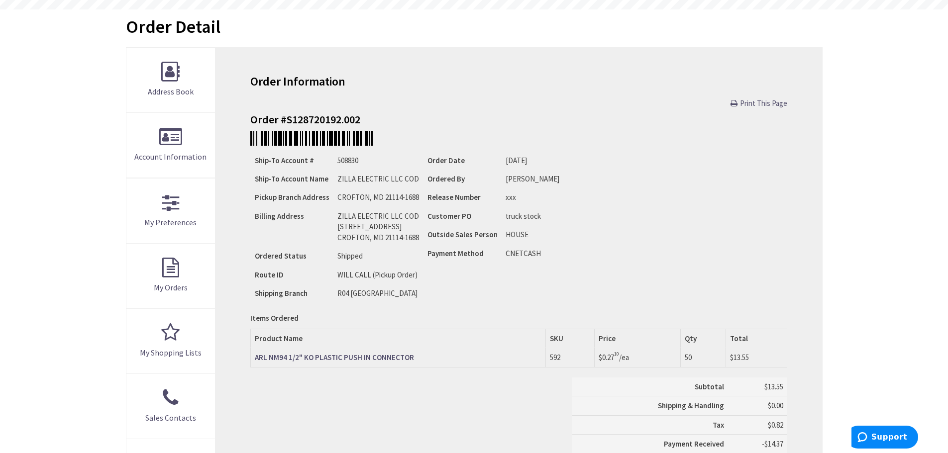
scroll to position [249, 0]
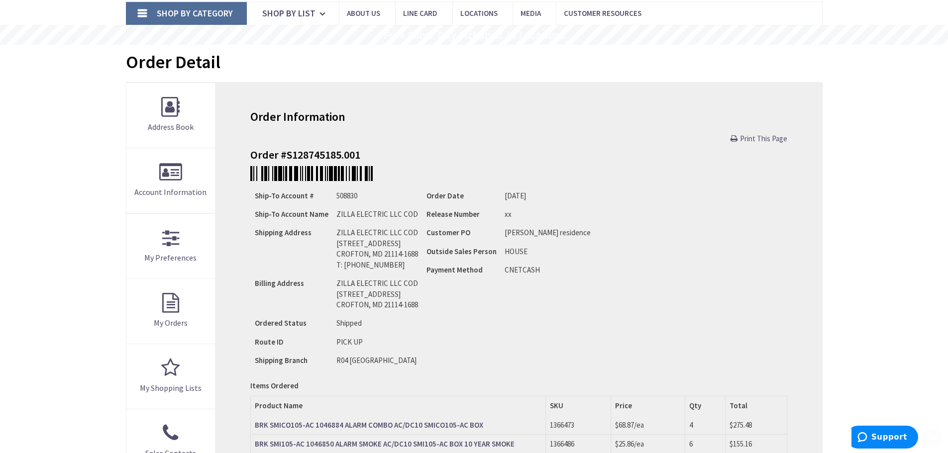
scroll to position [149, 0]
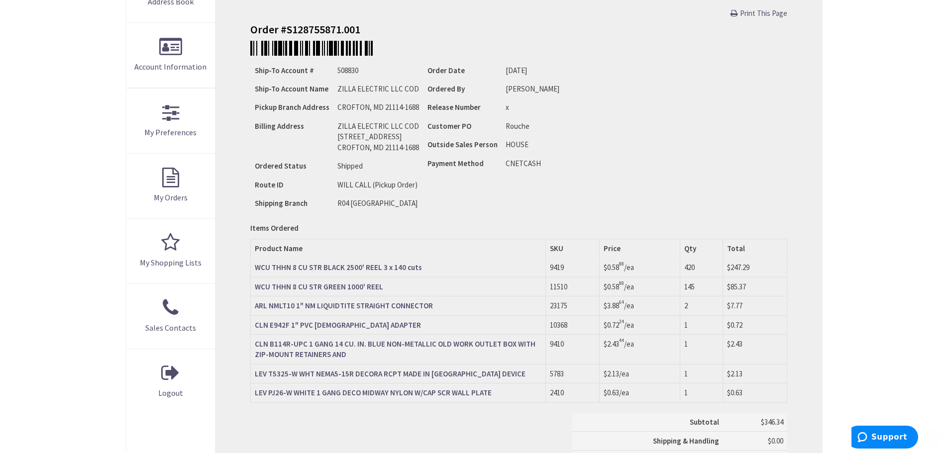
scroll to position [299, 0]
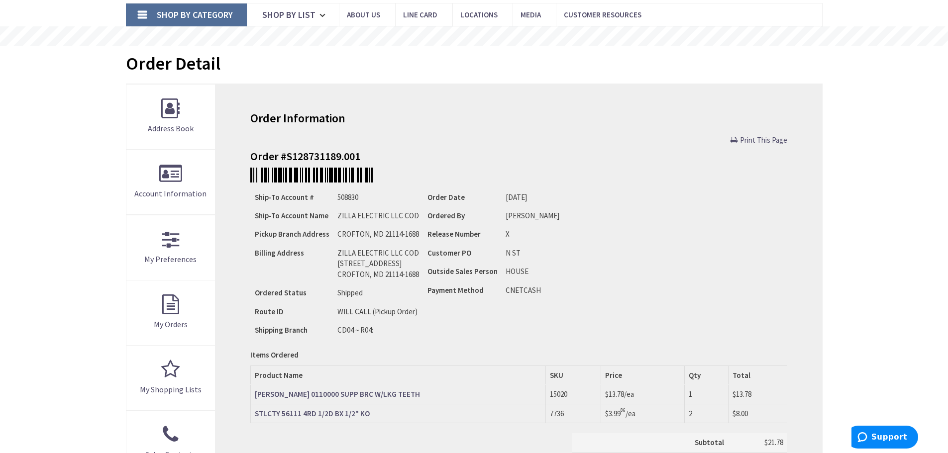
scroll to position [149, 0]
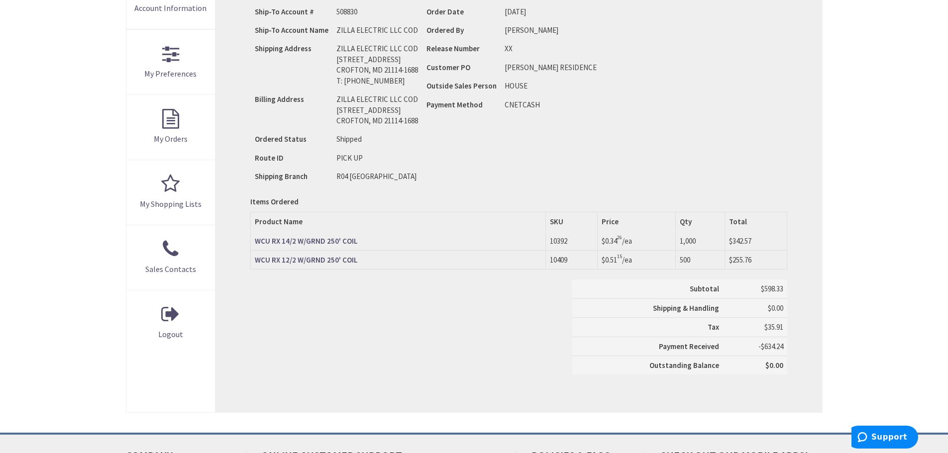
scroll to position [249, 0]
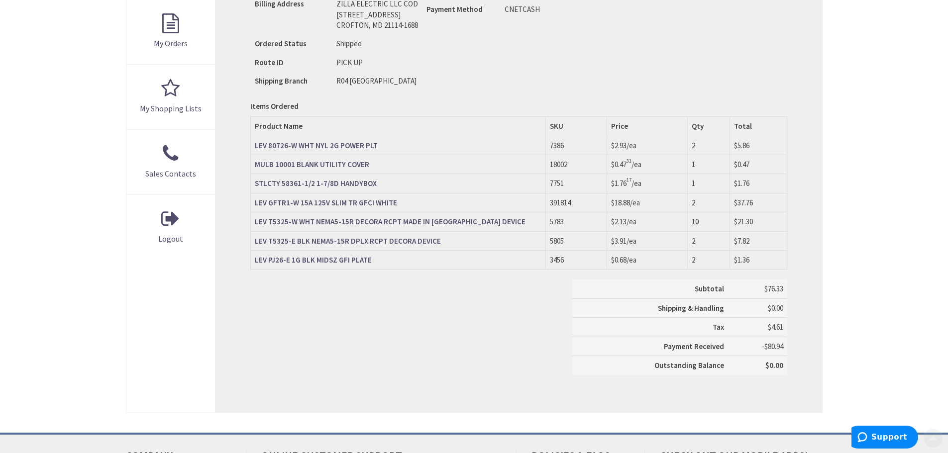
scroll to position [348, 0]
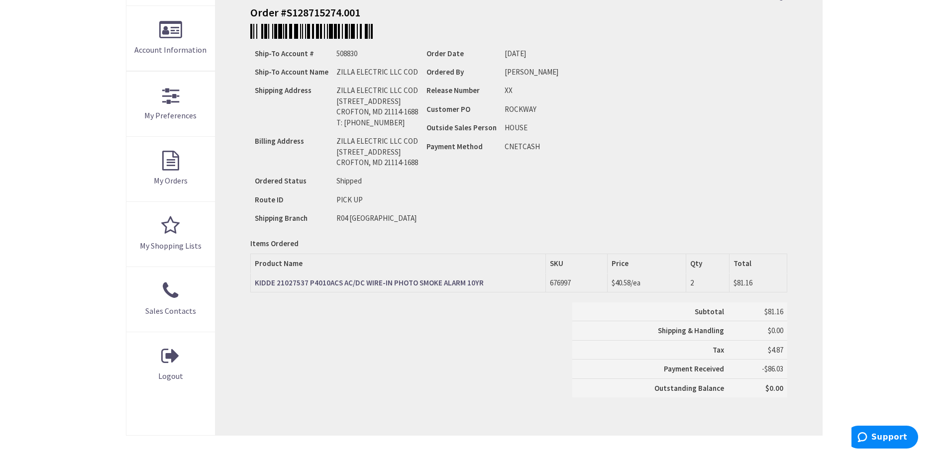
scroll to position [299, 0]
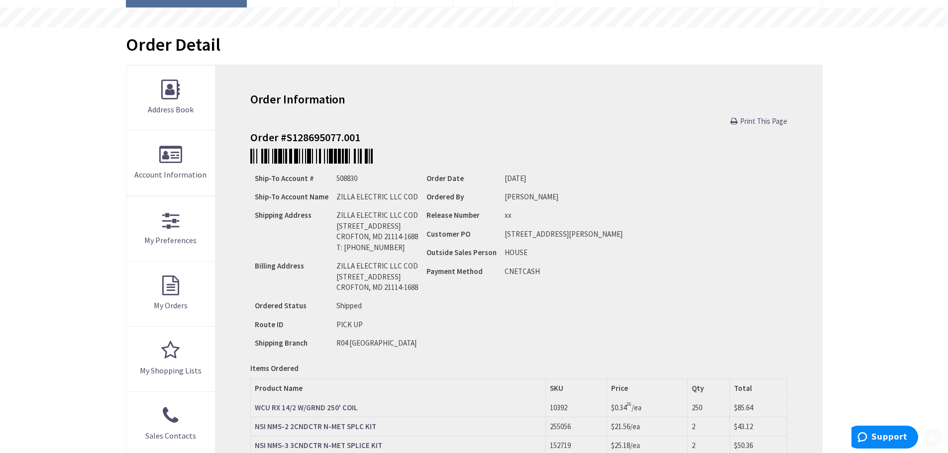
scroll to position [149, 0]
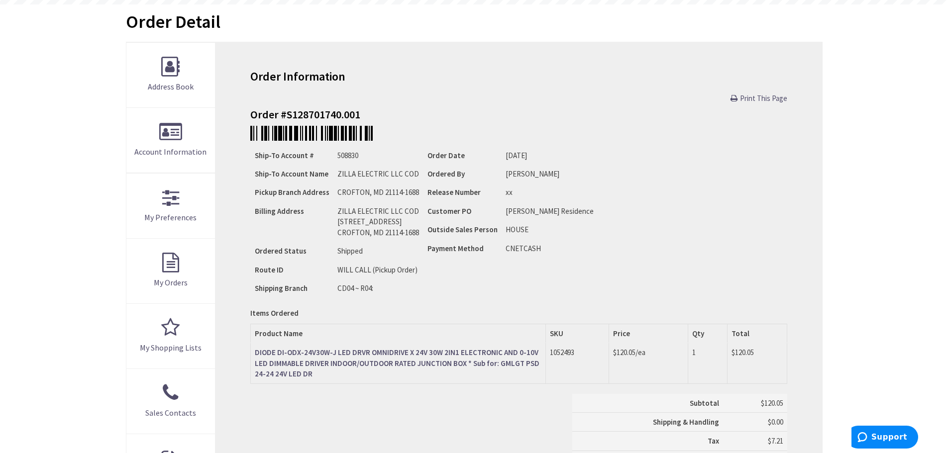
scroll to position [299, 0]
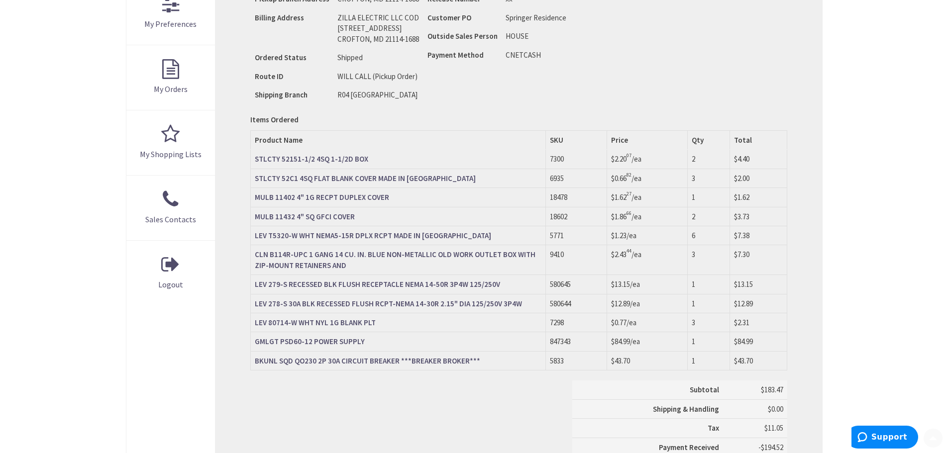
scroll to position [299, 0]
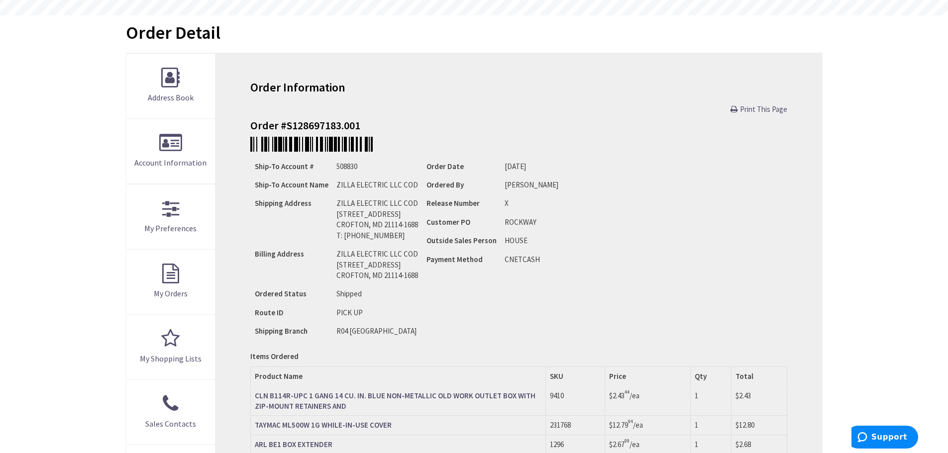
scroll to position [249, 0]
